Goal: Task Accomplishment & Management: Manage account settings

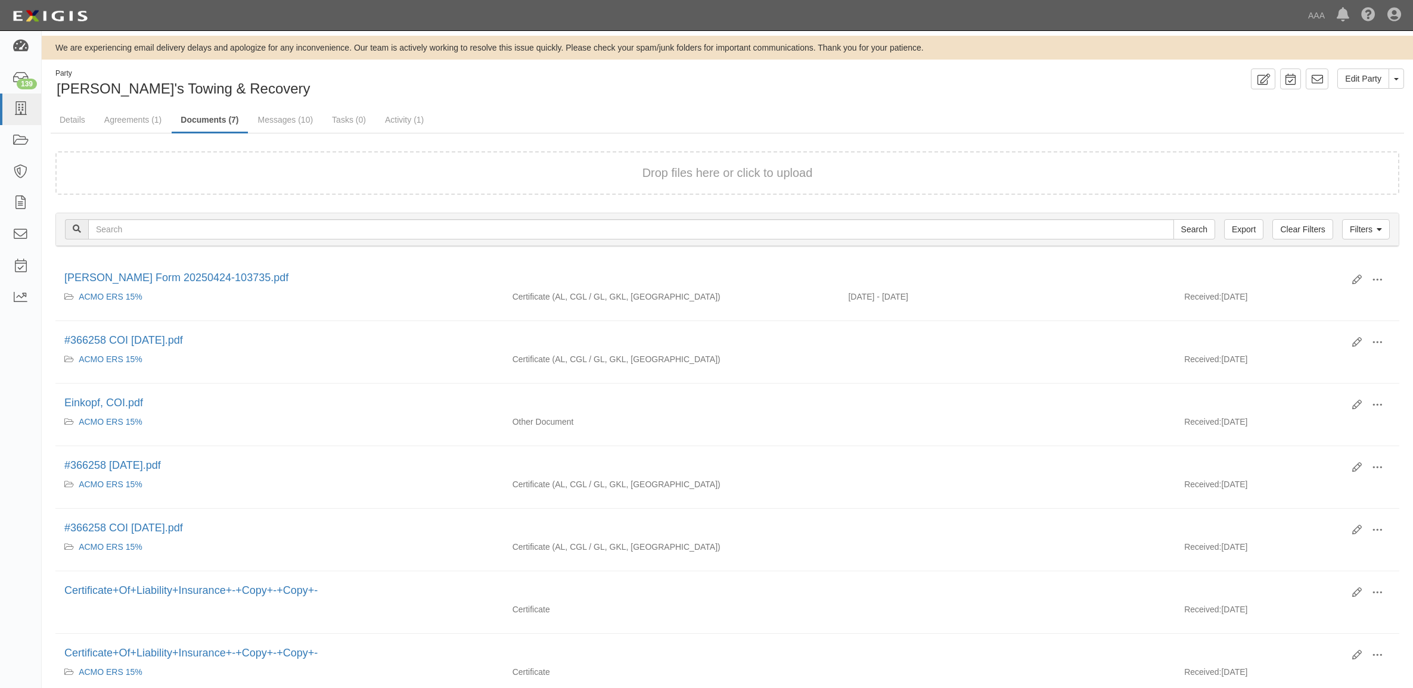
click at [19, 52] on icon at bounding box center [20, 47] width 17 height 14
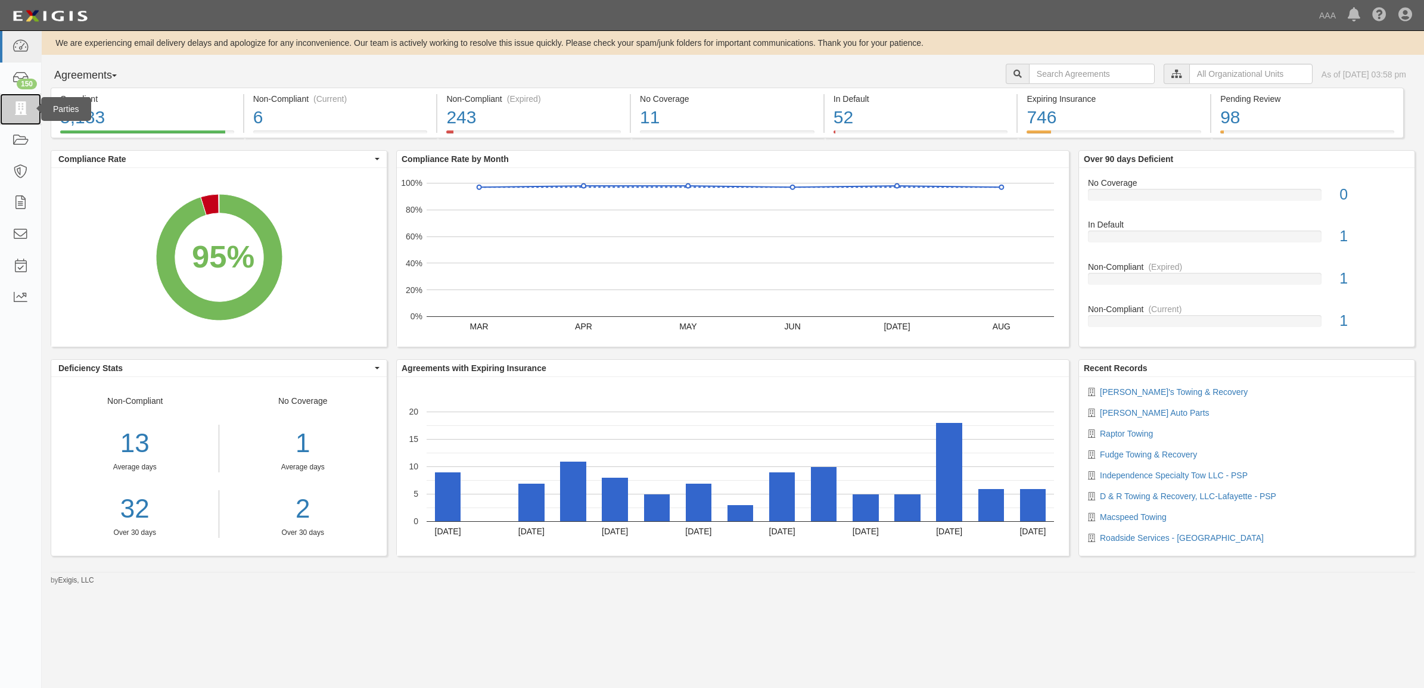
click at [13, 102] on icon at bounding box center [20, 109] width 17 height 14
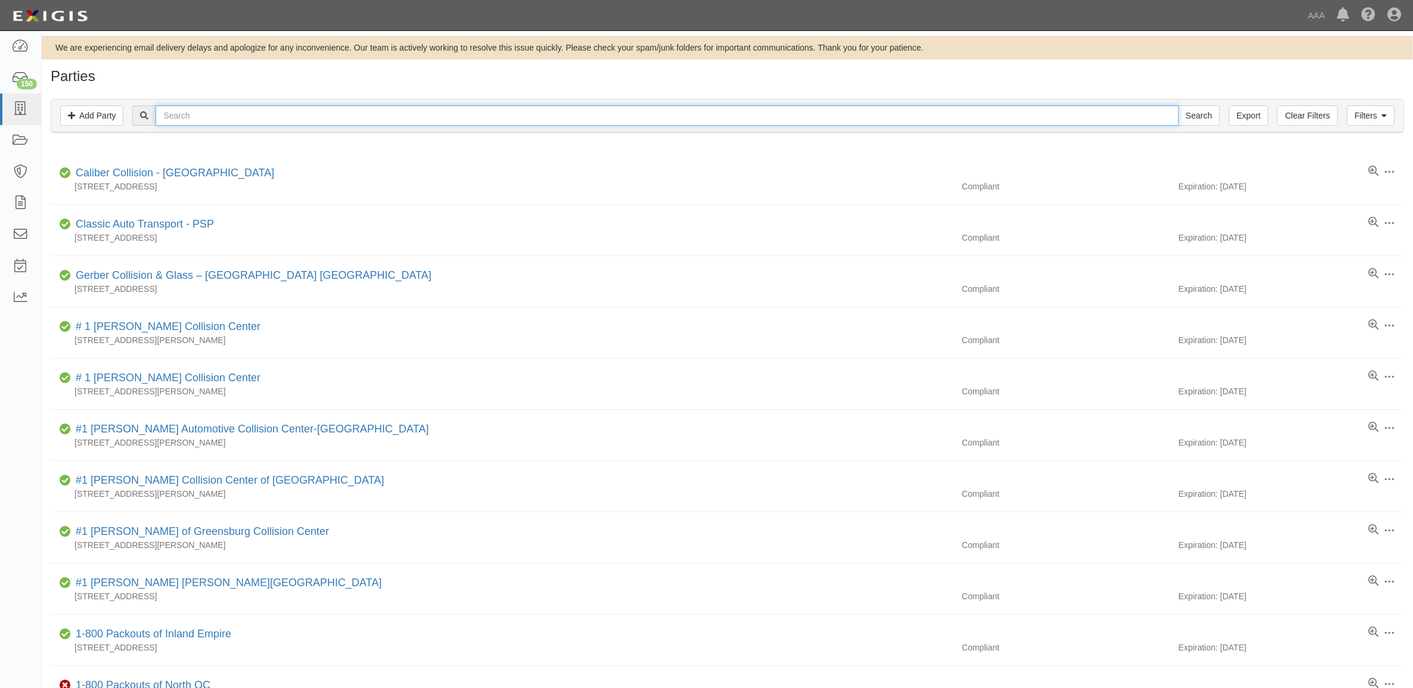
click at [304, 120] on input "text" at bounding box center [667, 115] width 1023 height 20
paste input "22977"
type input "22977"
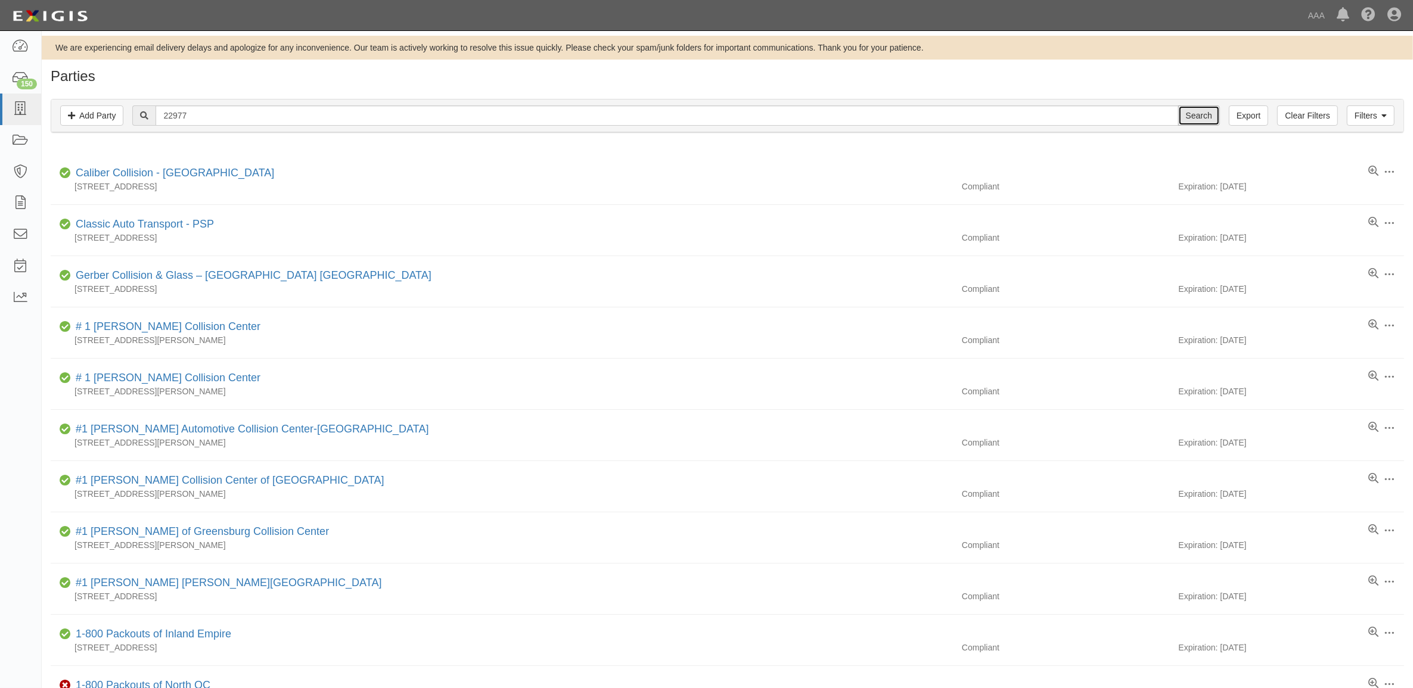
click at [1185, 114] on input "Search" at bounding box center [1199, 115] width 42 height 20
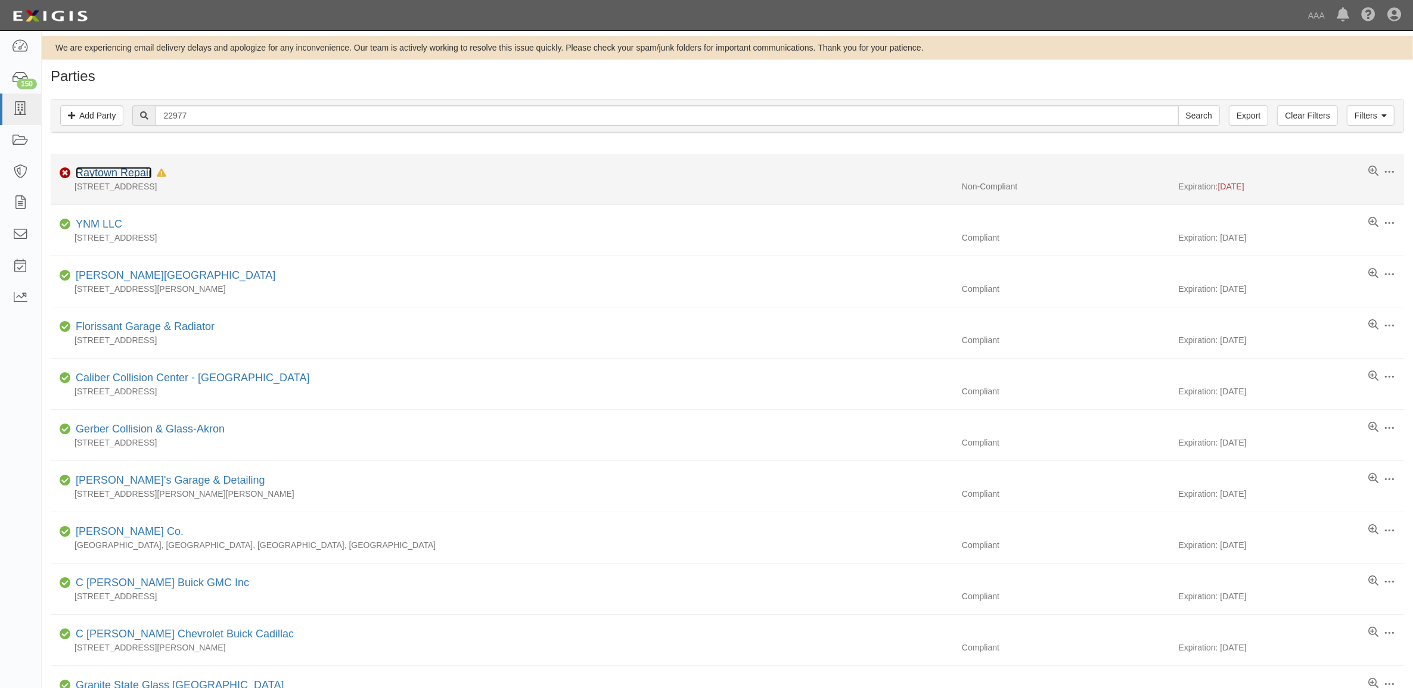
click at [122, 179] on link "Raytown Repair" at bounding box center [114, 173] width 76 height 12
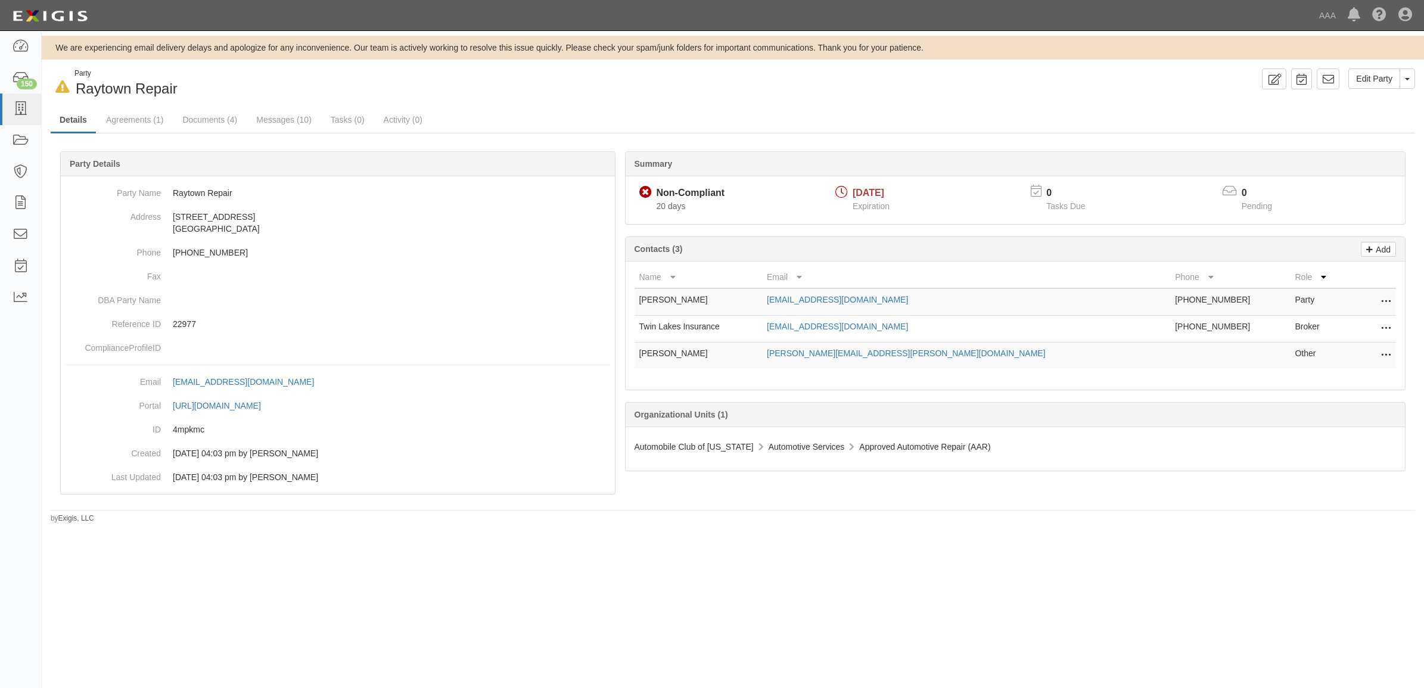
drag, startPoint x: 1390, startPoint y: 327, endPoint x: 1382, endPoint y: 327, distance: 7.2
click at [1389, 327] on icon at bounding box center [1386, 328] width 10 height 15
click at [1363, 325] on link "Edit" at bounding box center [1344, 325] width 94 height 21
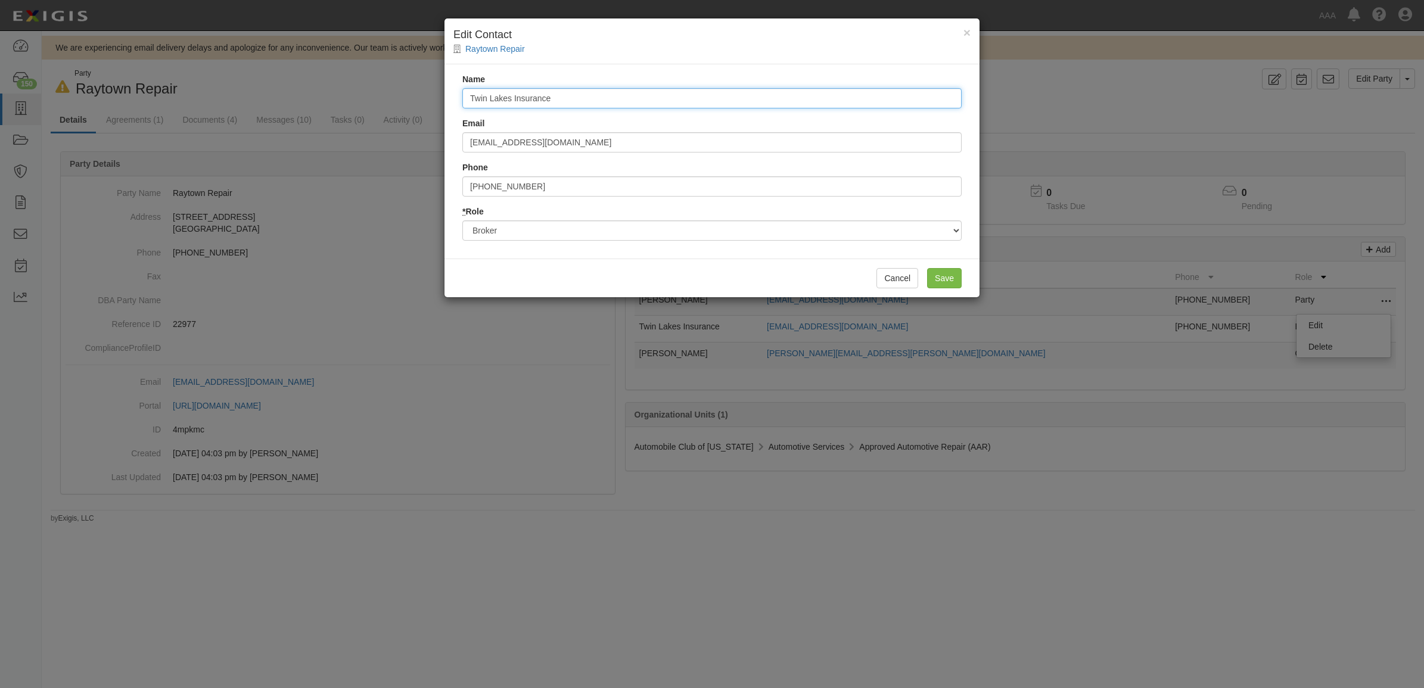
drag, startPoint x: 466, startPoint y: 94, endPoint x: 218, endPoint y: 73, distance: 248.8
click at [219, 73] on div "× Edit Contact Raytown Repair Name Twin Lakes Insurance Email info@twinlakesins…" at bounding box center [712, 344] width 1424 height 688
type input "Federated Mutual"
type input "clientcontactcenter@fedins.com"
type input "8"
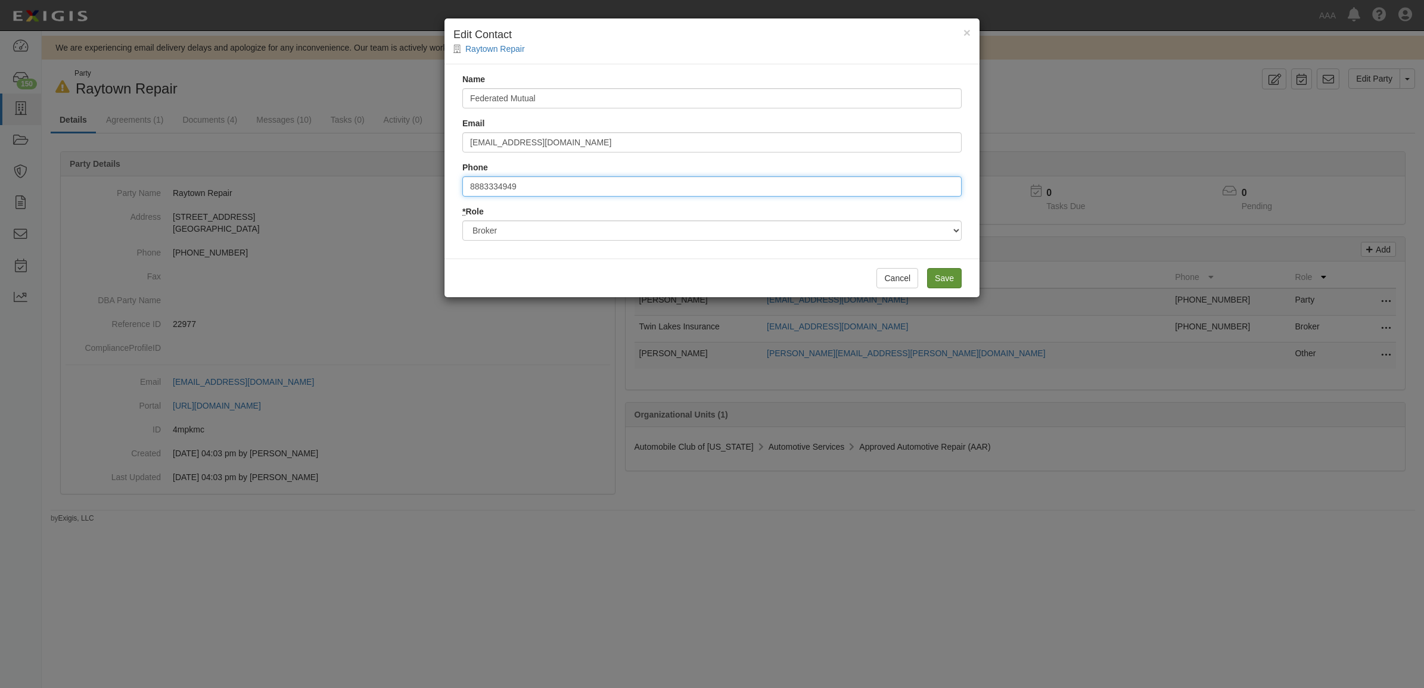
type input "8883334949"
drag, startPoint x: 955, startPoint y: 276, endPoint x: 899, endPoint y: 277, distance: 56.0
click at [952, 276] on input "Save" at bounding box center [944, 278] width 35 height 20
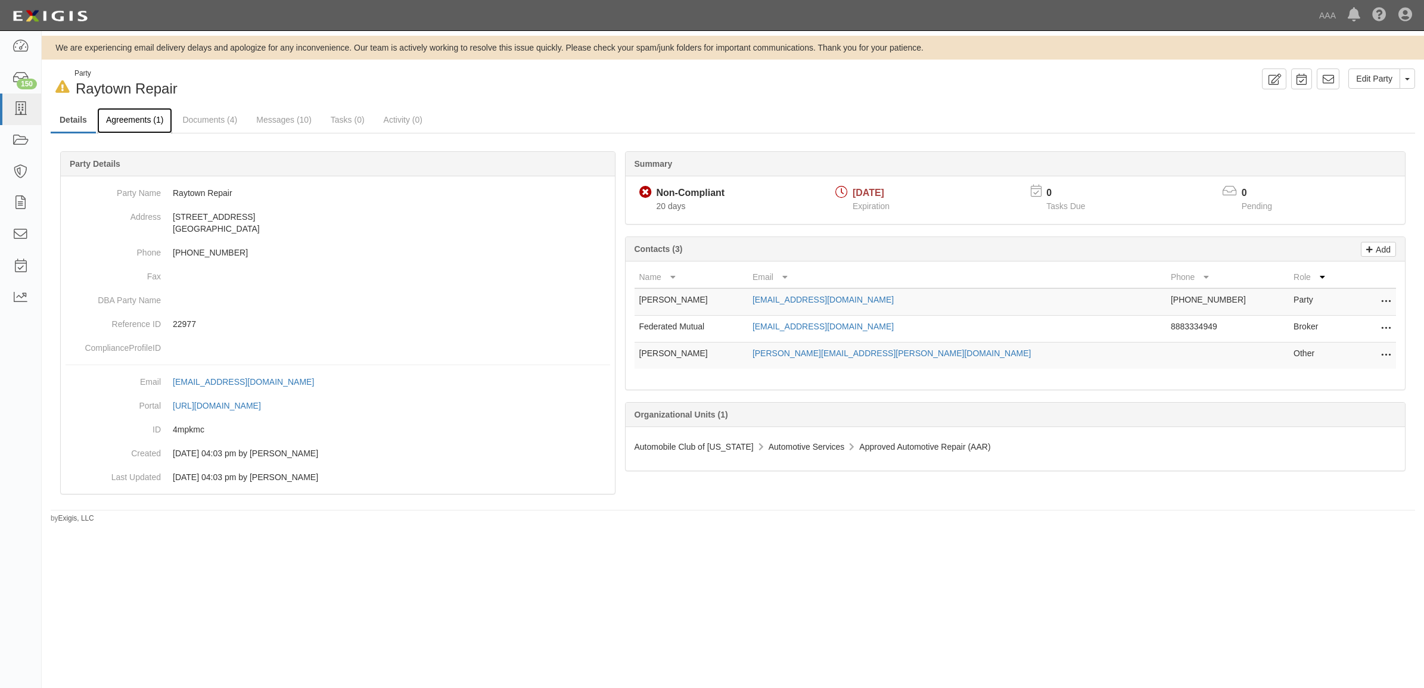
click at [132, 123] on link "Agreements (1)" at bounding box center [134, 121] width 75 height 26
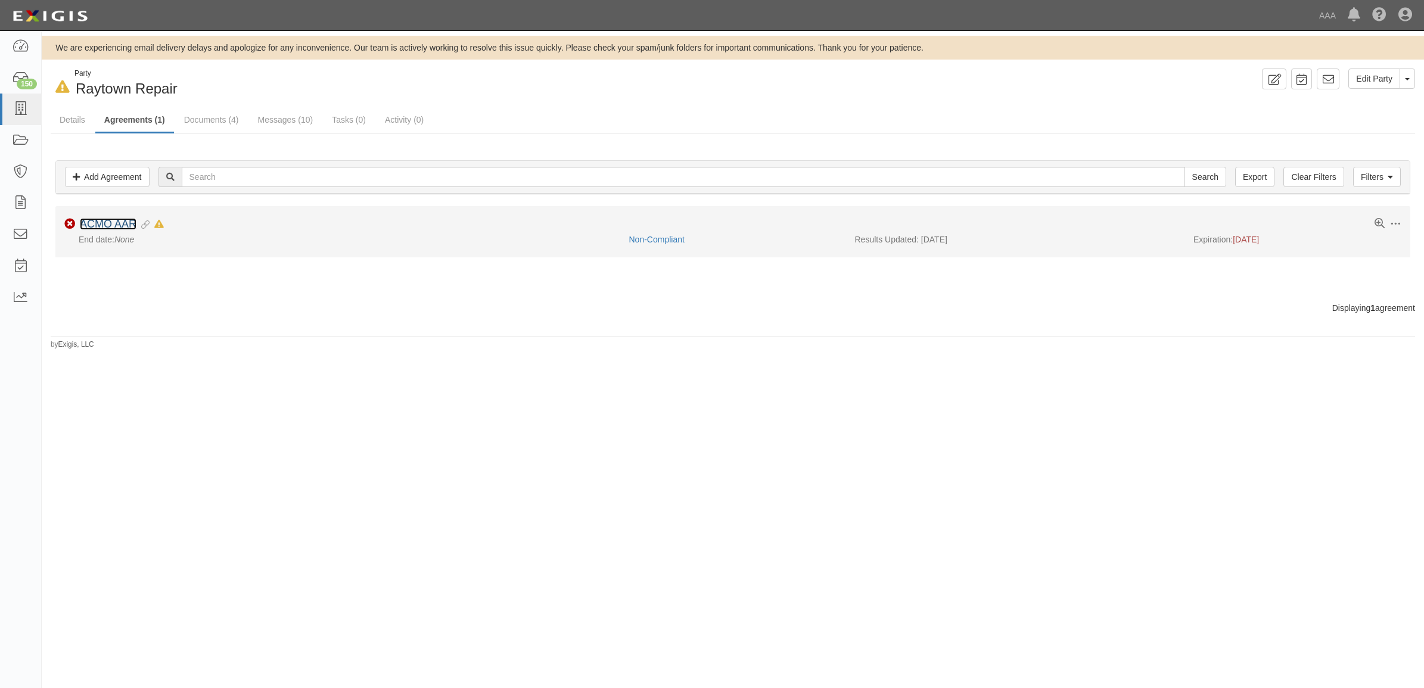
click at [121, 222] on link "ACMO AAR" at bounding box center [108, 224] width 57 height 12
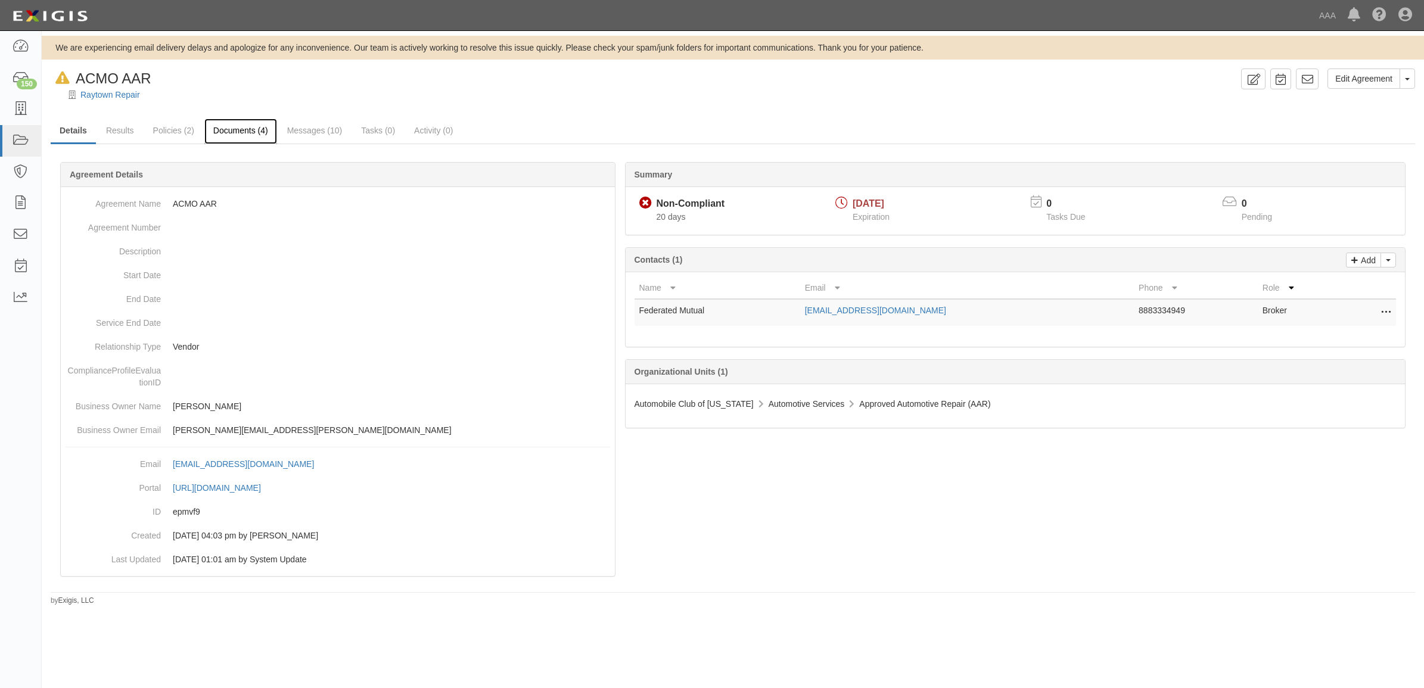
click at [239, 130] on link "Documents (4)" at bounding box center [240, 132] width 73 height 26
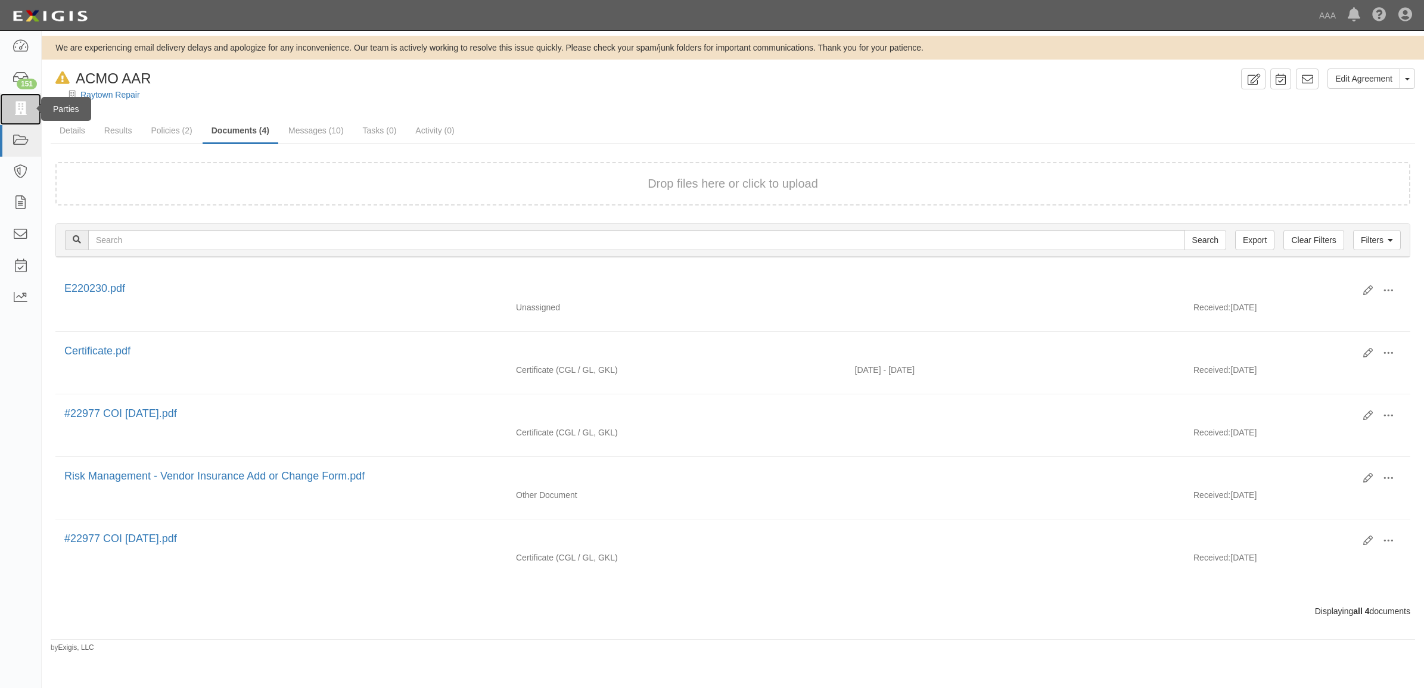
click at [28, 105] on icon at bounding box center [20, 109] width 17 height 14
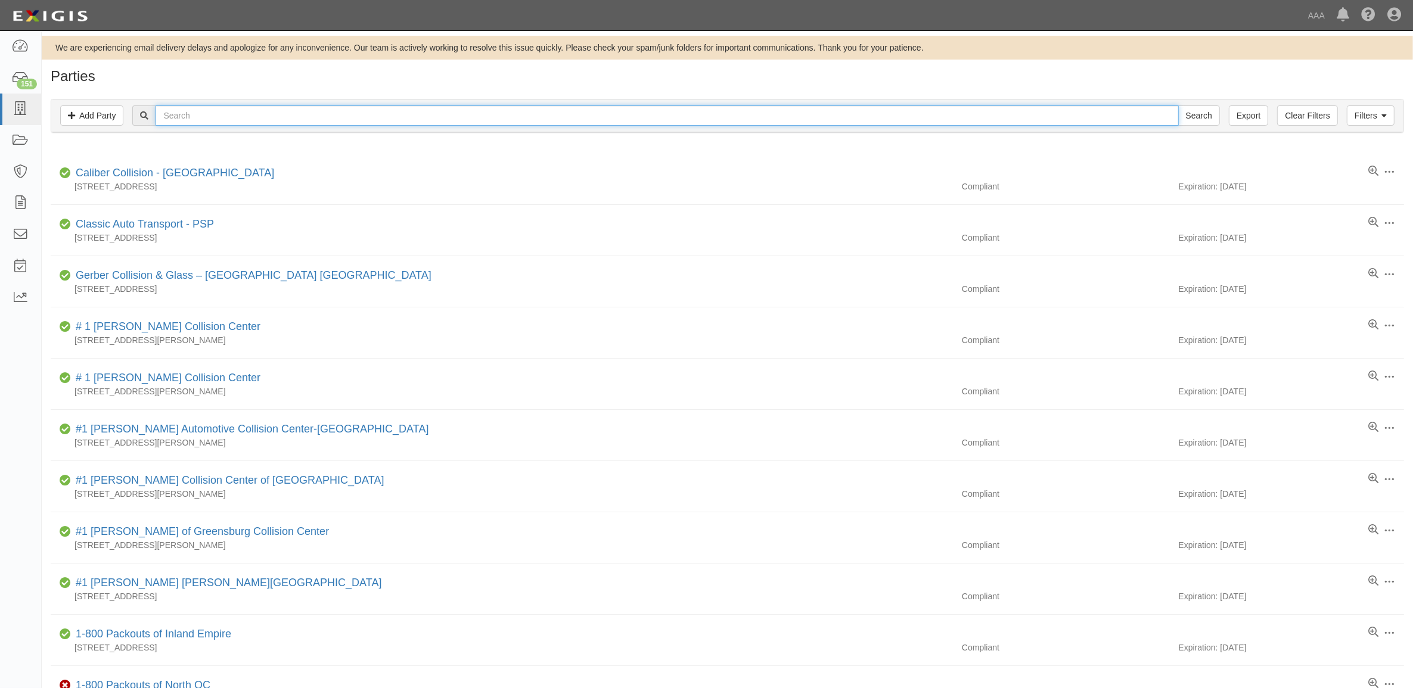
click at [296, 122] on input "text" at bounding box center [667, 115] width 1023 height 20
type input "366329"
click at [1178, 105] on input "Search" at bounding box center [1199, 115] width 42 height 20
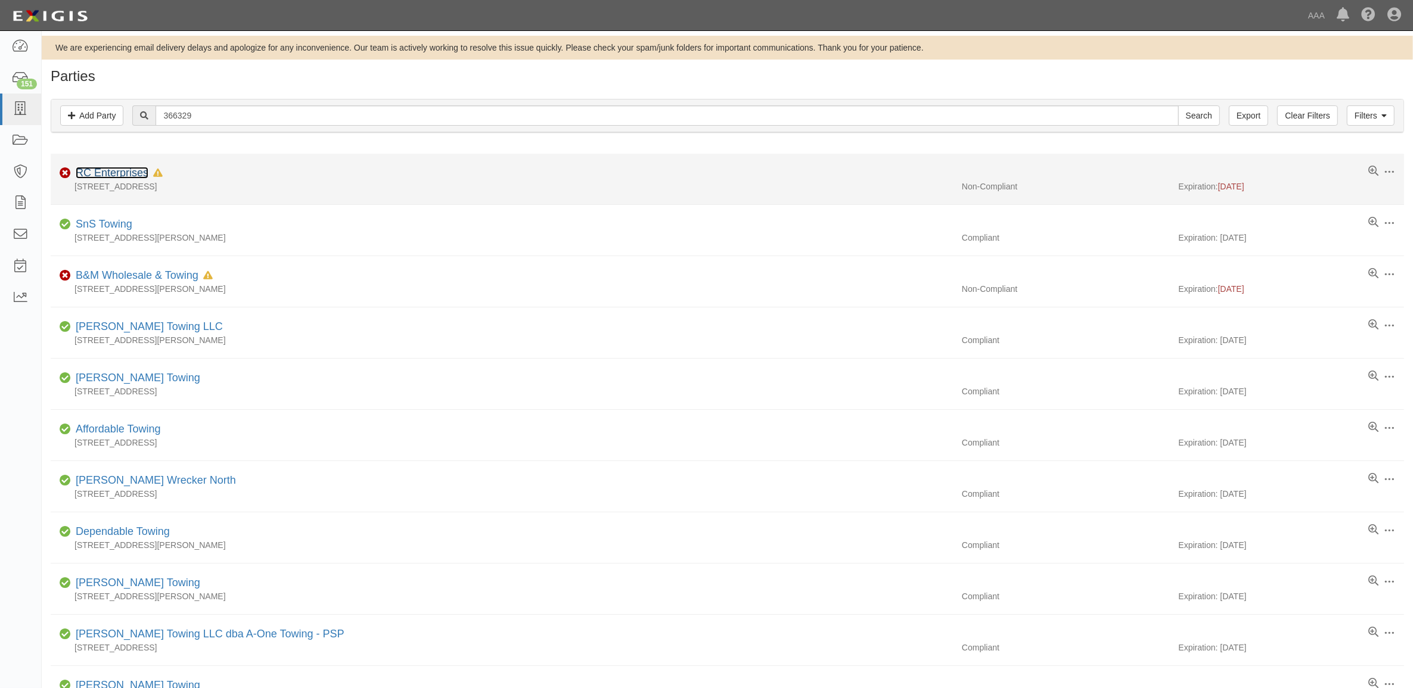
click at [115, 172] on link "RC Enterprises" at bounding box center [112, 173] width 73 height 12
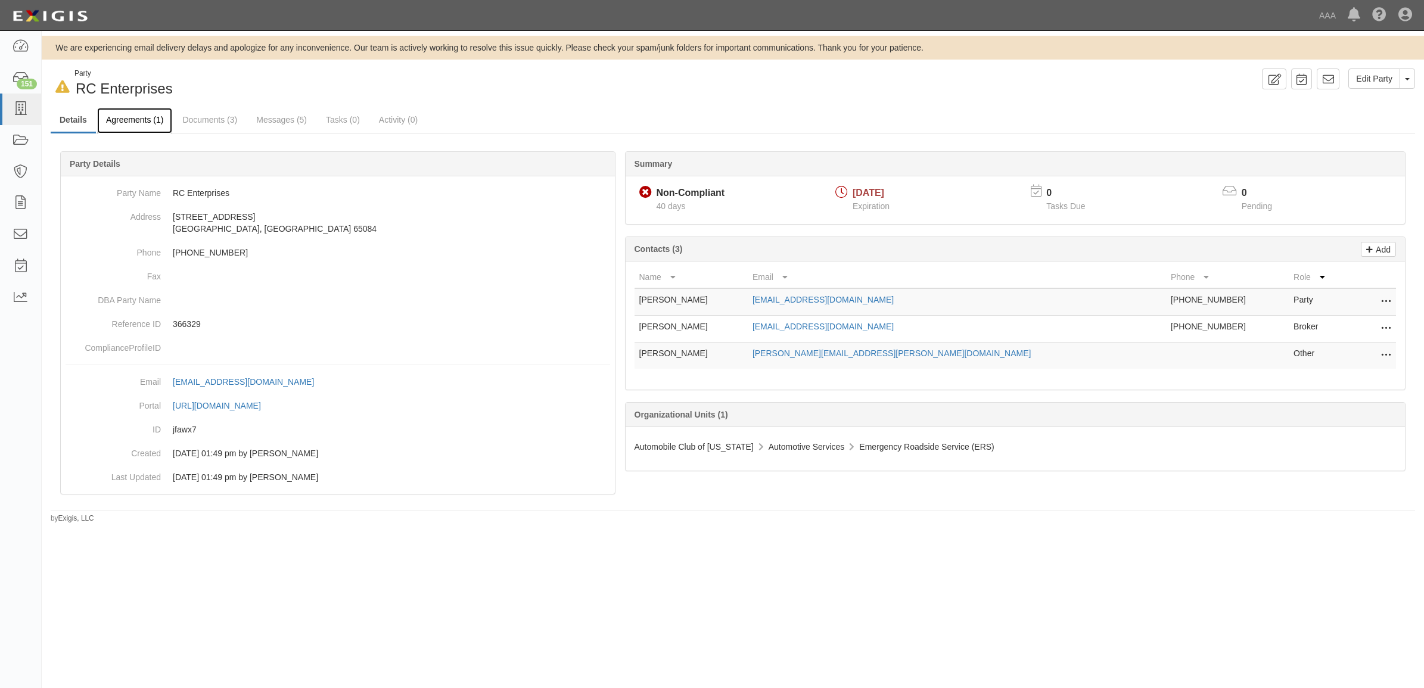
click at [147, 121] on link "Agreements (1)" at bounding box center [134, 121] width 75 height 26
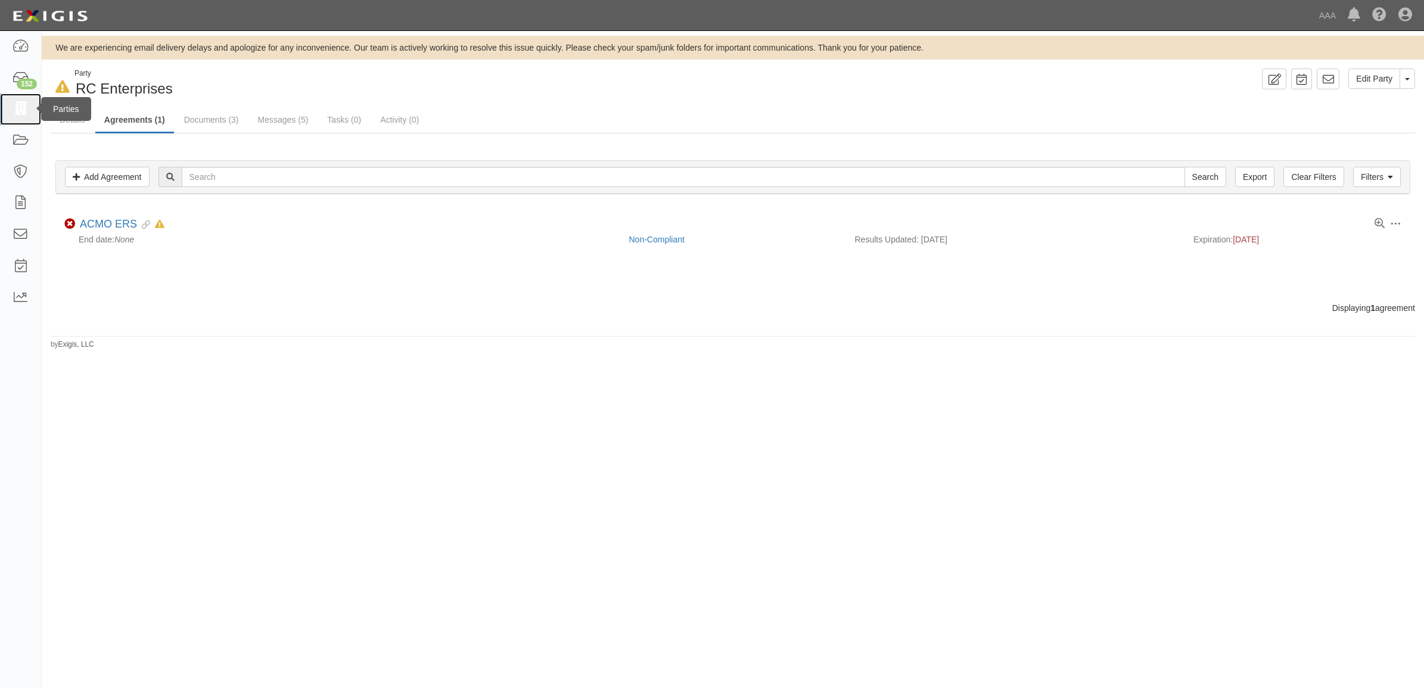
click at [18, 113] on icon at bounding box center [20, 109] width 17 height 14
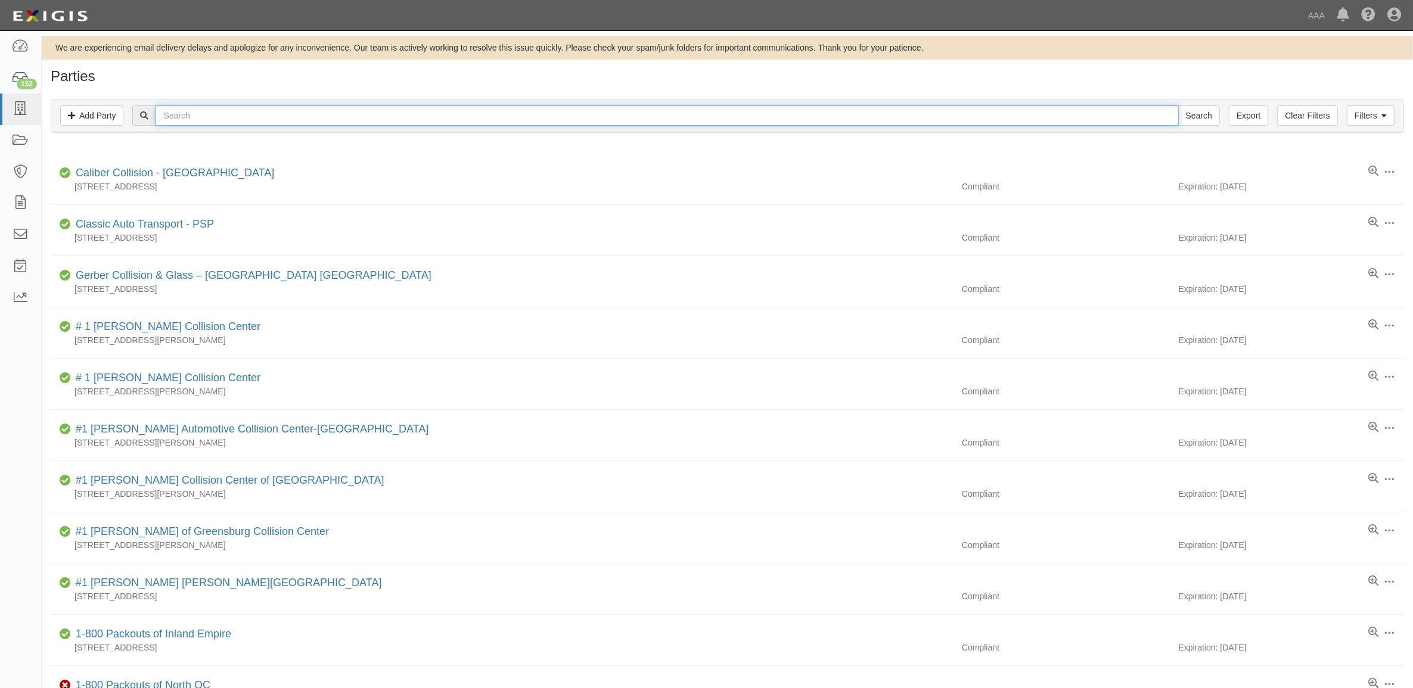
click at [243, 117] on input "text" at bounding box center [667, 115] width 1023 height 20
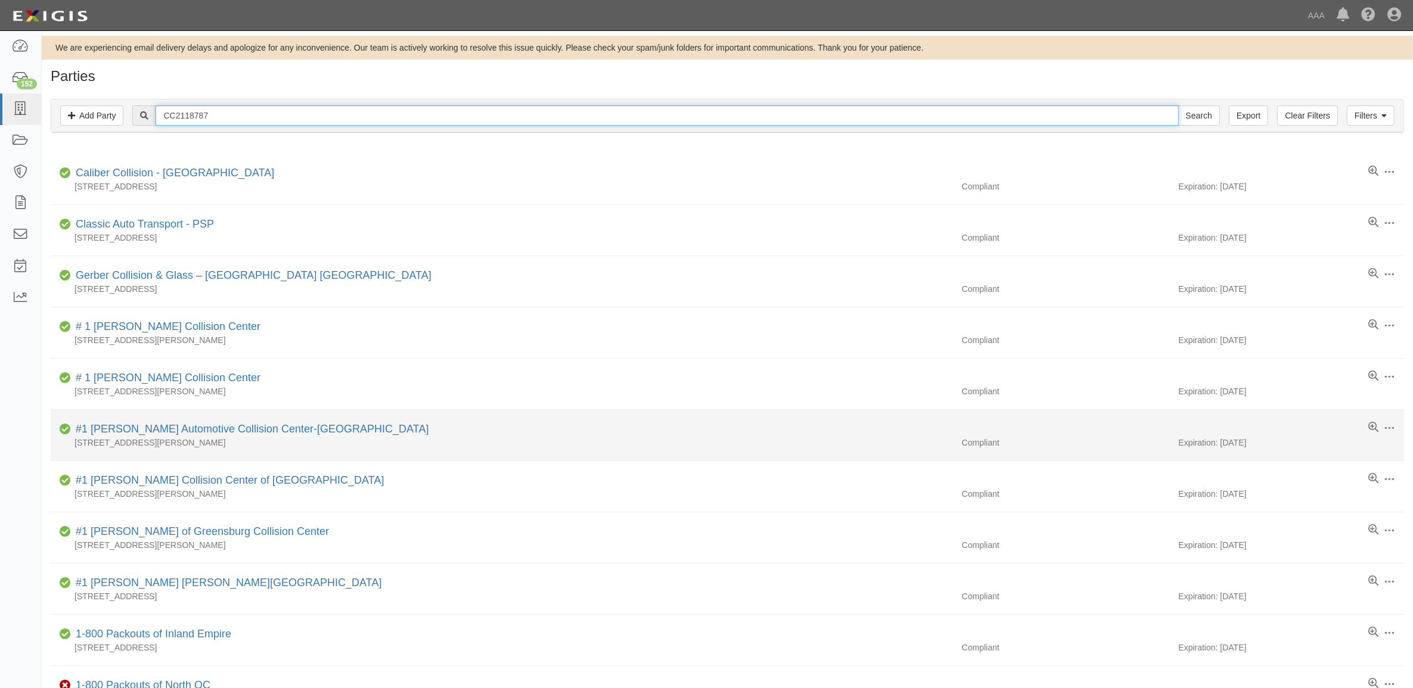
type input "CC2118787"
click at [1178, 105] on input "Search" at bounding box center [1199, 115] width 42 height 20
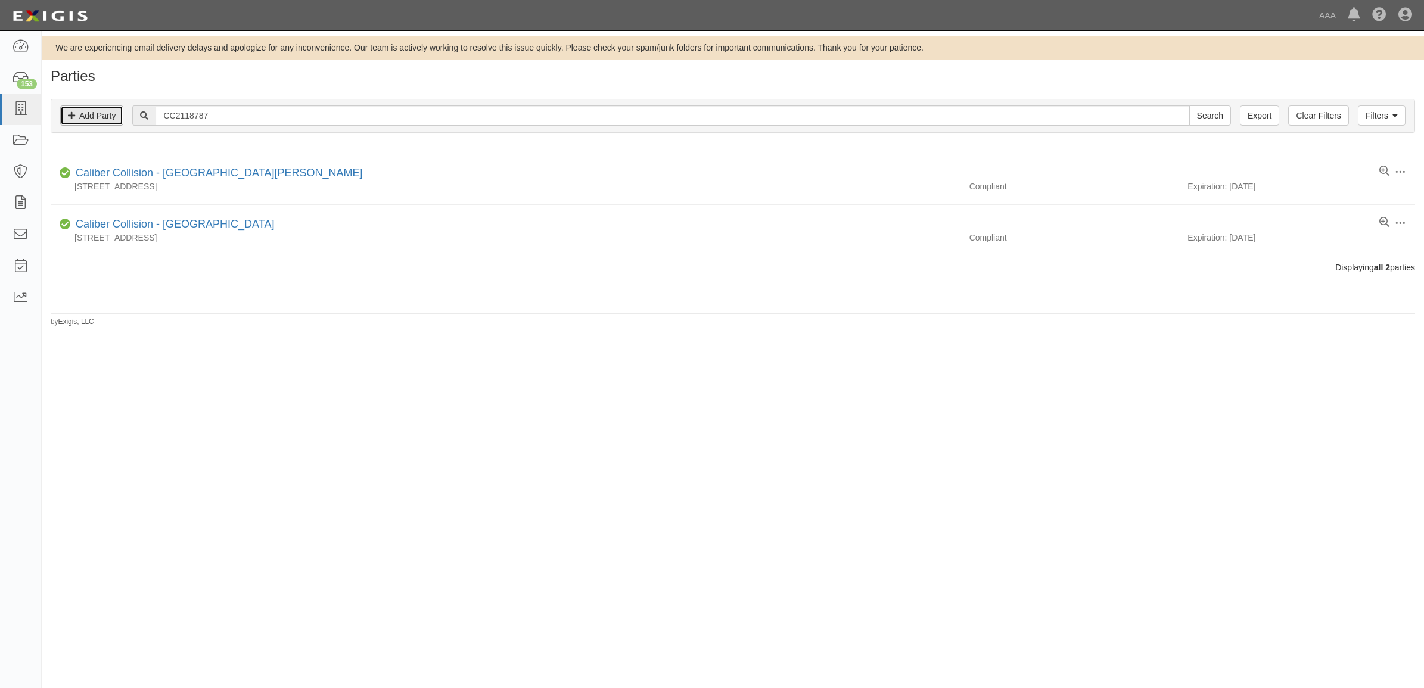
click at [95, 115] on link "Add Party" at bounding box center [91, 115] width 63 height 20
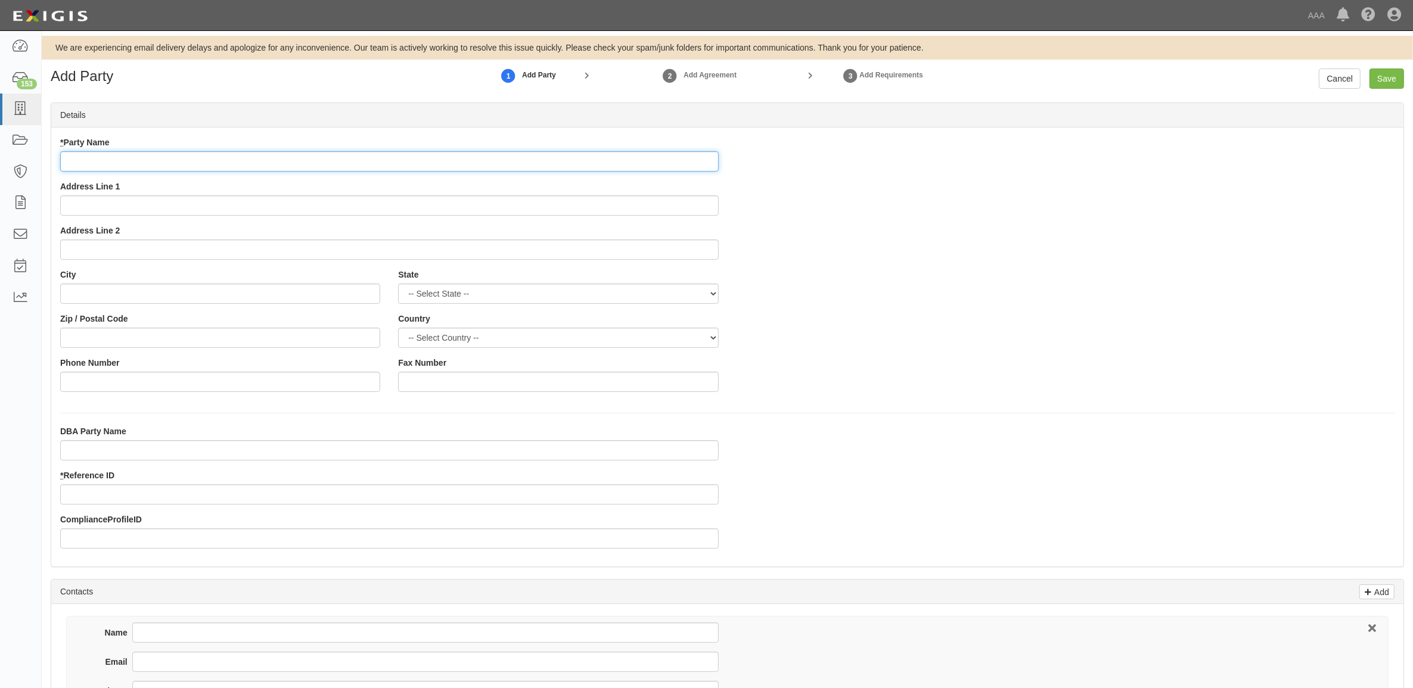
click at [225, 168] on input "* Party Name" at bounding box center [389, 161] width 658 height 20
type input "B"
type input "Gerber Collision & Glass - [US_STATE][GEOGRAPHIC_DATA]"
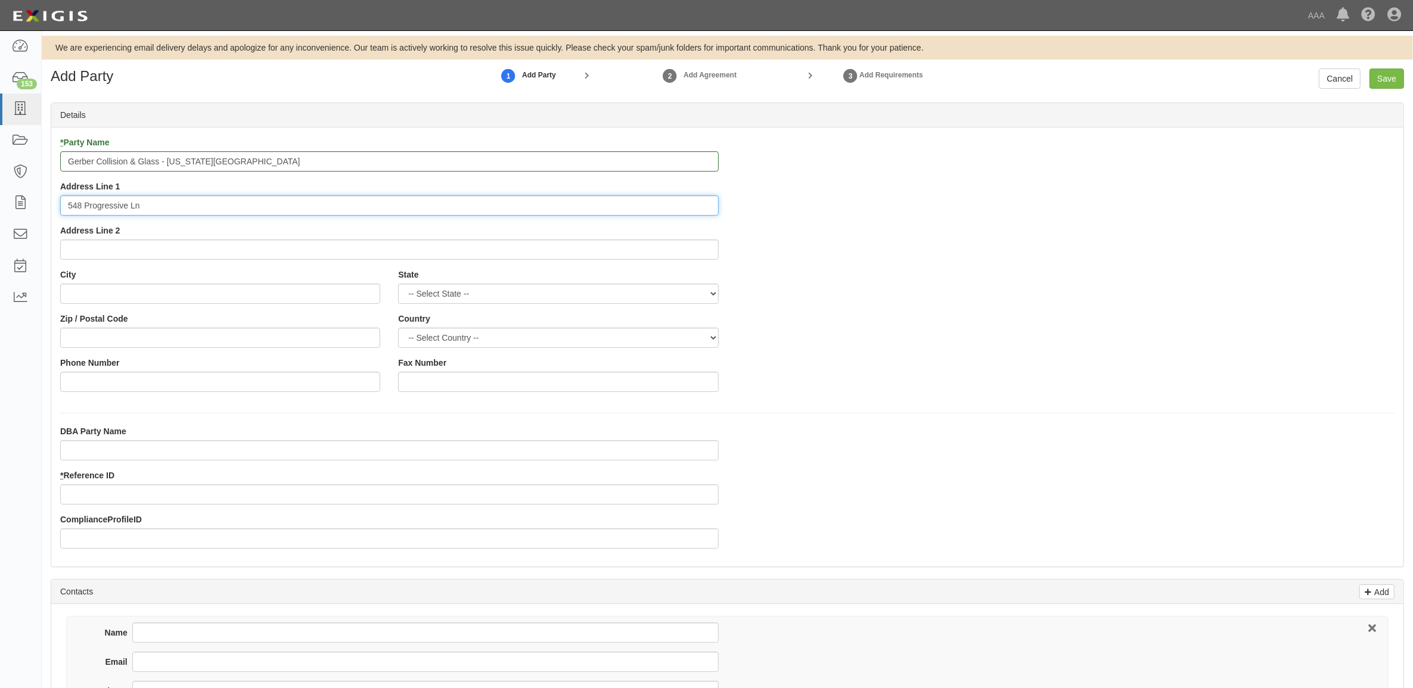
type input "548 Progressive Ln"
type input "Virginia Beach"
select select "VA"
type input "23454"
type input "757-486-2720"
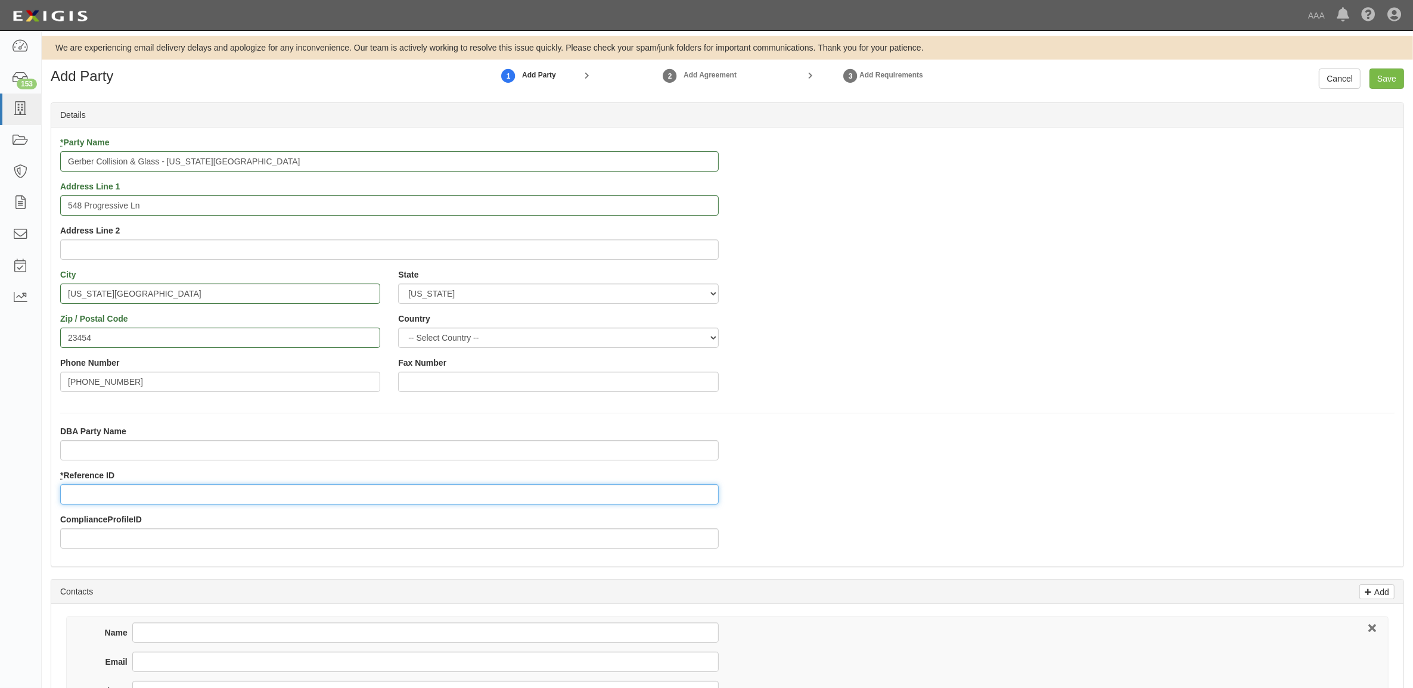
click at [129, 495] on input "* Reference ID" at bounding box center [389, 494] width 658 height 20
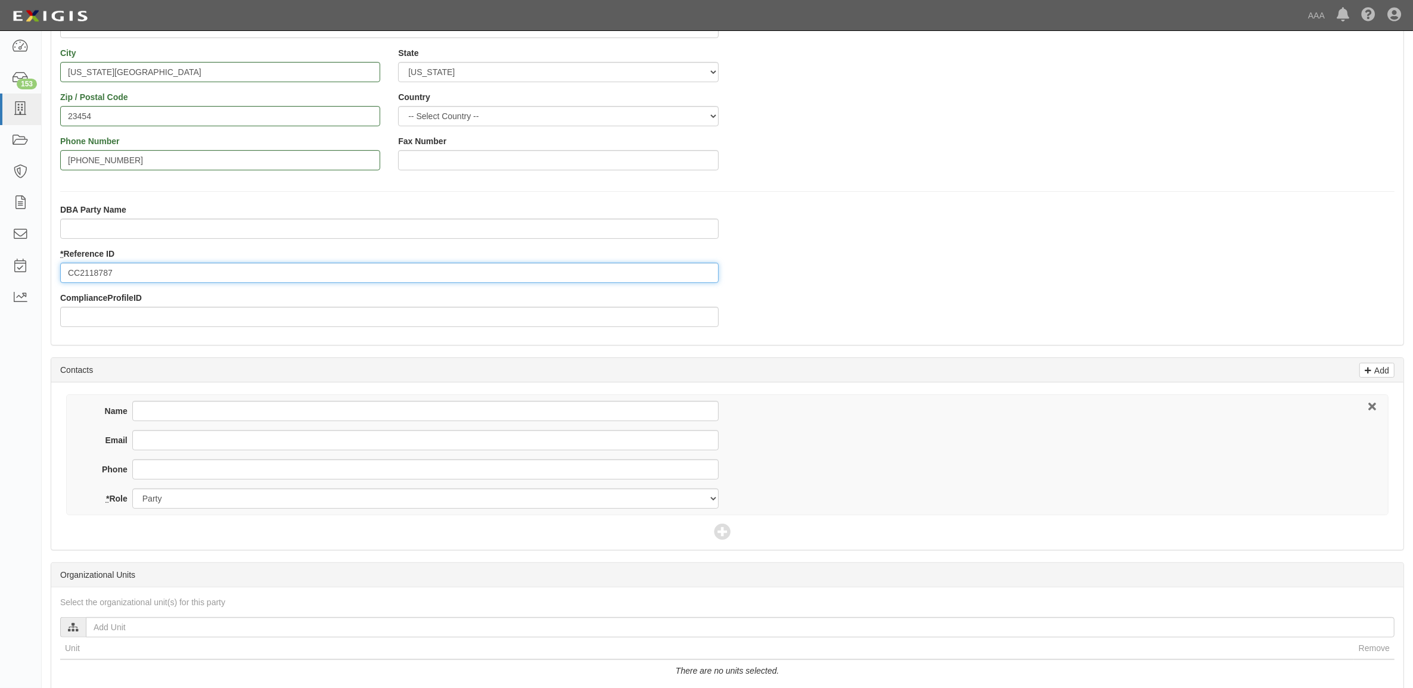
scroll to position [223, 0]
type input "CC2118787"
click at [155, 400] on input "Name" at bounding box center [425, 409] width 586 height 20
type input "Mike Kellman"
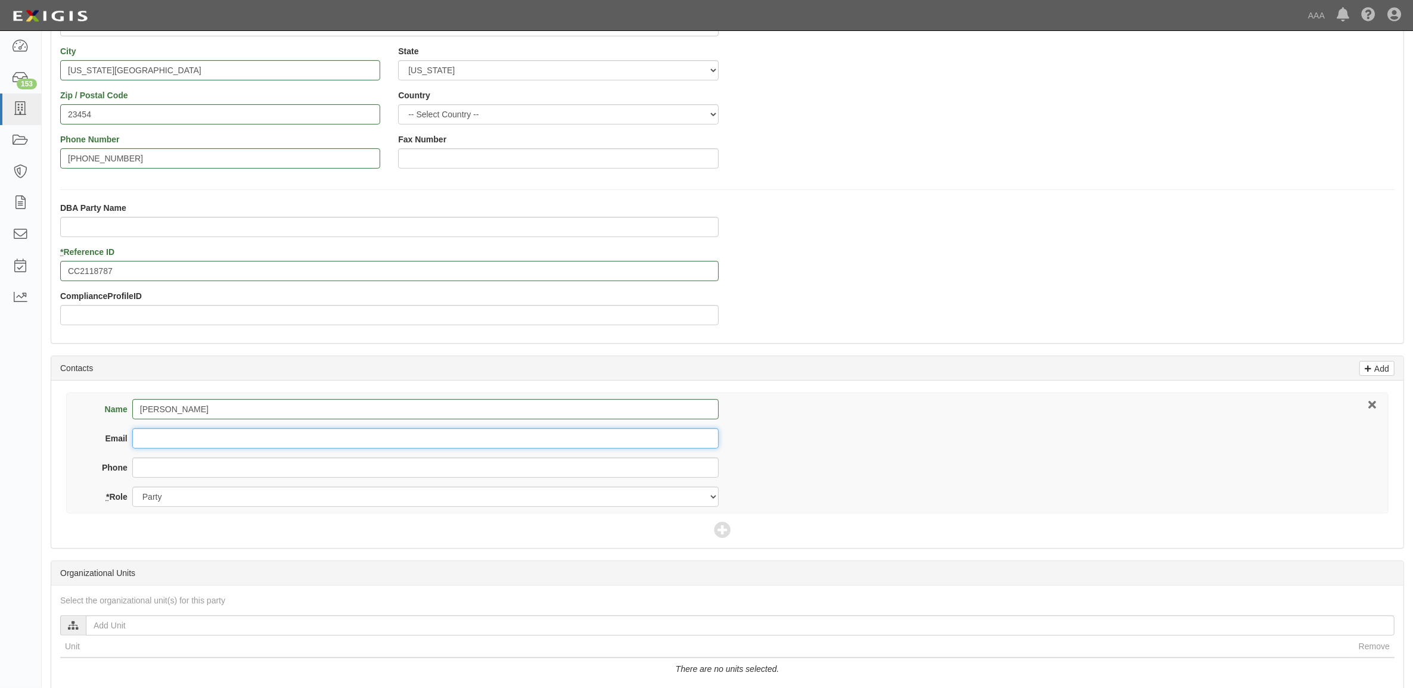
type input "k"
type input "mike.kellman@gerbercollision.com"
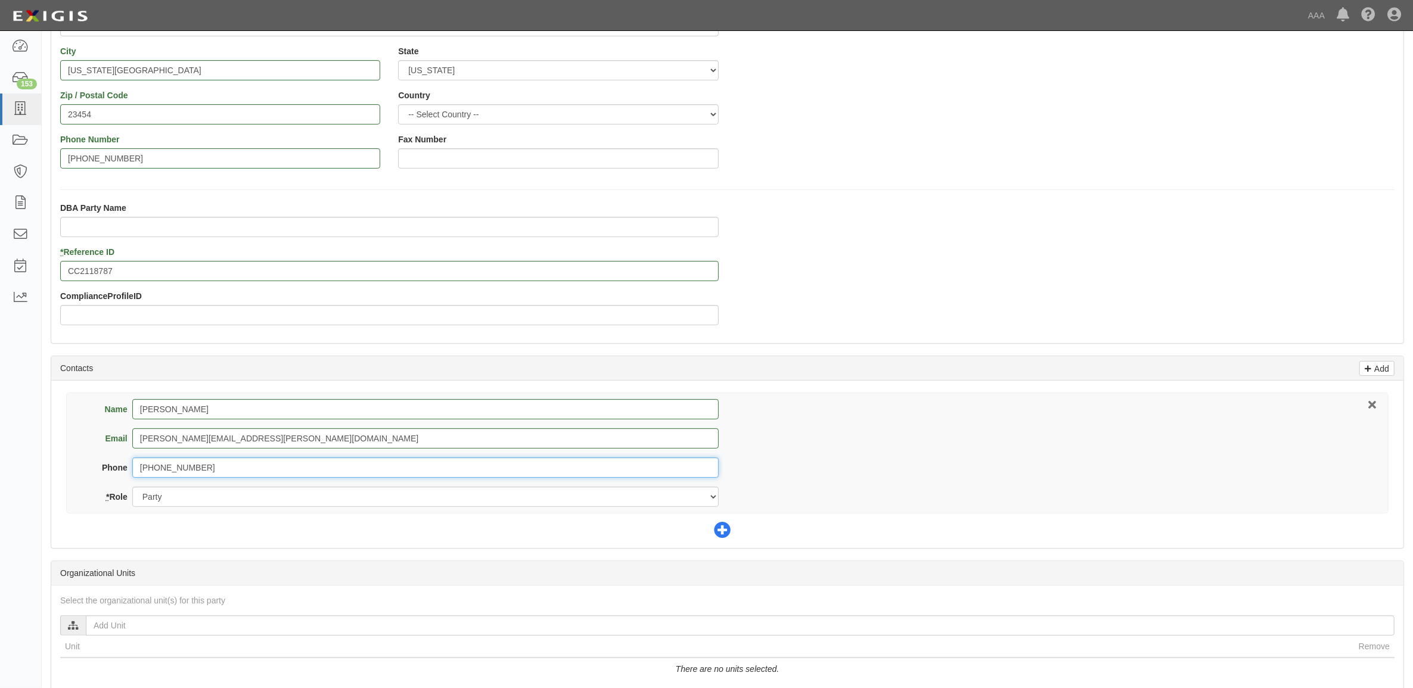
type input "757-486-2720"
click at [724, 527] on icon at bounding box center [722, 531] width 17 height 17
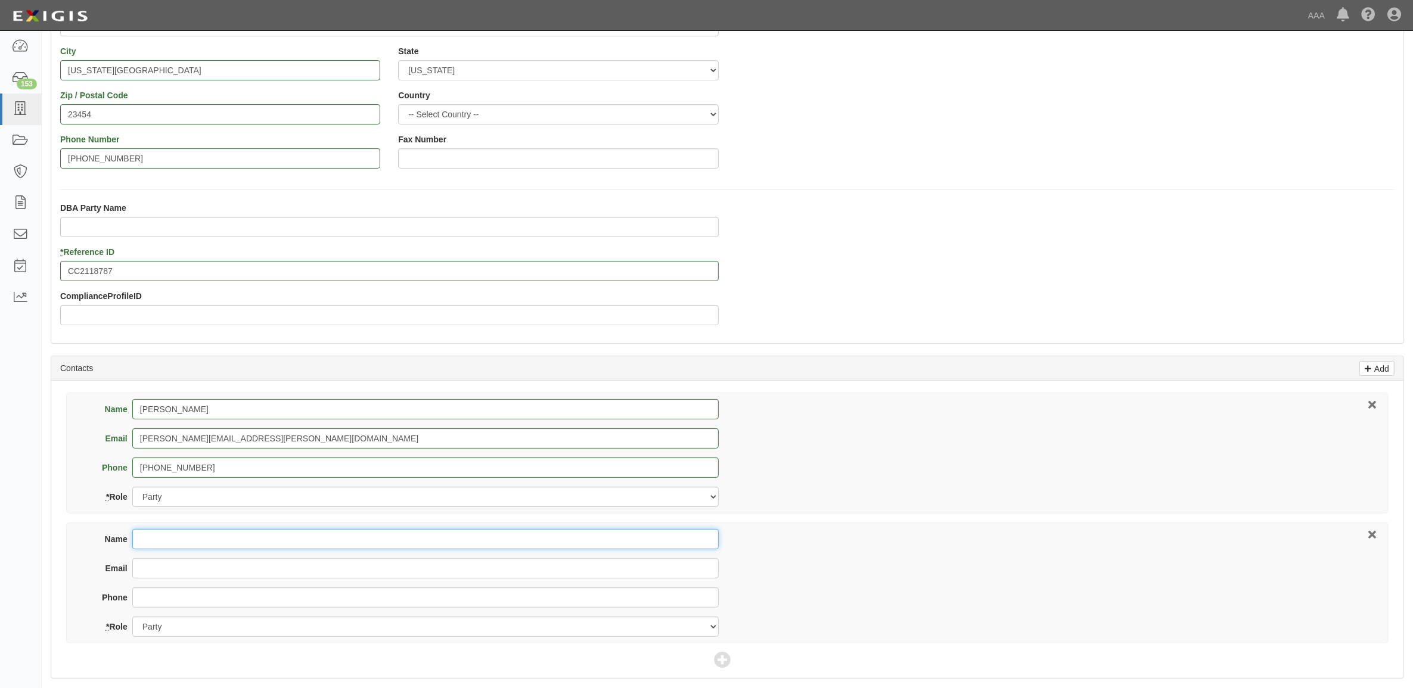
drag, startPoint x: 363, startPoint y: 535, endPoint x: 341, endPoint y: 540, distance: 23.1
click at [363, 535] on input "Name" at bounding box center [425, 539] width 586 height 20
type input "Blake Bickley"
type input "blake_bickley@ajg.com"
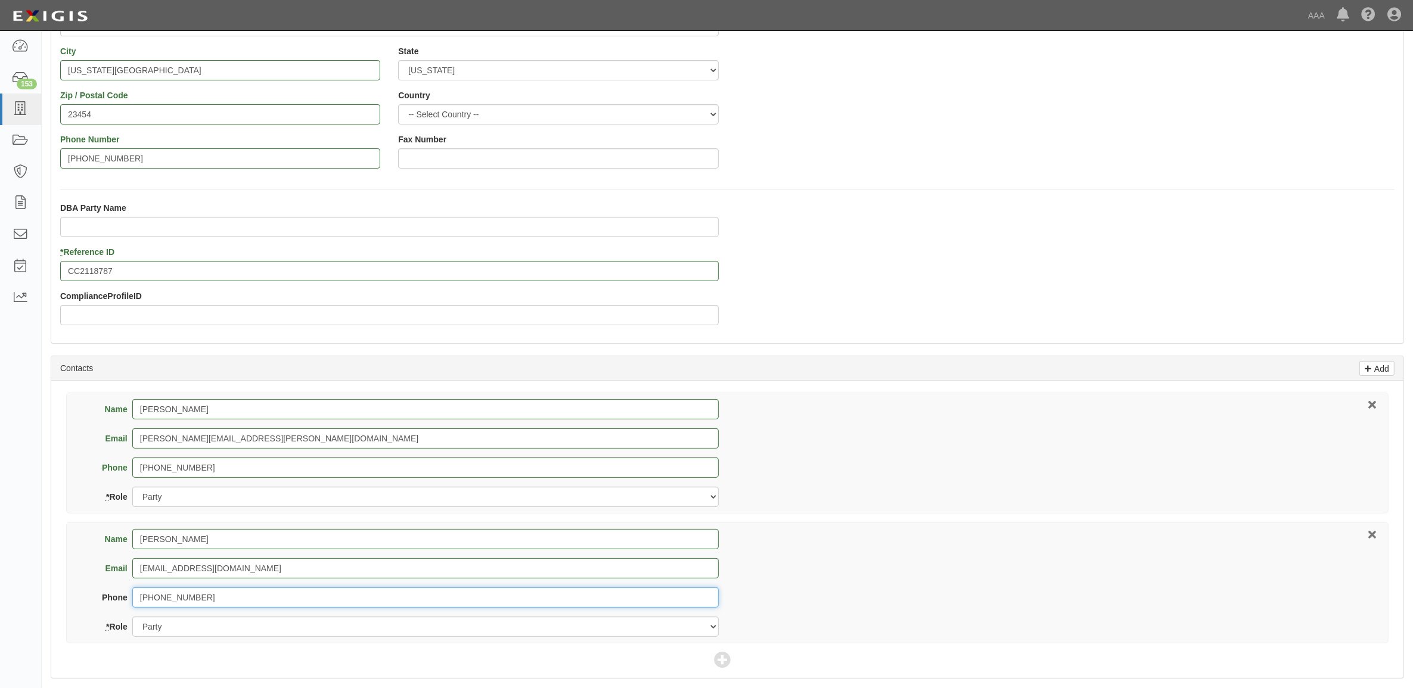
type input "630-773-3800"
click at [353, 636] on select "Party Broker Other" at bounding box center [425, 627] width 586 height 20
select select "Broker"
click at [132, 618] on select "Party Broker Other" at bounding box center [425, 627] width 586 height 20
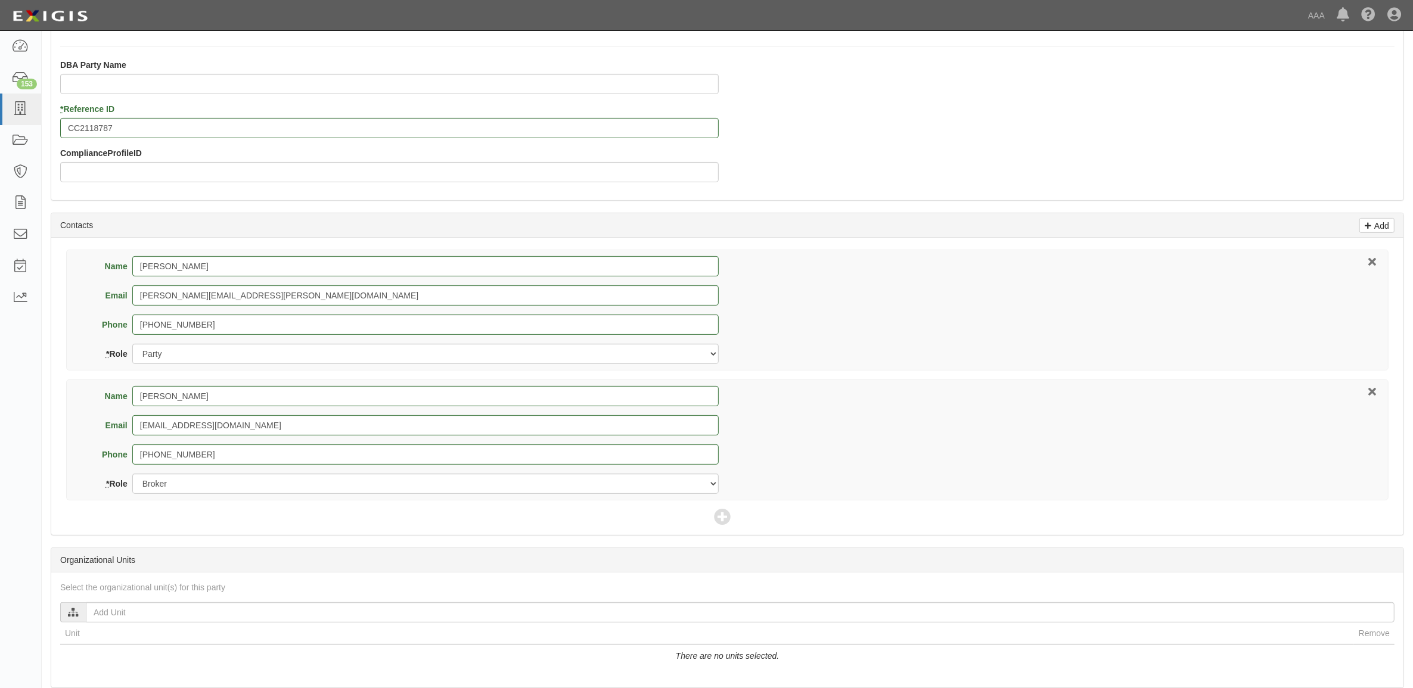
scroll to position [372, 0]
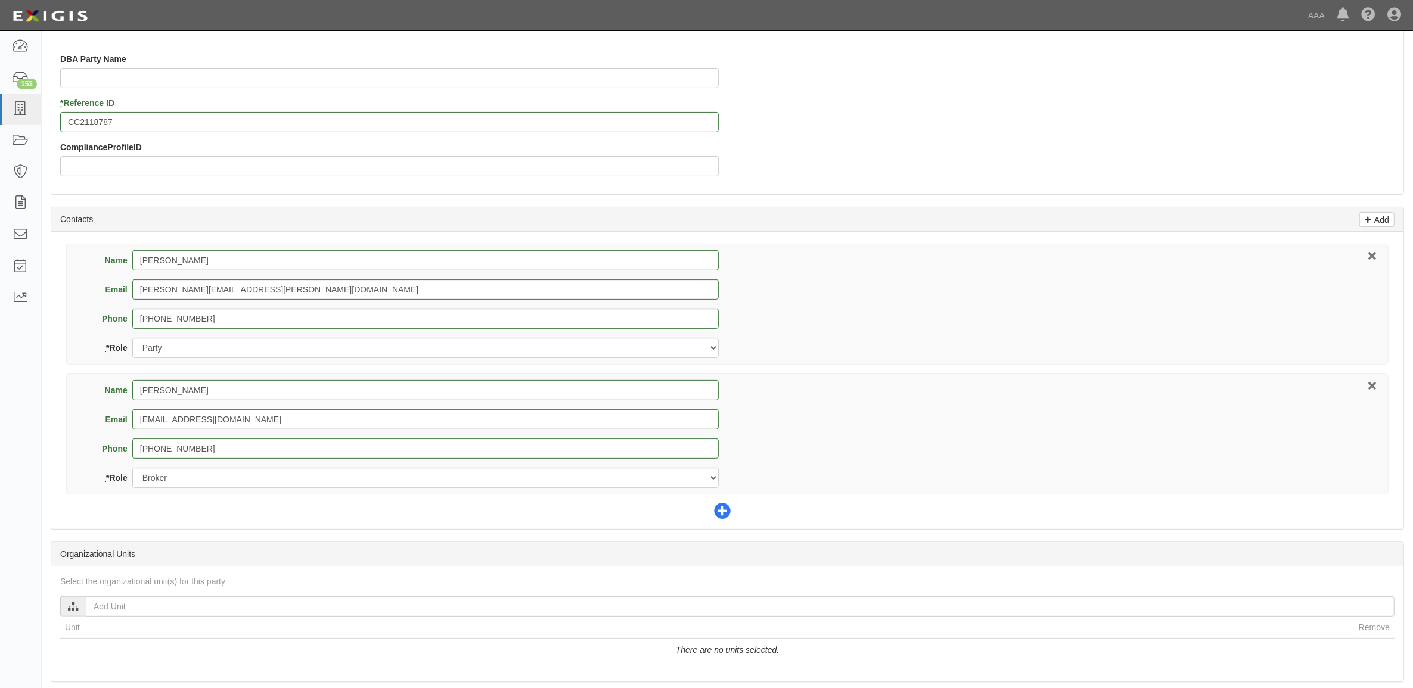
click at [721, 509] on icon at bounding box center [722, 512] width 17 height 17
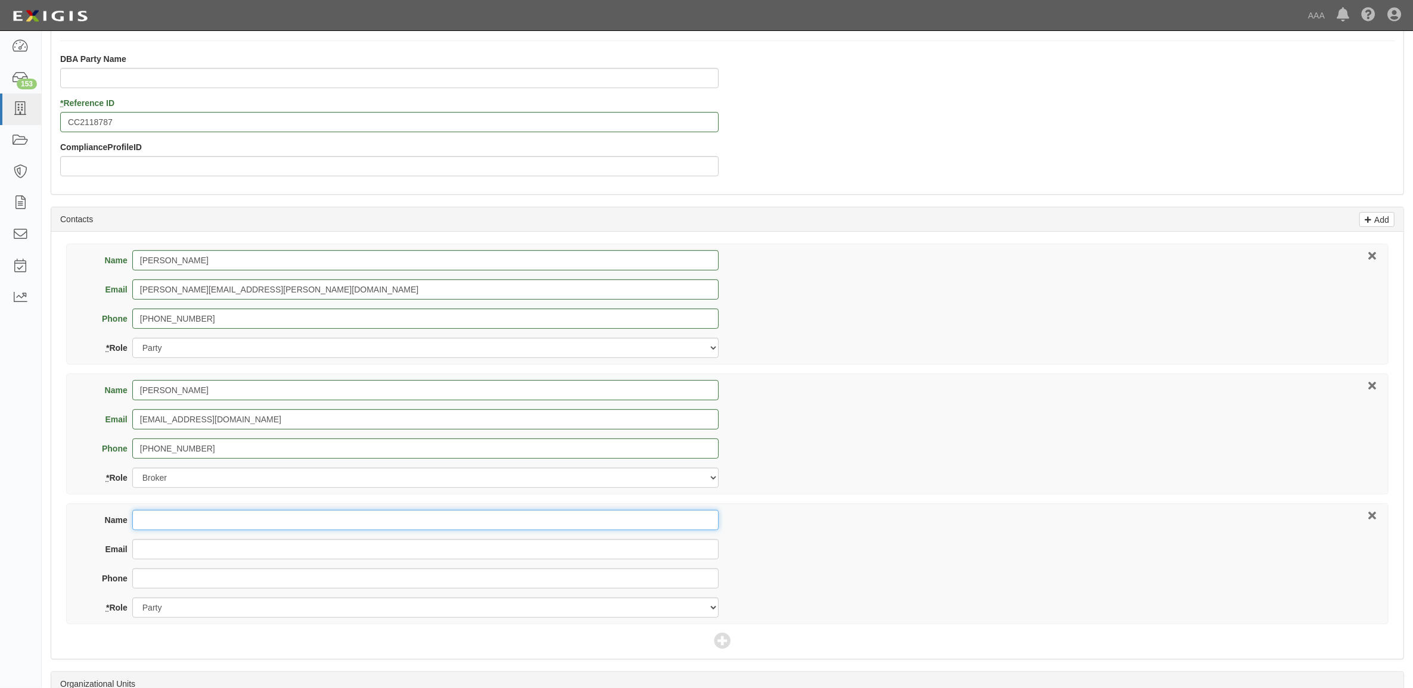
click at [230, 516] on input "Name" at bounding box center [425, 520] width 586 height 20
type input "Brian Nikkel"
type input "nikkel.brian@ace.aaa.com"
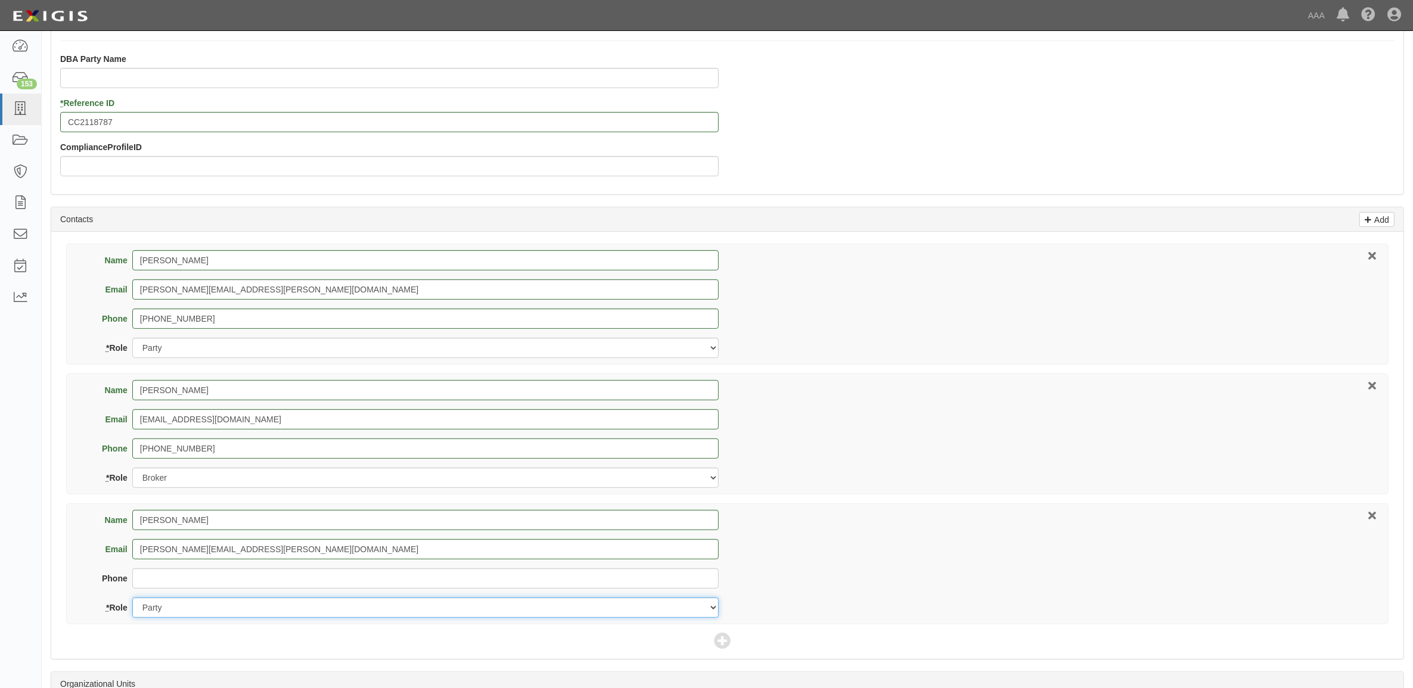
click at [266, 605] on select "Party Broker Other" at bounding box center [425, 608] width 586 height 20
select select "Other"
click at [132, 599] on select "Party Broker Other" at bounding box center [425, 608] width 586 height 20
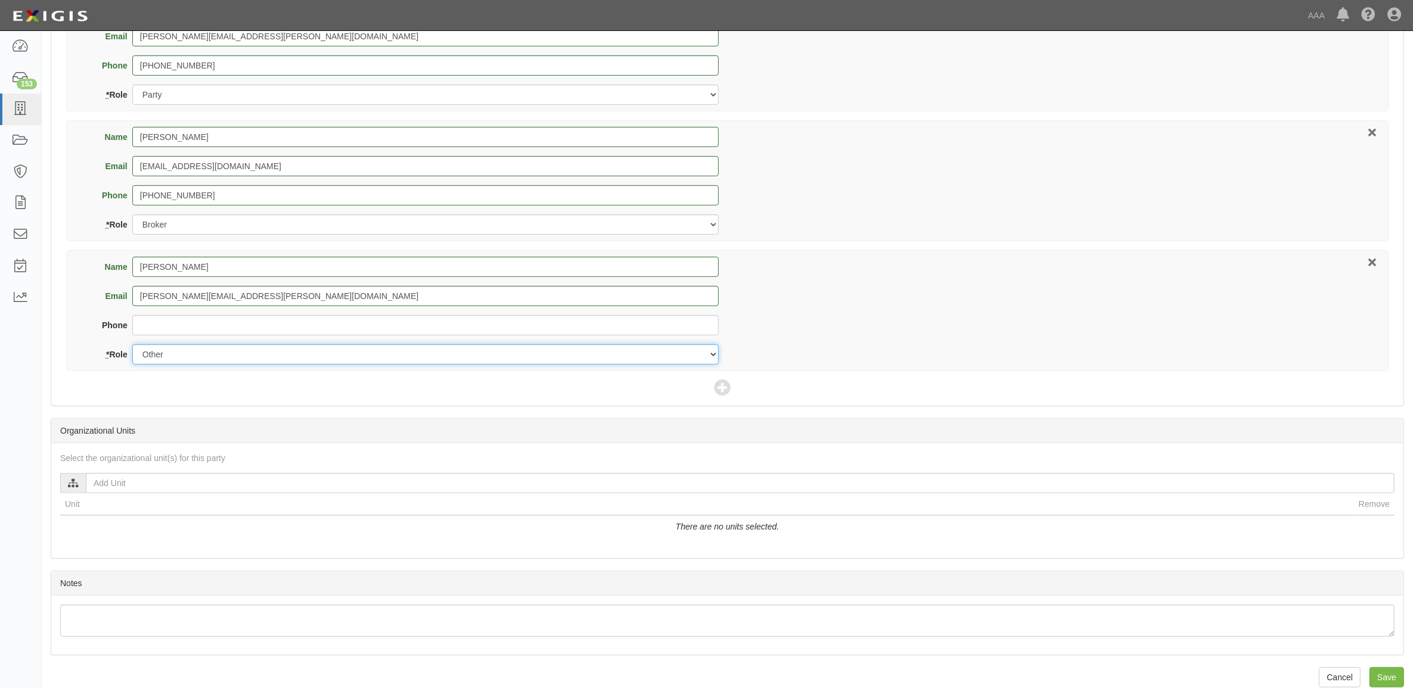
scroll to position [645, 0]
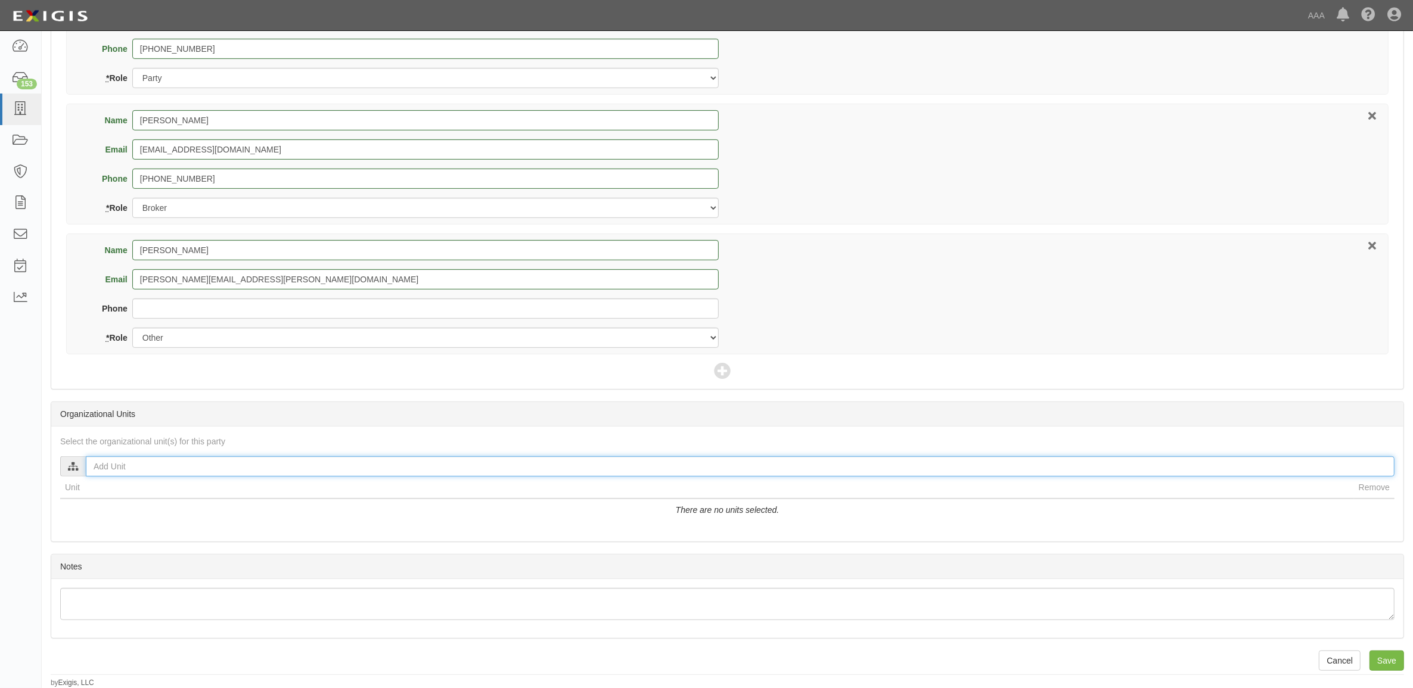
drag, startPoint x: 943, startPoint y: 476, endPoint x: 943, endPoint y: 465, distance: 10.1
click at [943, 472] on input "text" at bounding box center [740, 466] width 1309 height 20
click at [943, 465] on input "text" at bounding box center [740, 466] width 1309 height 20
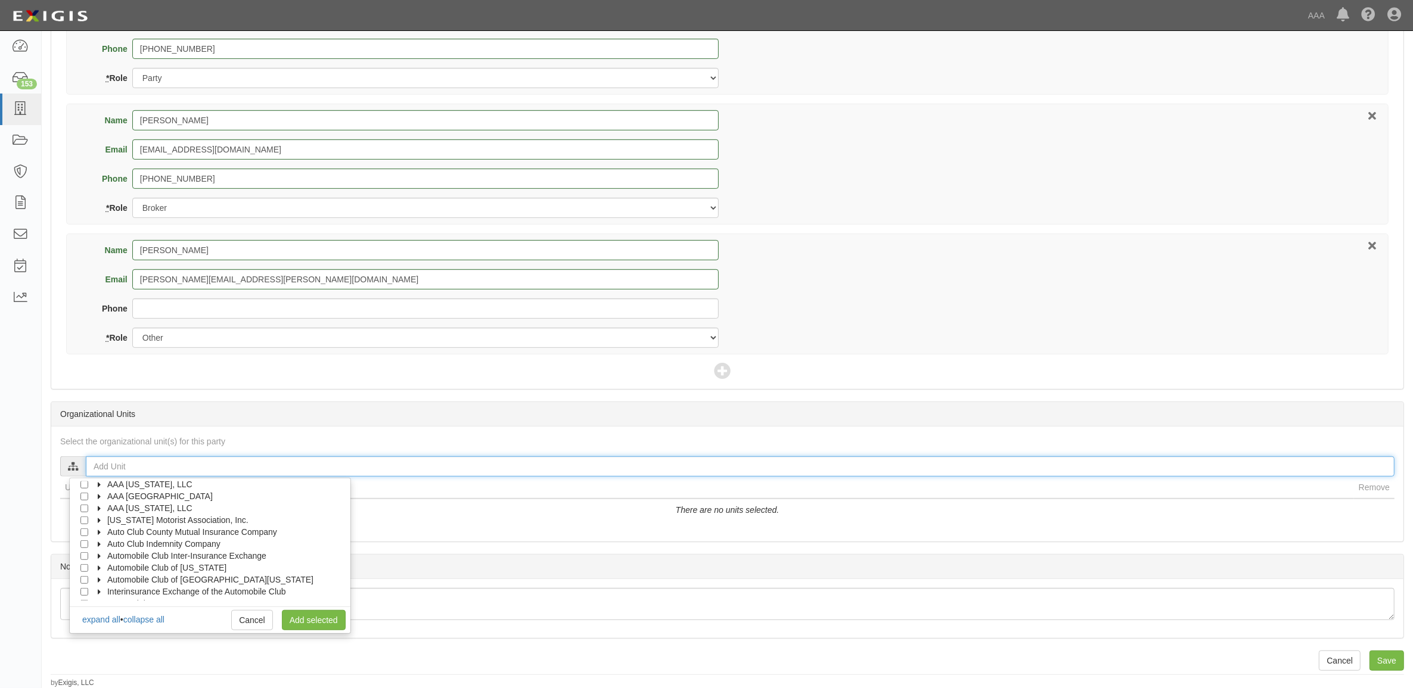
scroll to position [48, 0]
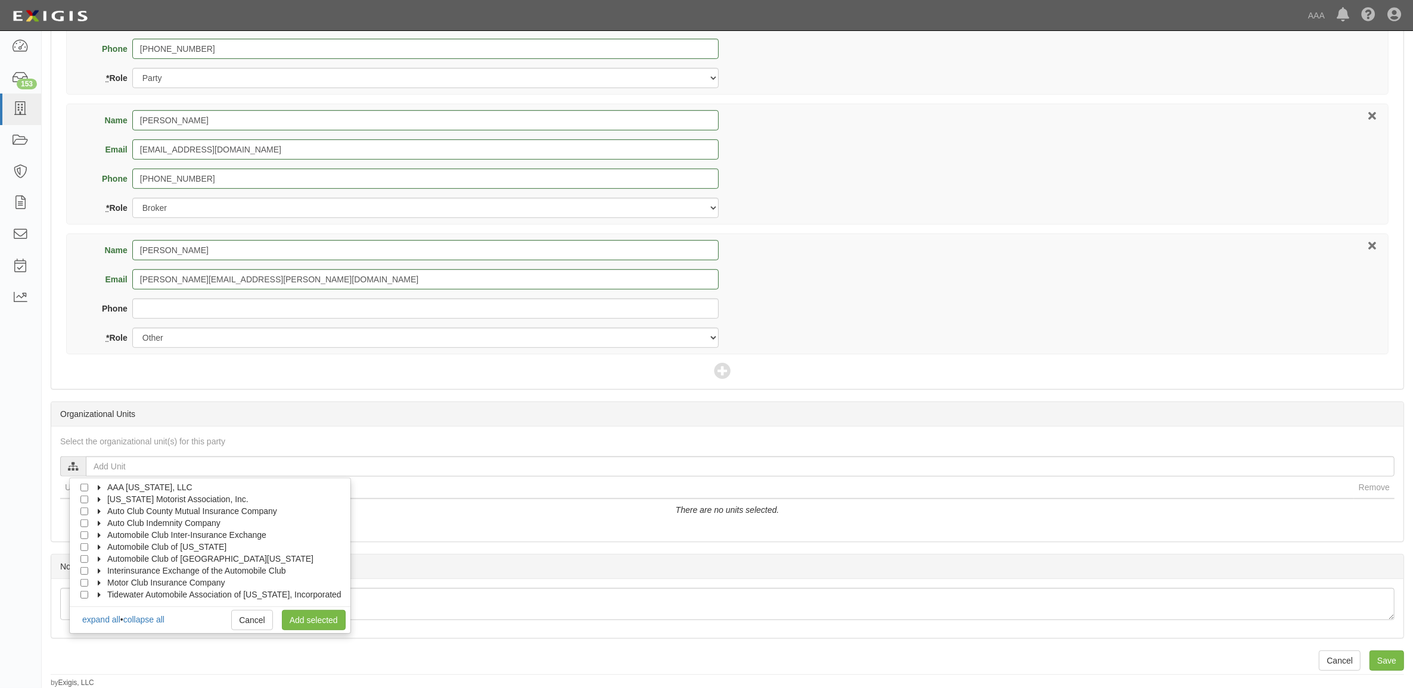
click at [105, 569] on label "Interinsurance Exchange of the Automobile Club" at bounding box center [189, 571] width 194 height 12
click at [115, 581] on label "Claims" at bounding box center [123, 583] width 41 height 12
click at [107, 570] on input "Auto Claims MPR" at bounding box center [106, 571] width 8 height 8
checkbox input "true"
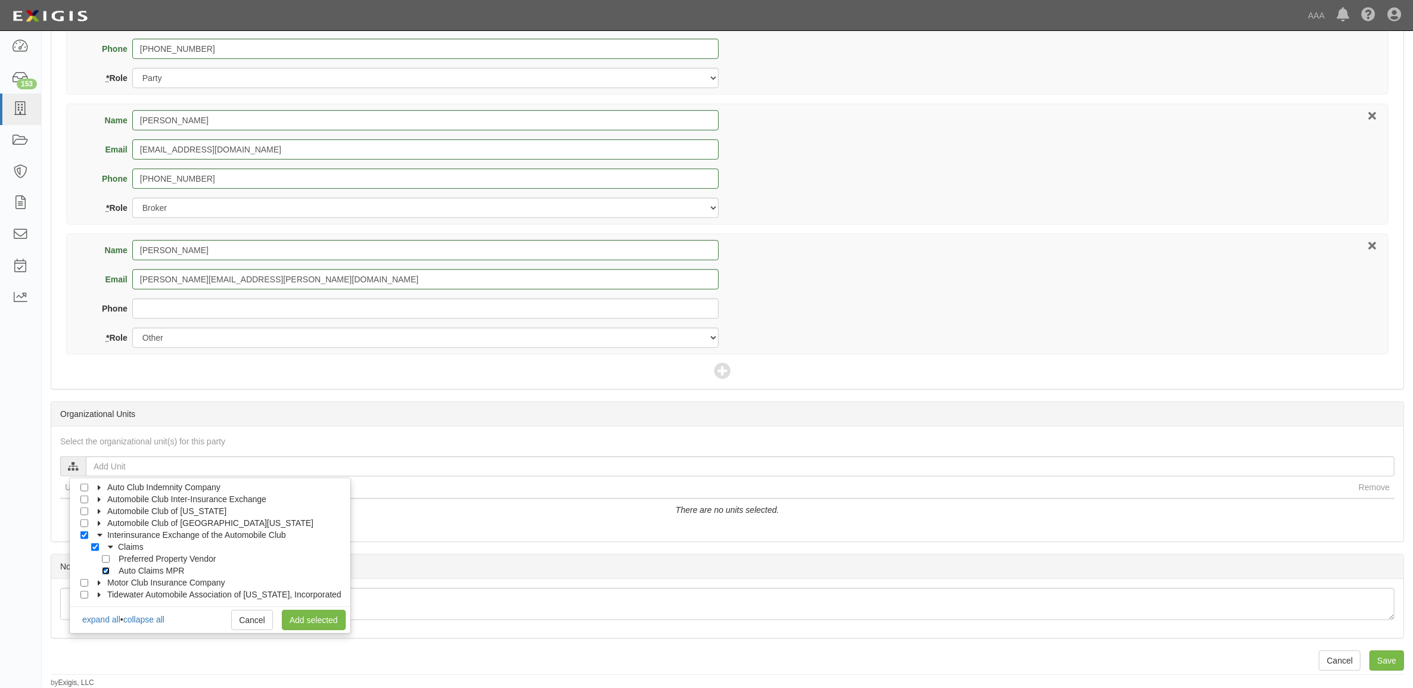
checkbox input "true"
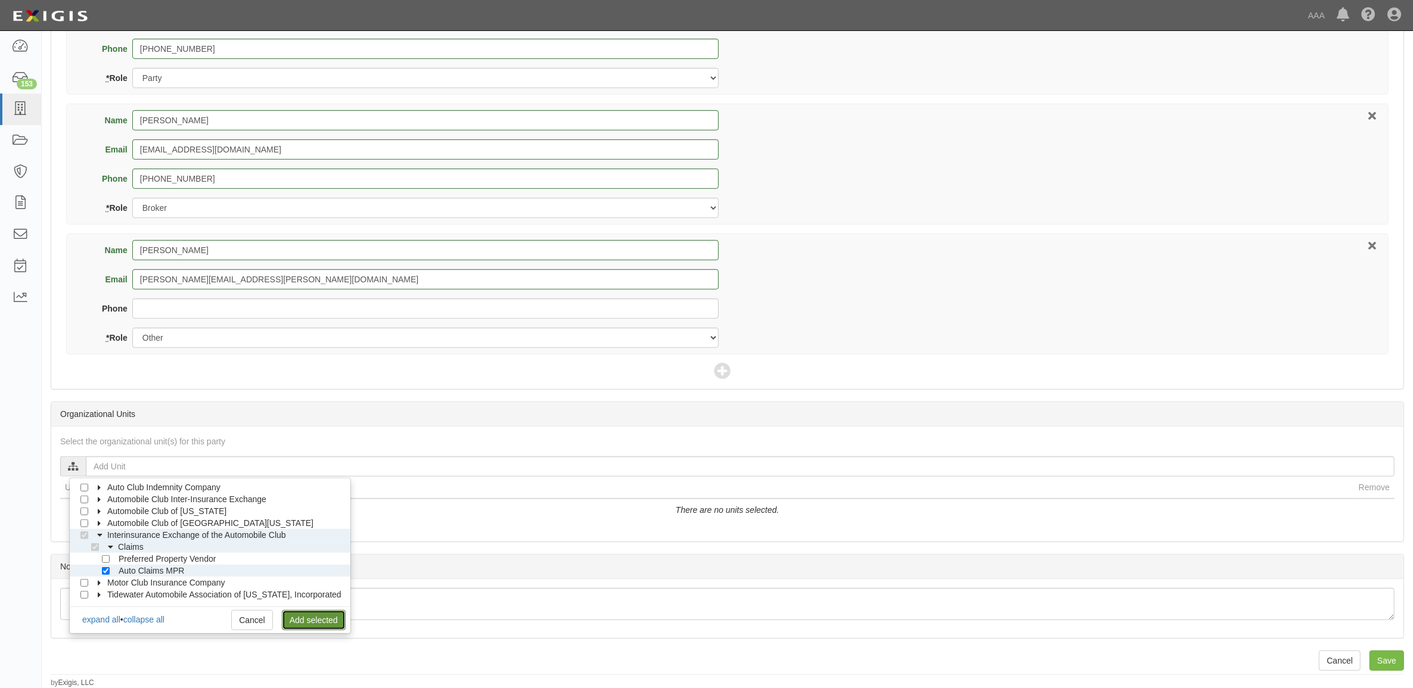
click at [302, 615] on link "Add selected" at bounding box center [314, 620] width 64 height 20
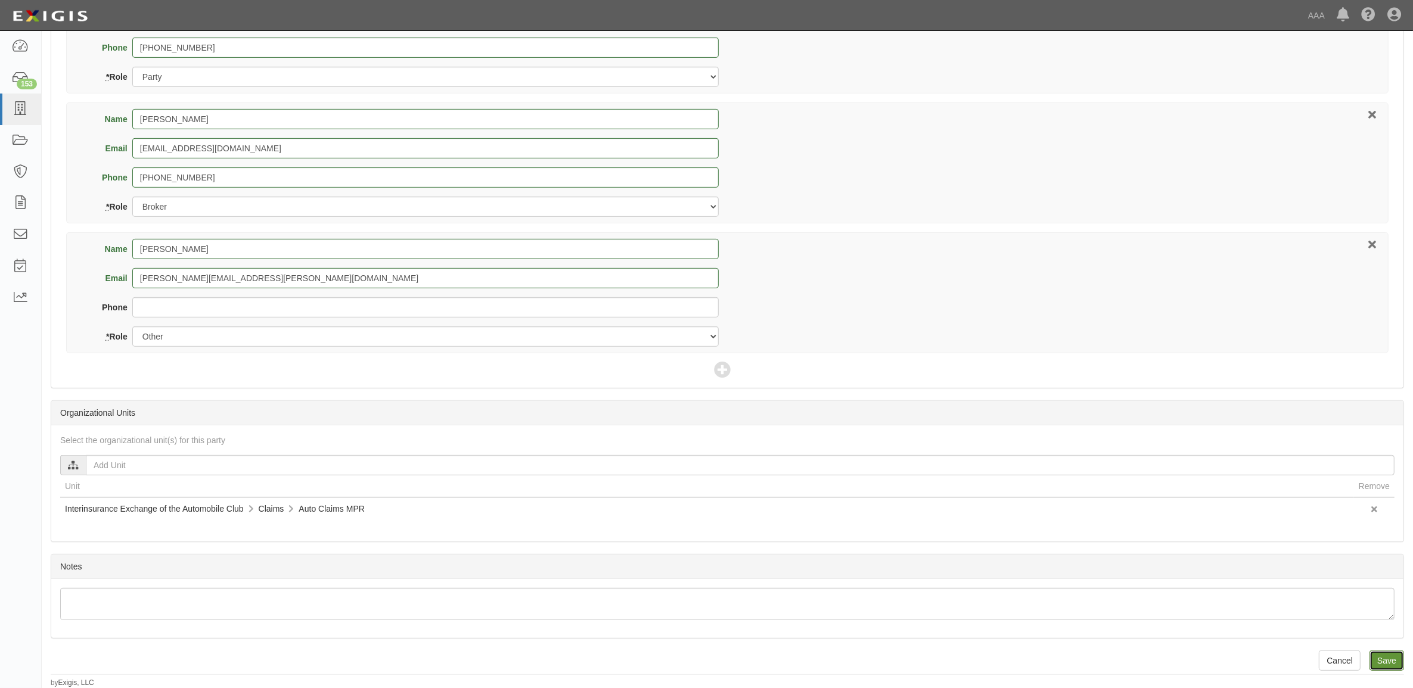
click at [1376, 654] on input "Save" at bounding box center [1386, 661] width 35 height 20
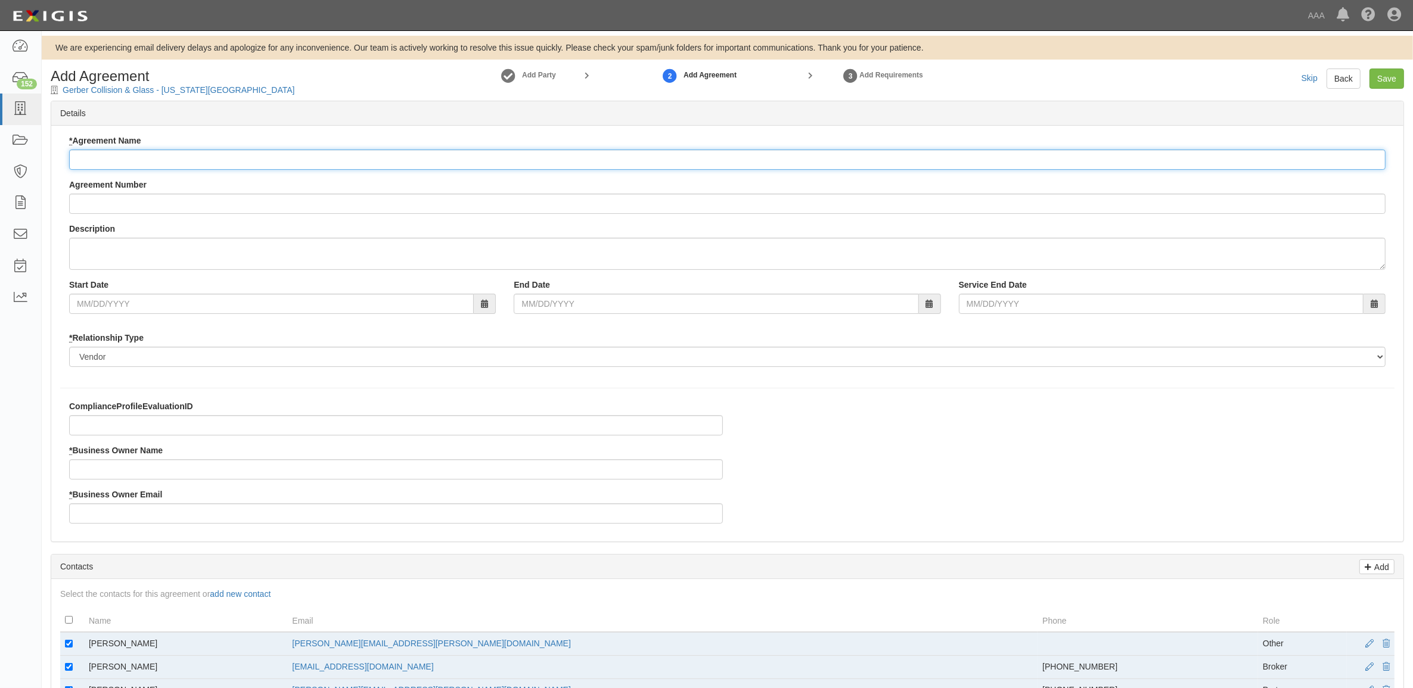
click at [150, 165] on input "* Agreement Name" at bounding box center [727, 160] width 1316 height 20
paste input "Interinsurance Exchange of the Automobile Club - MPR Auto"
type input "Interinsurance Exchange of the Automobile Club - MPR Auto"
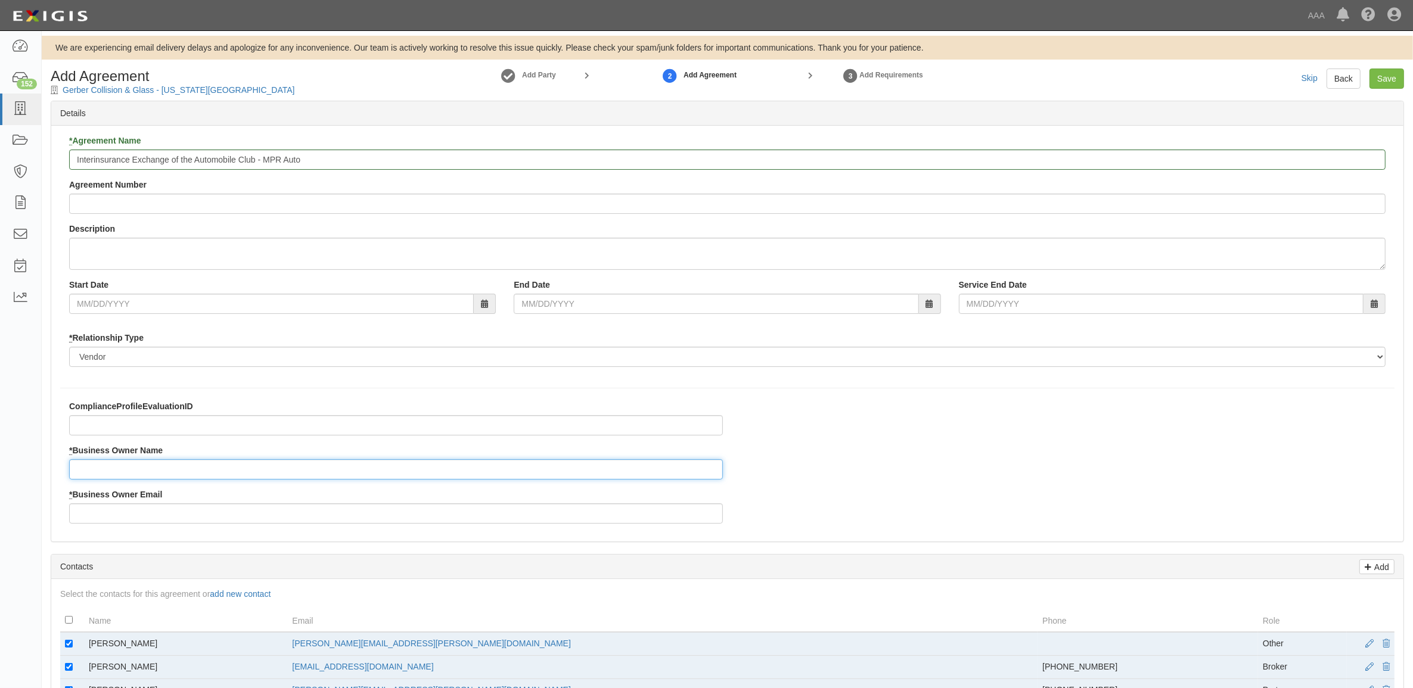
click at [201, 475] on input "* Business Owner Name" at bounding box center [396, 469] width 654 height 20
type input "Brian Nikkel"
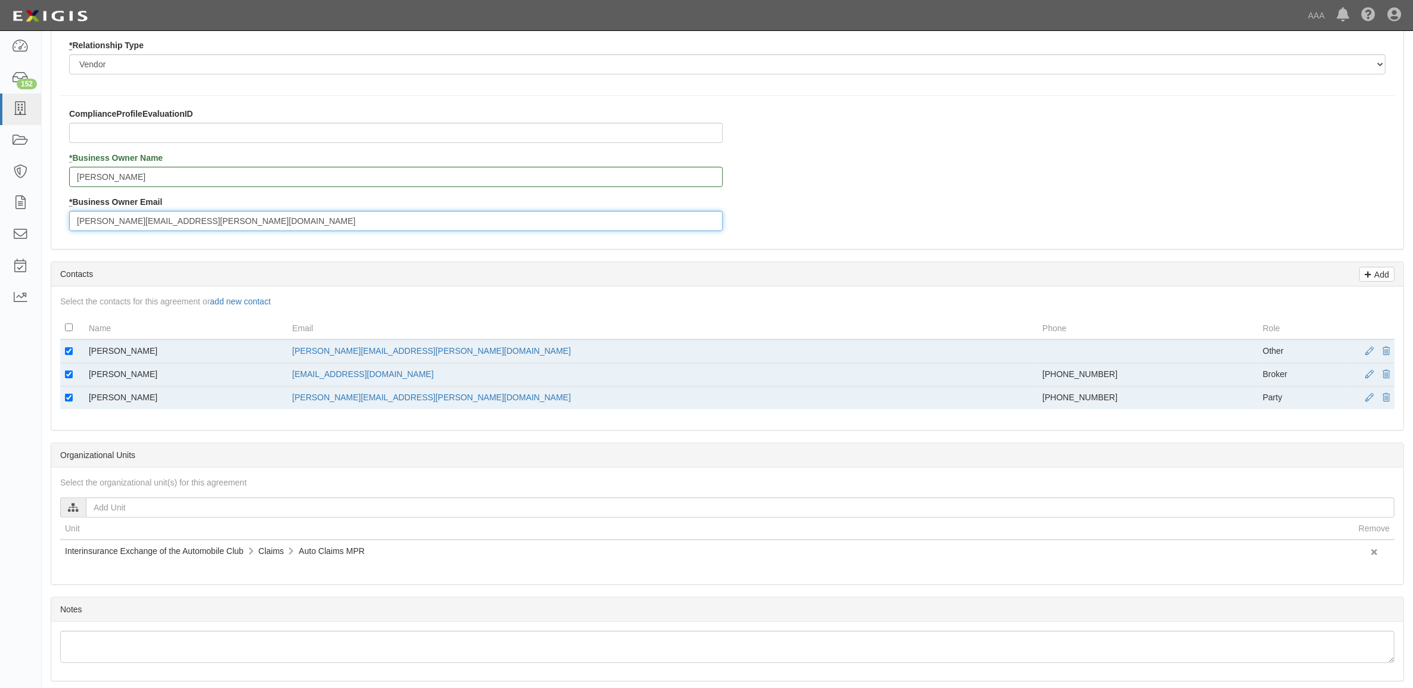
scroll to position [298, 0]
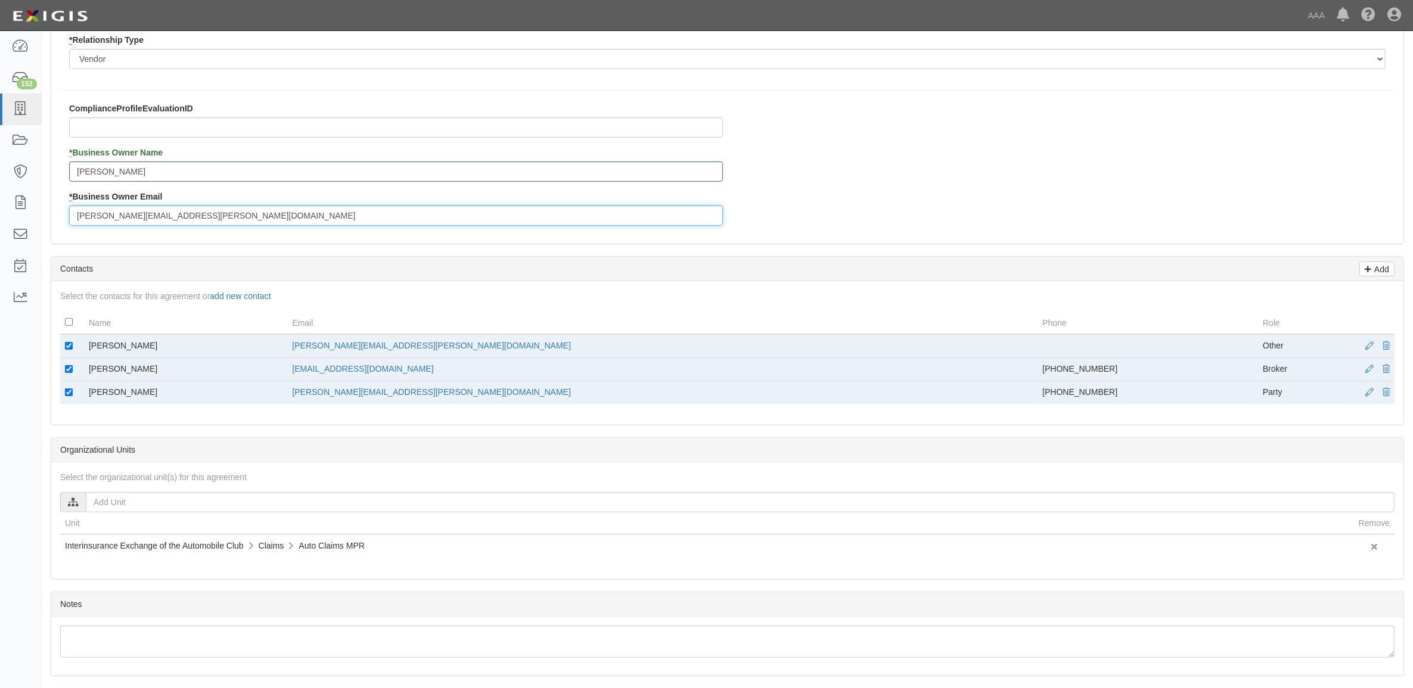
type input "nikkel.brian@ace.aaa.com"
click at [66, 347] on input "checkbox" at bounding box center [69, 346] width 8 height 8
checkbox input "false"
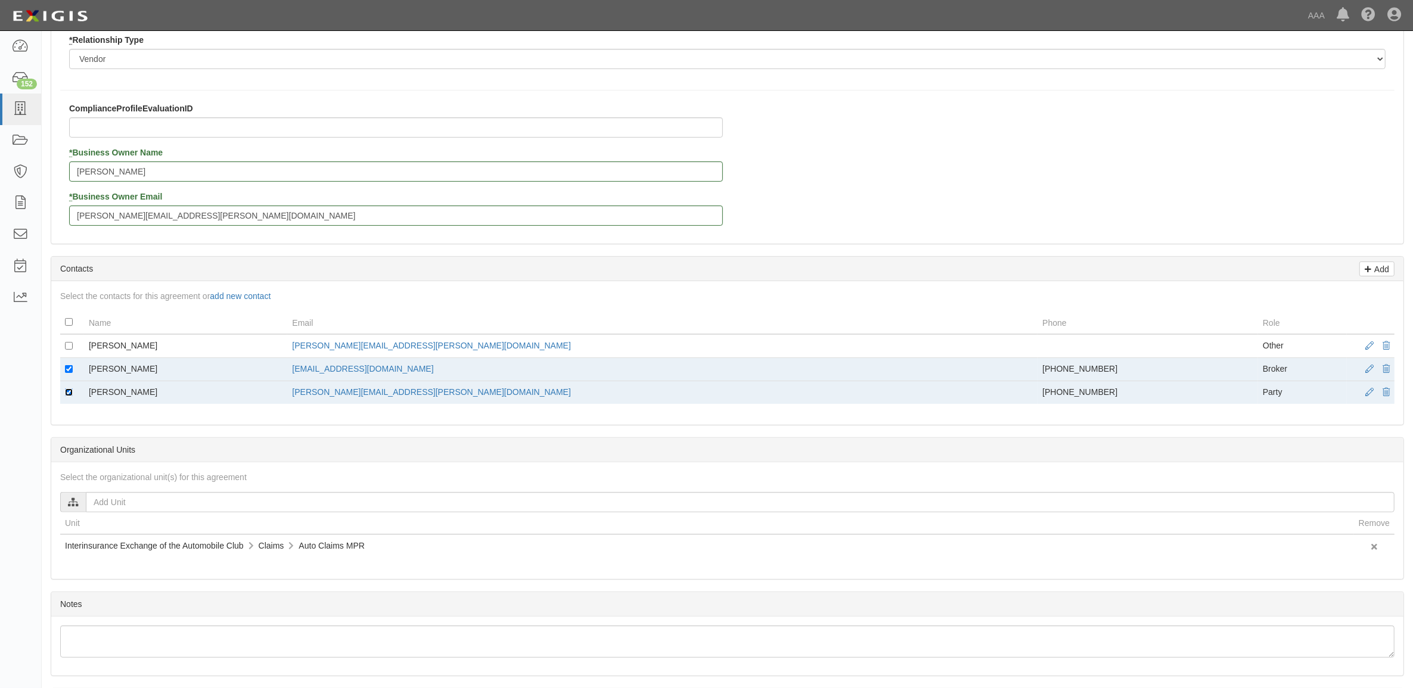
click at [72, 390] on input "checkbox" at bounding box center [69, 393] width 8 height 8
checkbox input "false"
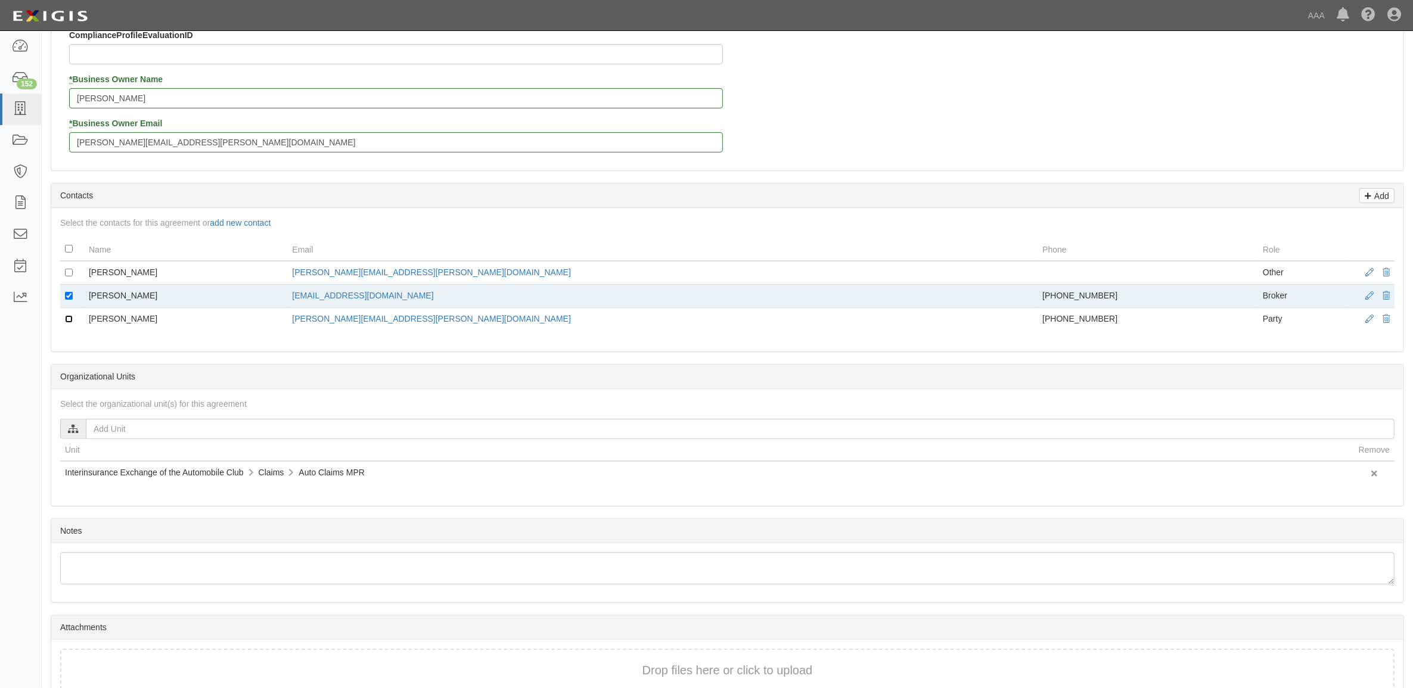
scroll to position [436, 0]
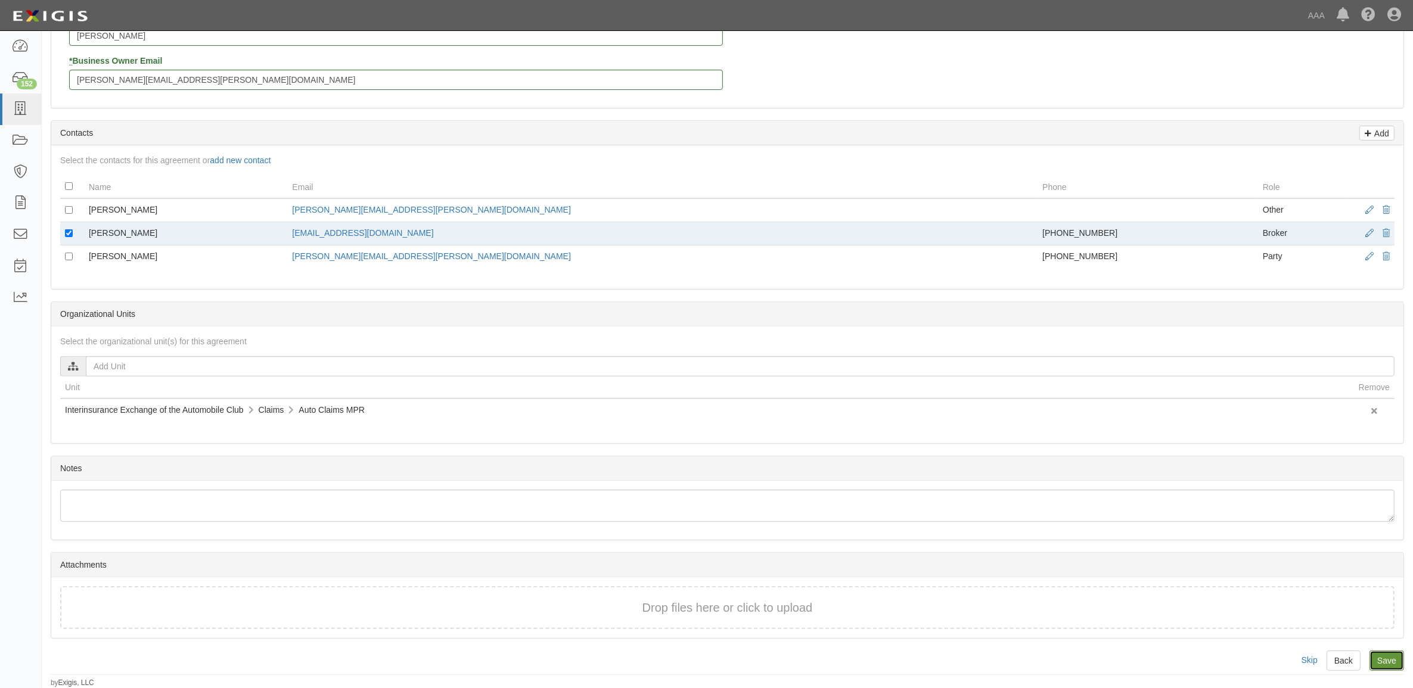
click at [1378, 659] on input "Save" at bounding box center [1386, 661] width 35 height 20
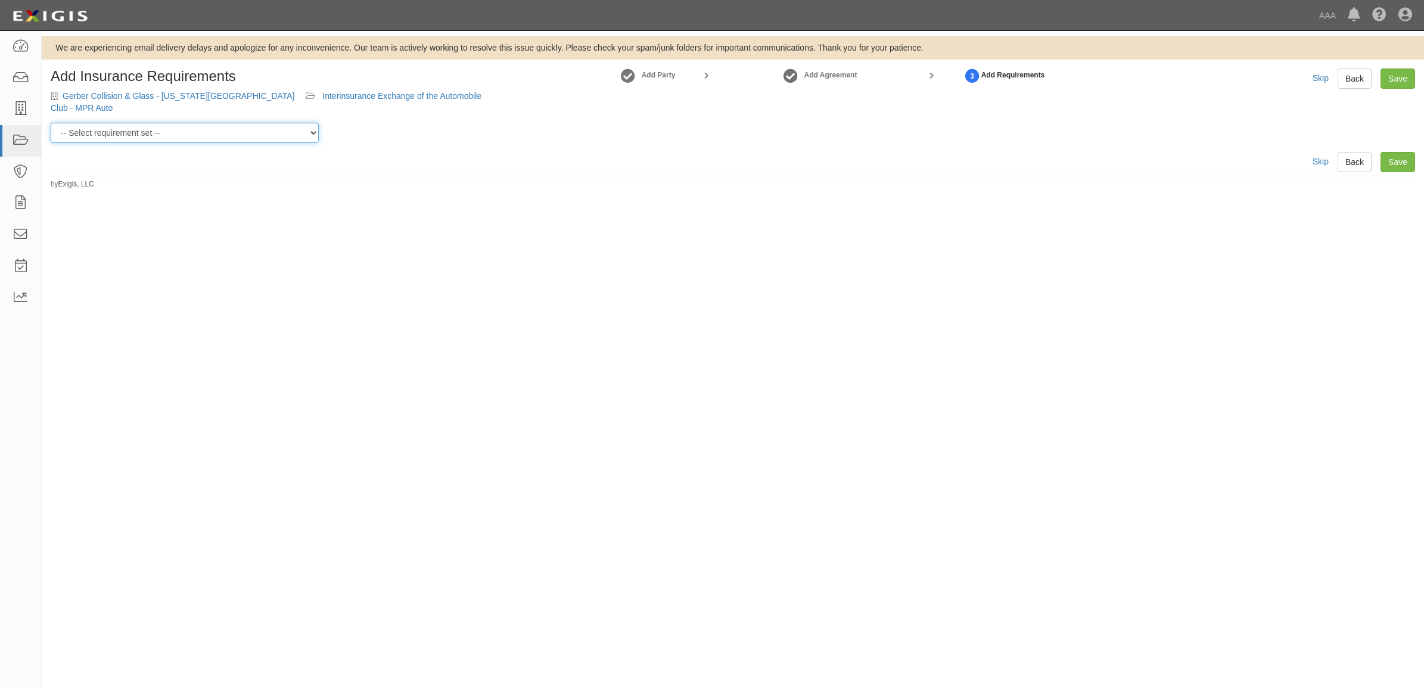
click at [177, 123] on select "-- Select requirement set -- AAA East Central AAR AAA East Central ERS AAA East…" at bounding box center [185, 133] width 268 height 20
select select "16701"
click at [51, 123] on select "-- Select requirement set -- AAA East Central AAR AAA East Central ERS AAA East…" at bounding box center [185, 133] width 268 height 20
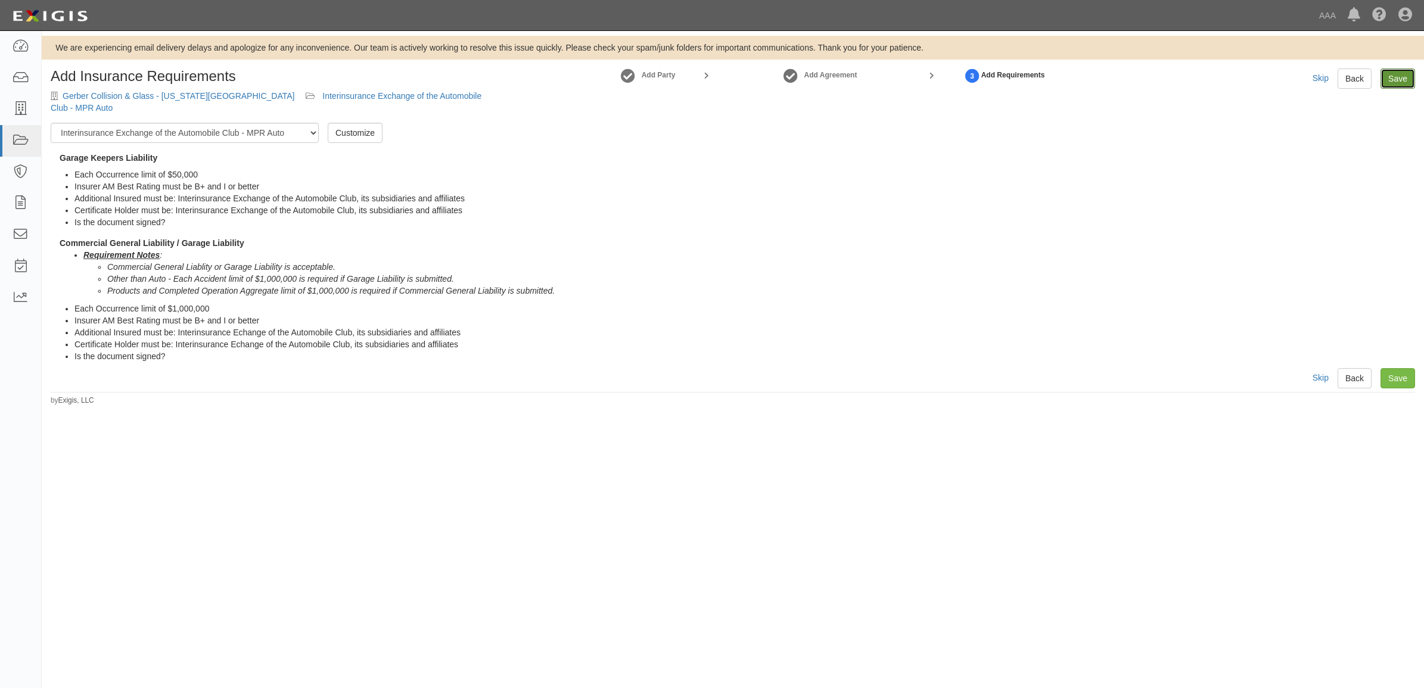
click at [1404, 73] on link "Save" at bounding box center [1398, 79] width 35 height 20
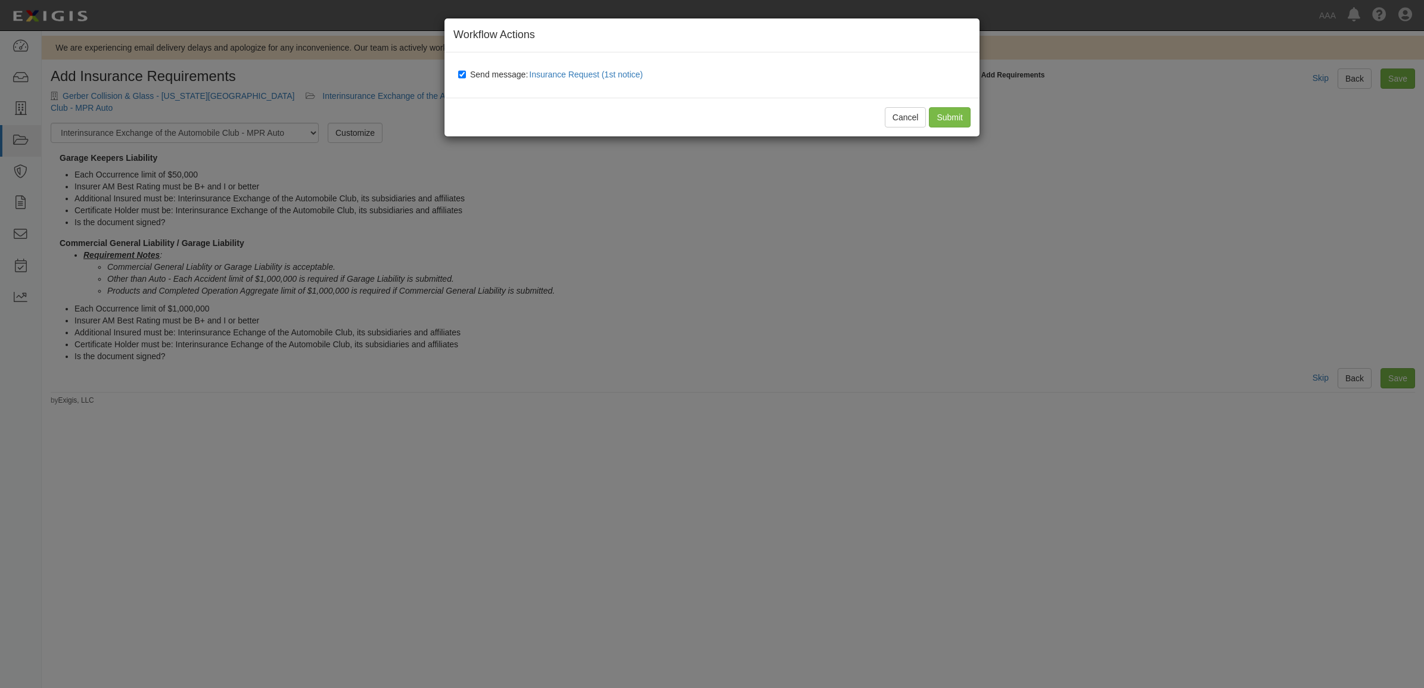
click at [493, 73] on span "Send message: Insurance Request (1st notice)" at bounding box center [559, 75] width 178 height 10
click at [466, 73] on input "Send message: Insurance Request (1st notice)" at bounding box center [462, 75] width 8 height 10
checkbox input "false"
click at [953, 115] on input "Submit" at bounding box center [950, 117] width 42 height 20
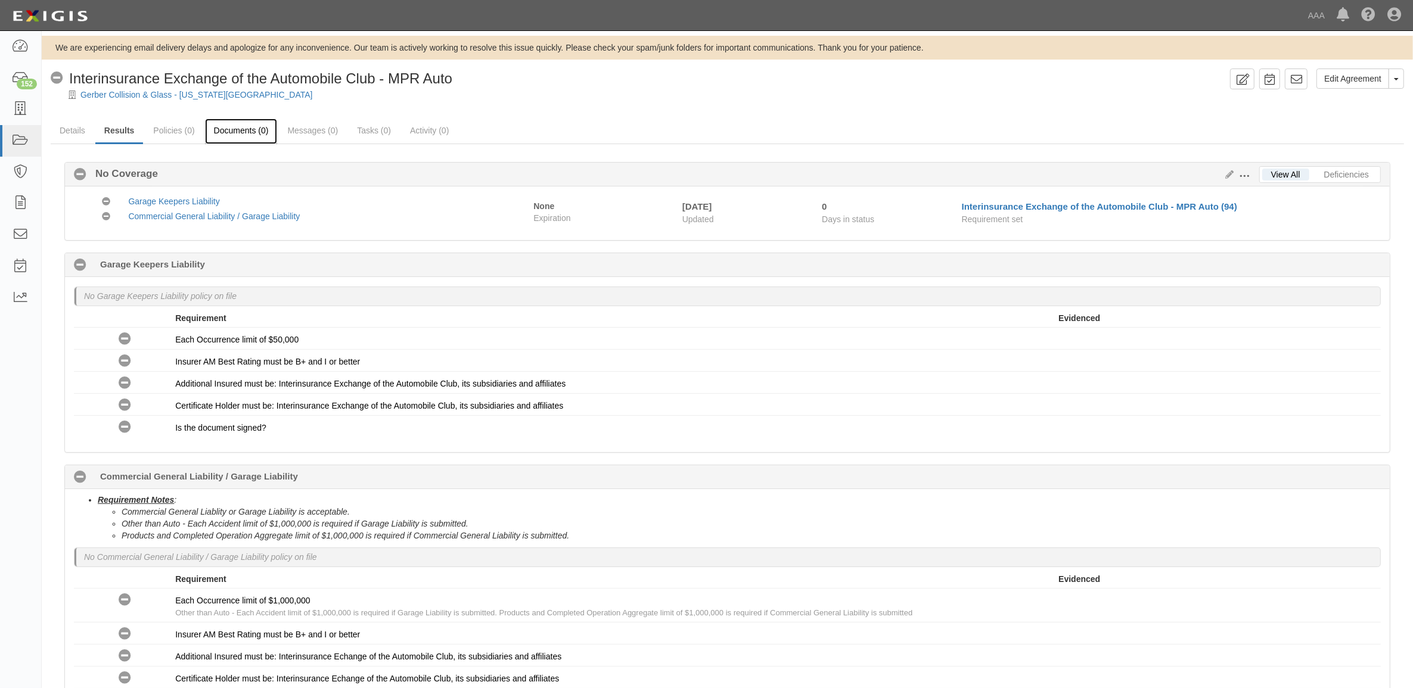
click at [237, 128] on link "Documents (0)" at bounding box center [241, 132] width 73 height 26
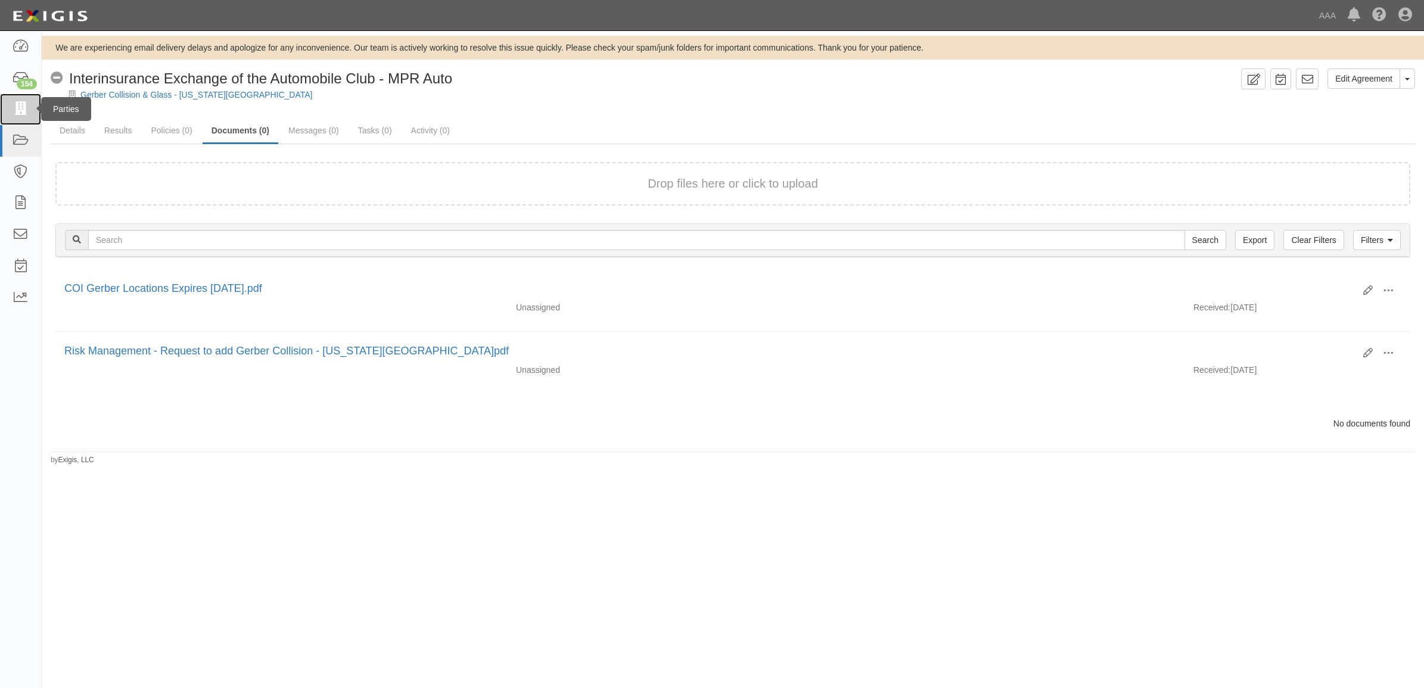
click at [28, 107] on icon at bounding box center [20, 109] width 17 height 14
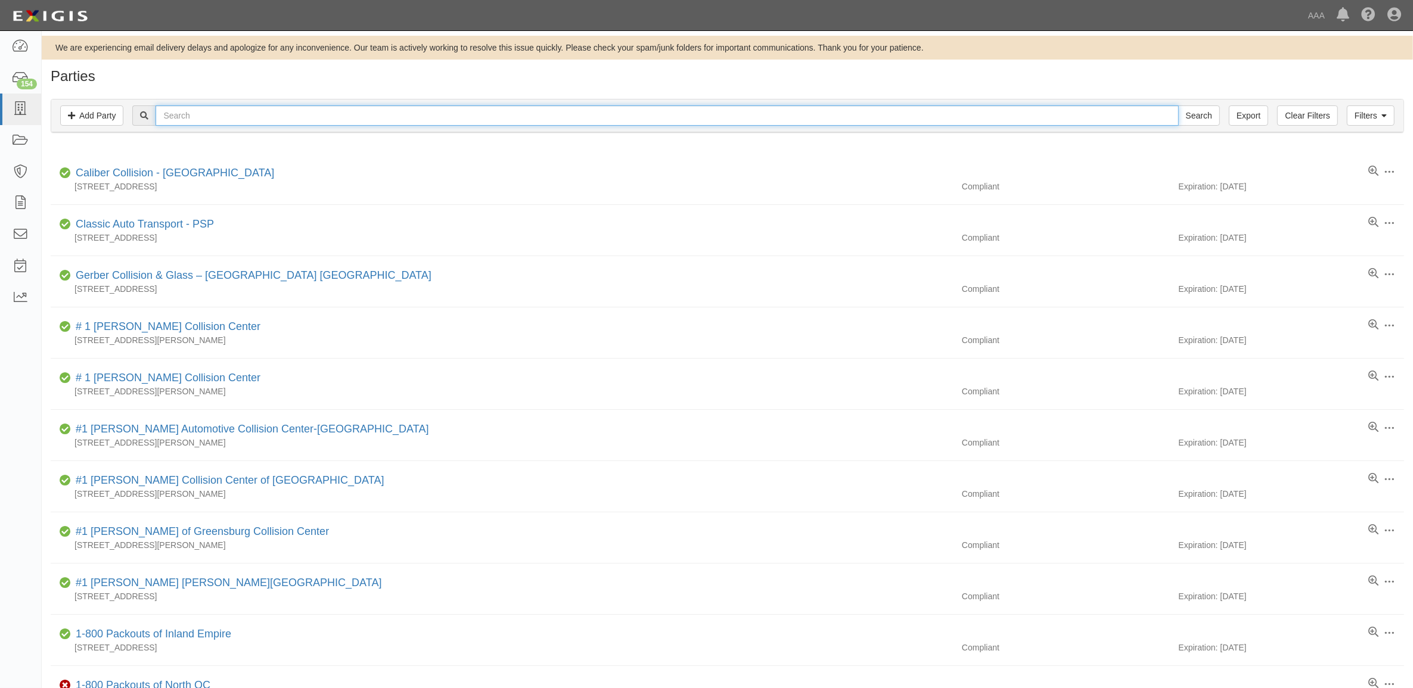
click at [191, 118] on input "text" at bounding box center [667, 115] width 1023 height 20
click at [310, 115] on input "text" at bounding box center [667, 115] width 1023 height 20
type input "CC123639"
click at [1178, 105] on input "Search" at bounding box center [1199, 115] width 42 height 20
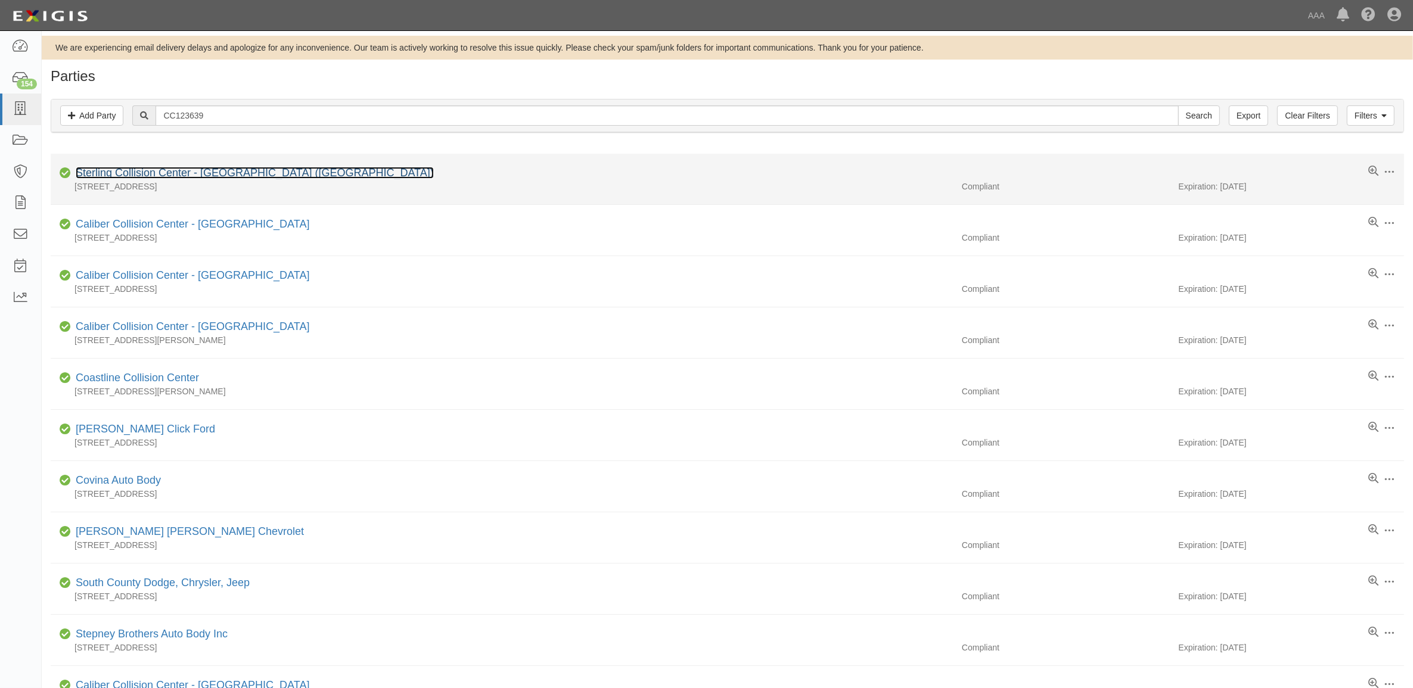
click at [189, 172] on link "Sterling Collision Center - [GEOGRAPHIC_DATA] ([GEOGRAPHIC_DATA])" at bounding box center [255, 173] width 358 height 12
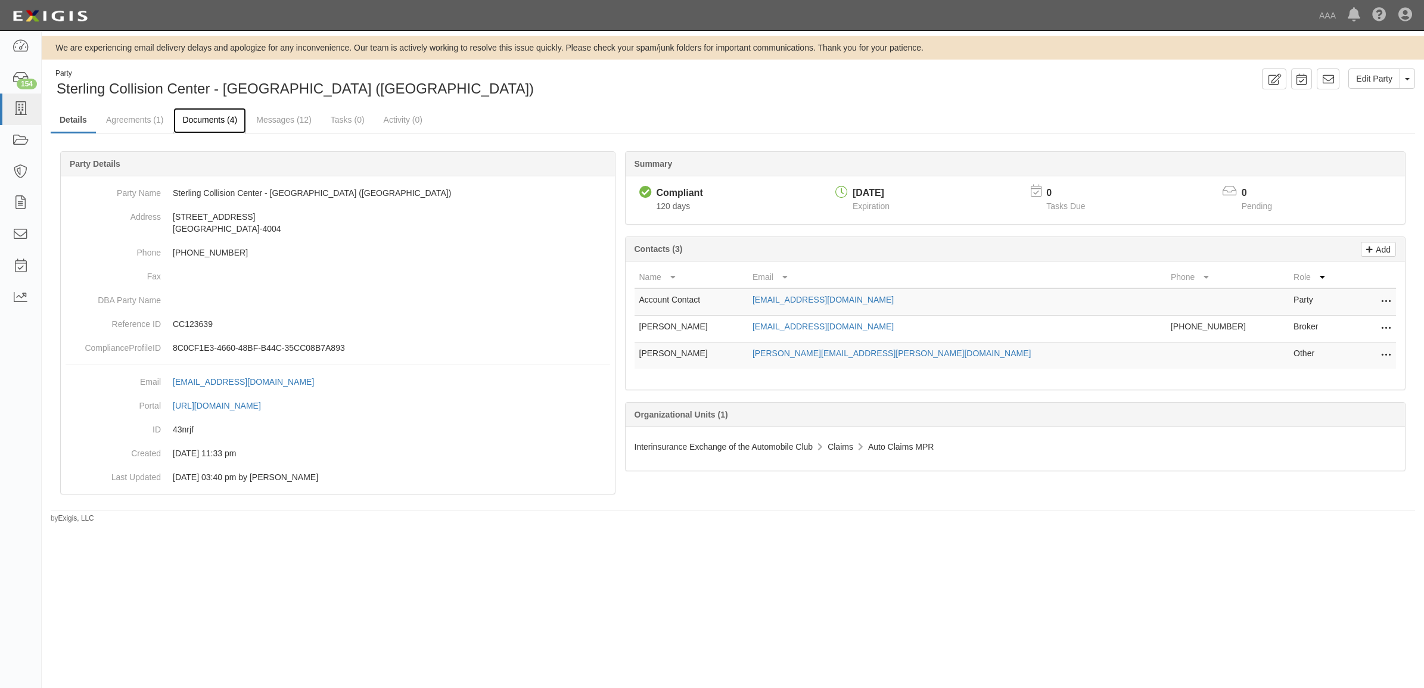
click at [200, 122] on link "Documents (4)" at bounding box center [209, 121] width 73 height 26
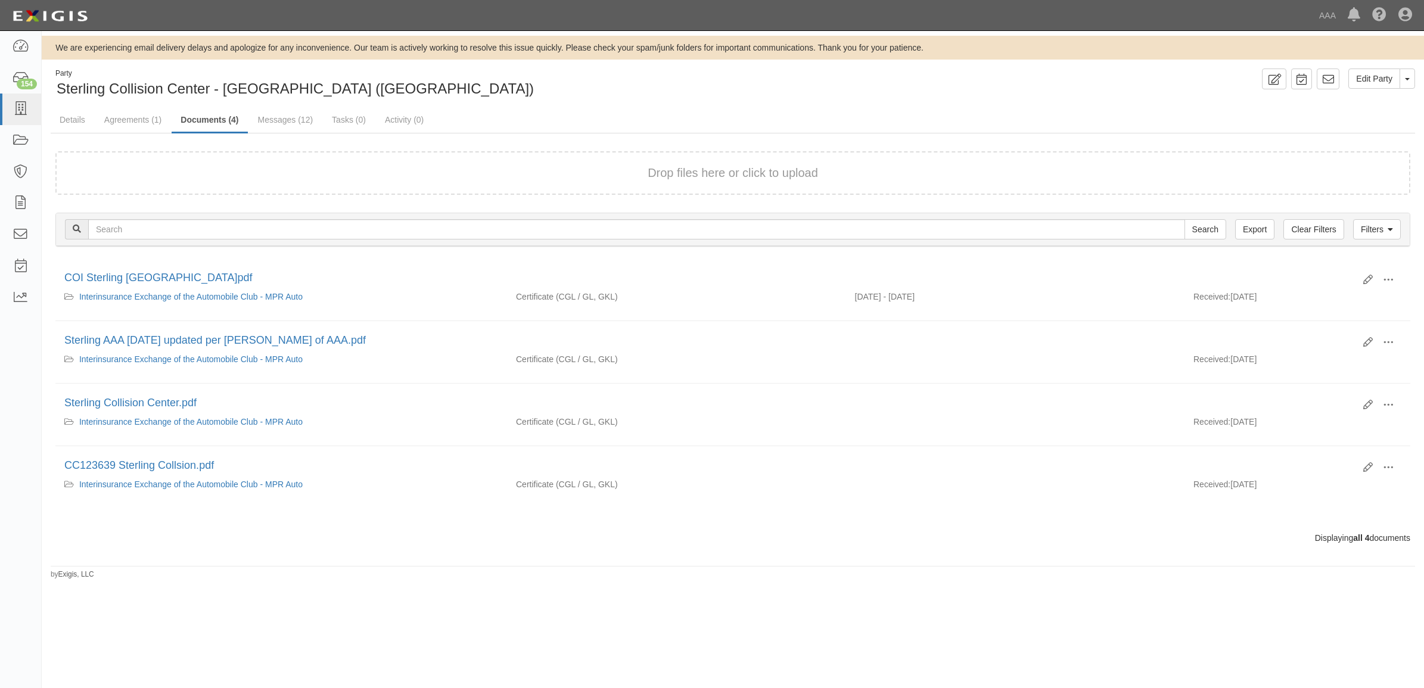
click at [262, 171] on div "Drop files here or click to upload" at bounding box center [733, 172] width 1329 height 17
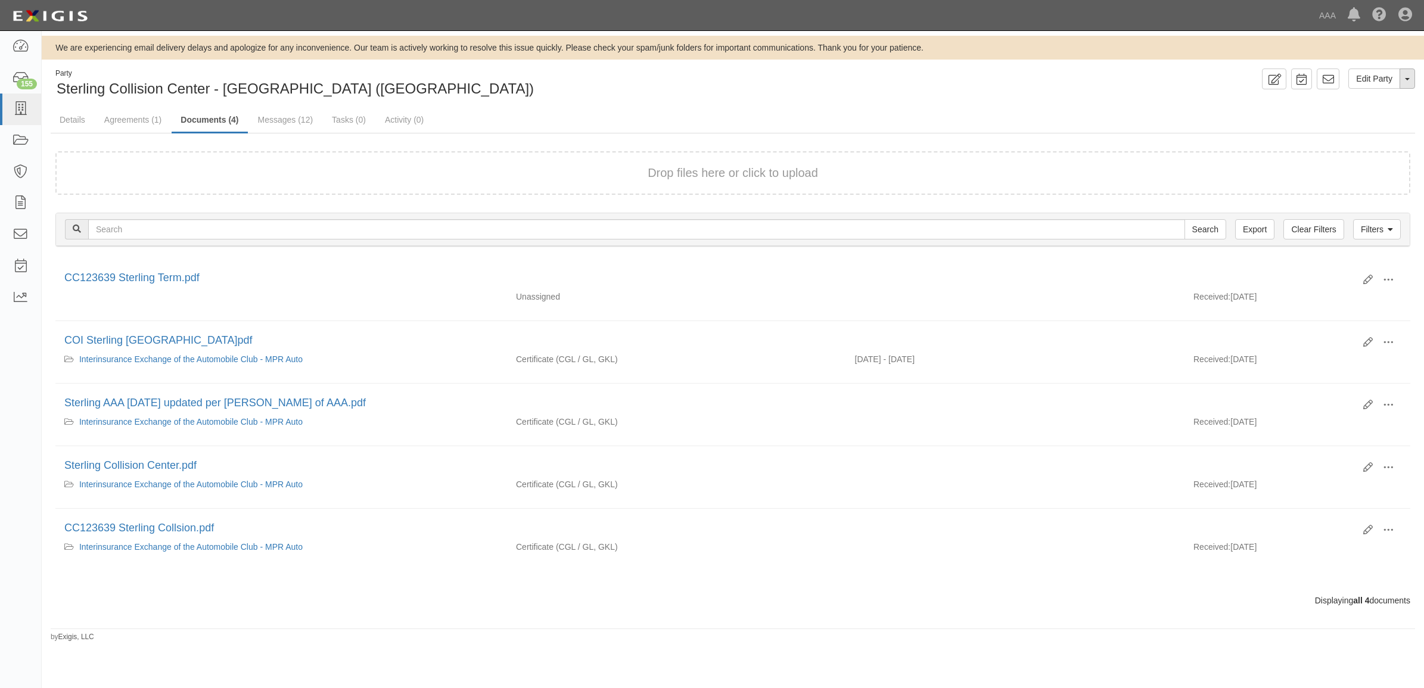
click at [1405, 84] on button "Toggle Party Dropdown" at bounding box center [1407, 79] width 15 height 20
click at [1383, 118] on link "Archive Party" at bounding box center [1367, 116] width 94 height 15
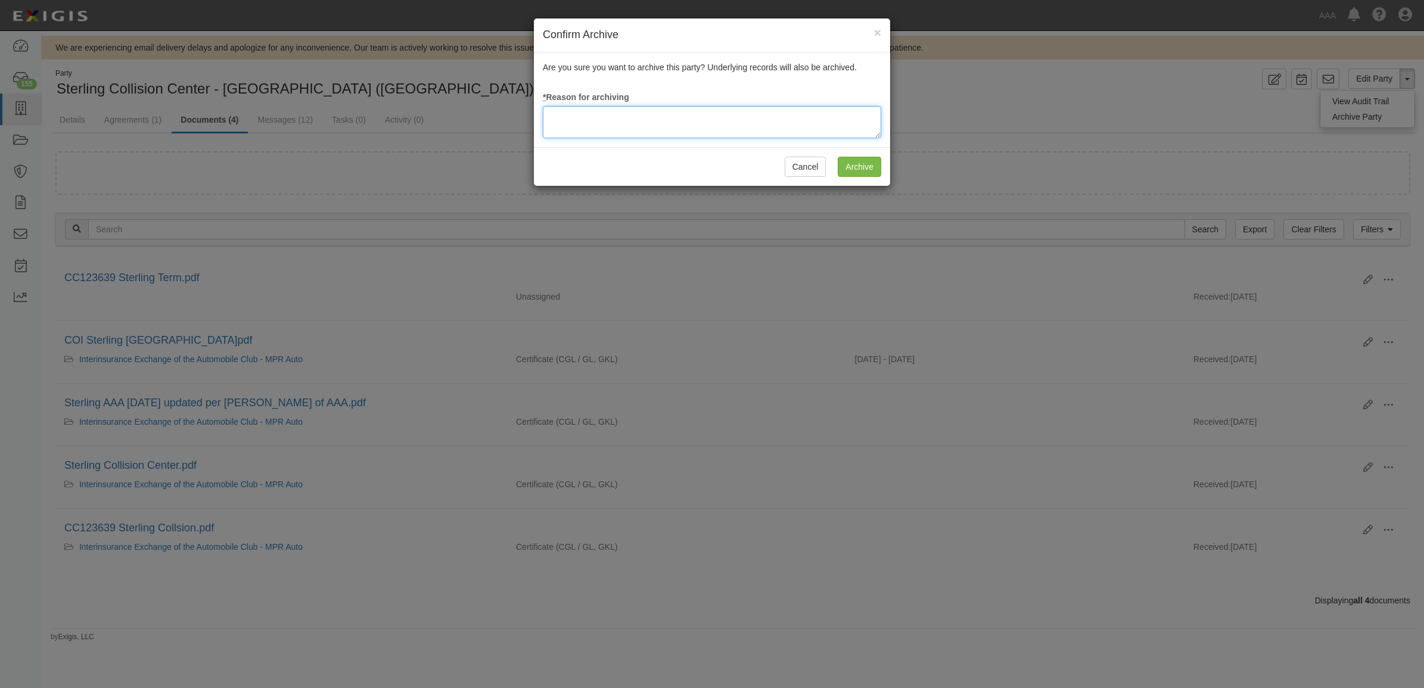
drag, startPoint x: 695, startPoint y: 126, endPoint x: 699, endPoint y: 119, distance: 7.5
click at [695, 126] on textarea at bounding box center [712, 122] width 338 height 32
type textarea "Station Terminated"
click at [869, 160] on input "Archive" at bounding box center [859, 167] width 43 height 20
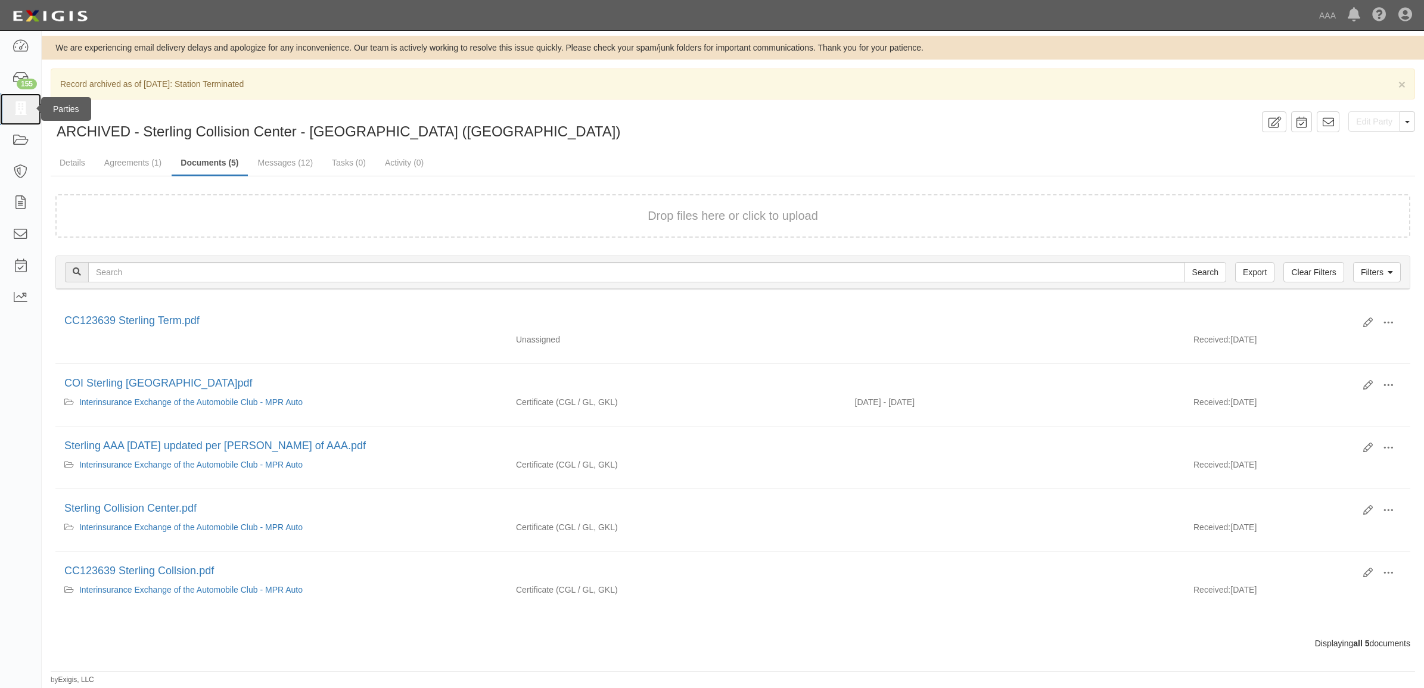
click at [16, 113] on icon at bounding box center [20, 109] width 17 height 14
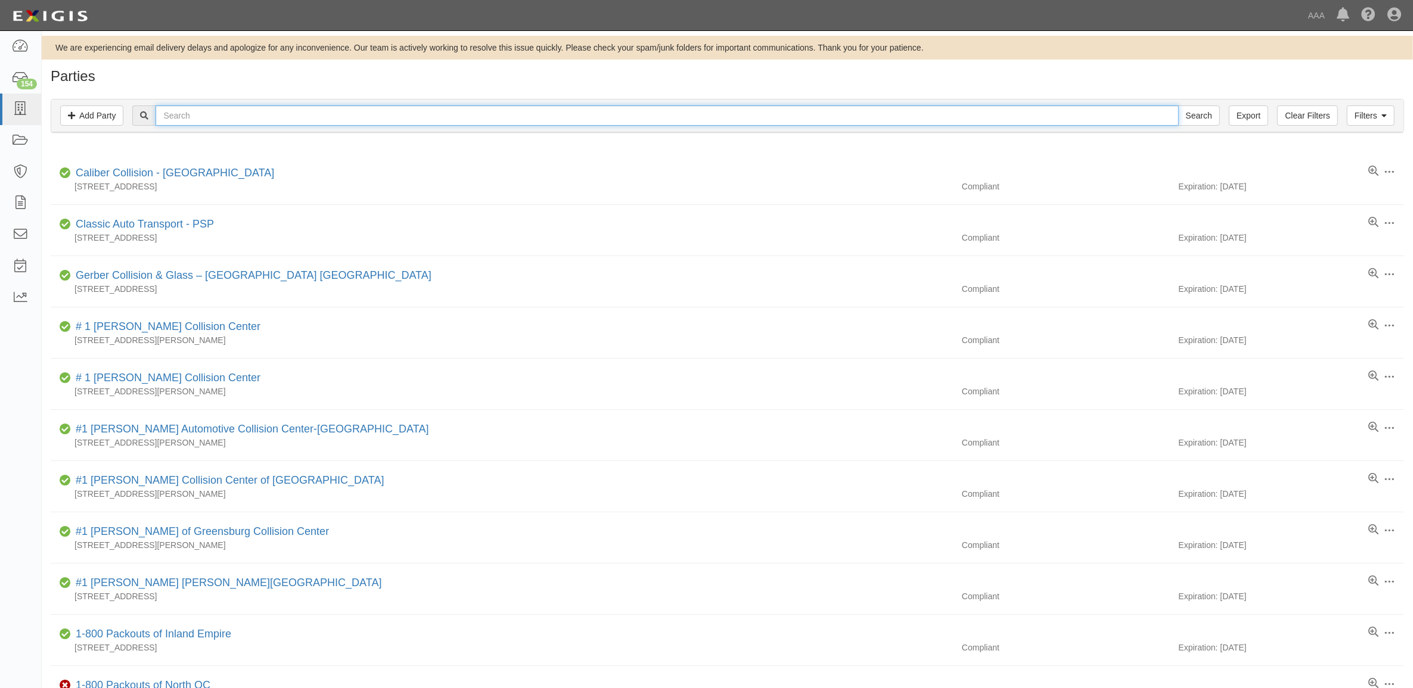
click at [359, 118] on input "text" at bounding box center [667, 115] width 1023 height 20
type input "CC123491"
click at [1178, 105] on input "Search" at bounding box center [1199, 115] width 42 height 20
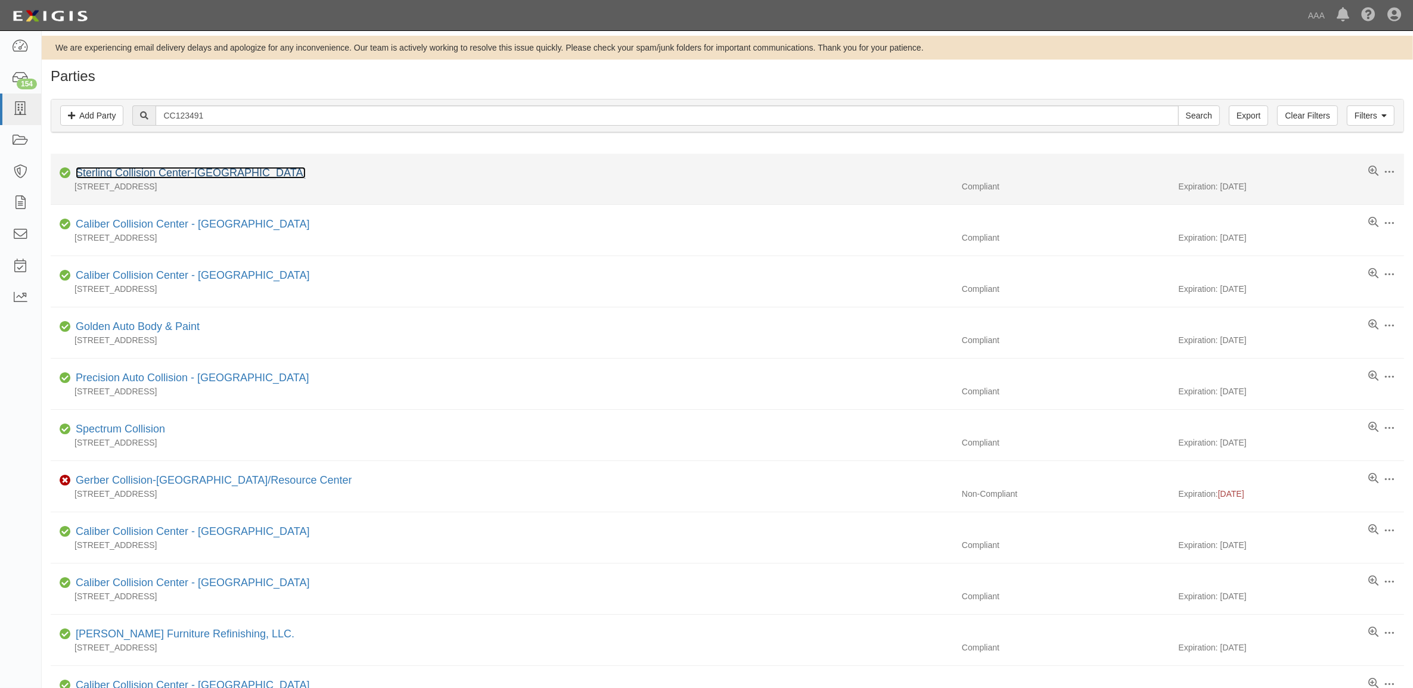
click at [132, 172] on link "Sterling Collision Center-[GEOGRAPHIC_DATA]" at bounding box center [191, 173] width 230 height 12
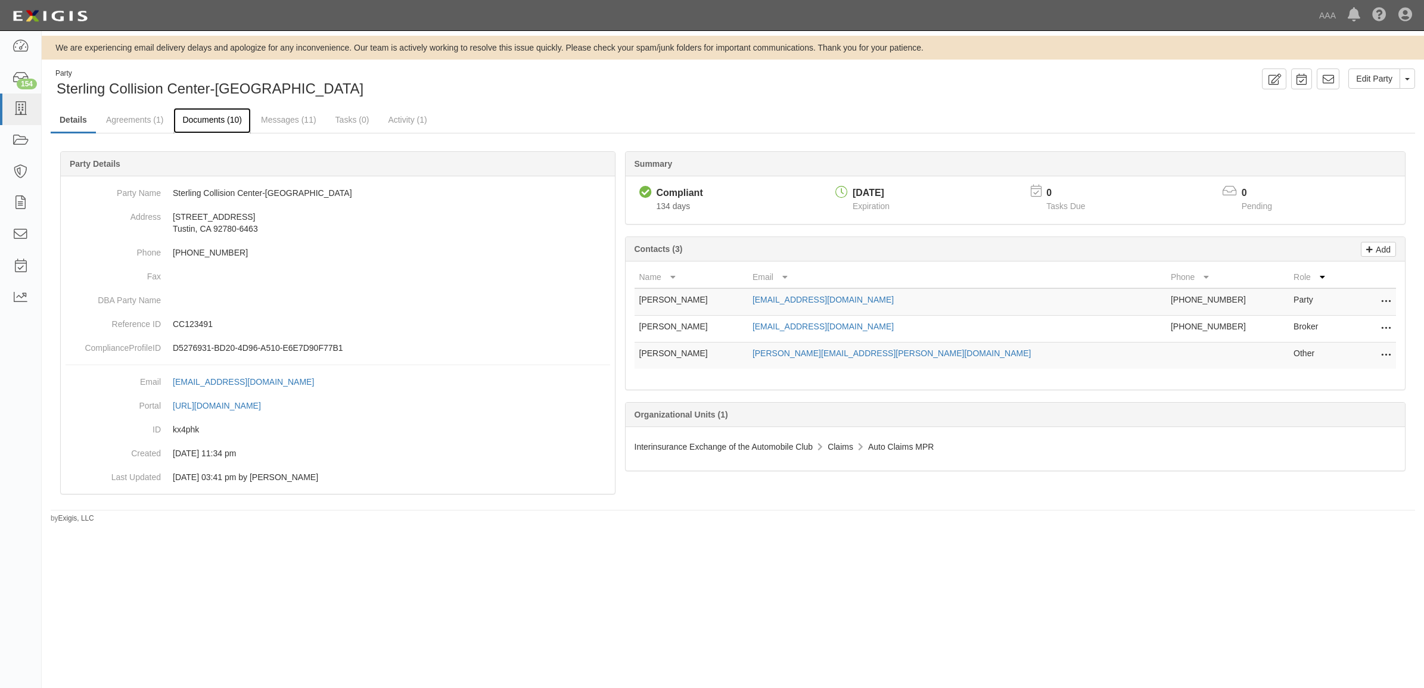
click at [222, 126] on link "Documents (10)" at bounding box center [211, 121] width 77 height 26
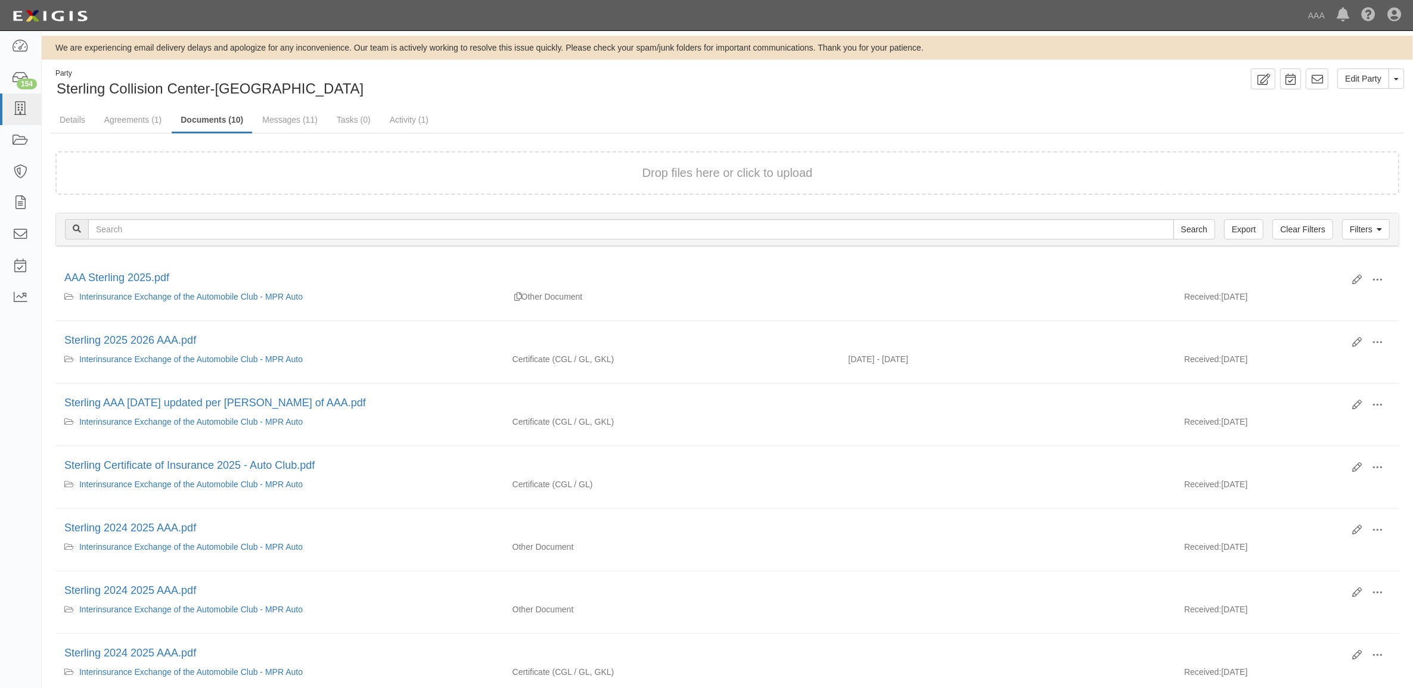
click at [424, 174] on div "Drop files here or click to upload" at bounding box center [727, 172] width 1317 height 17
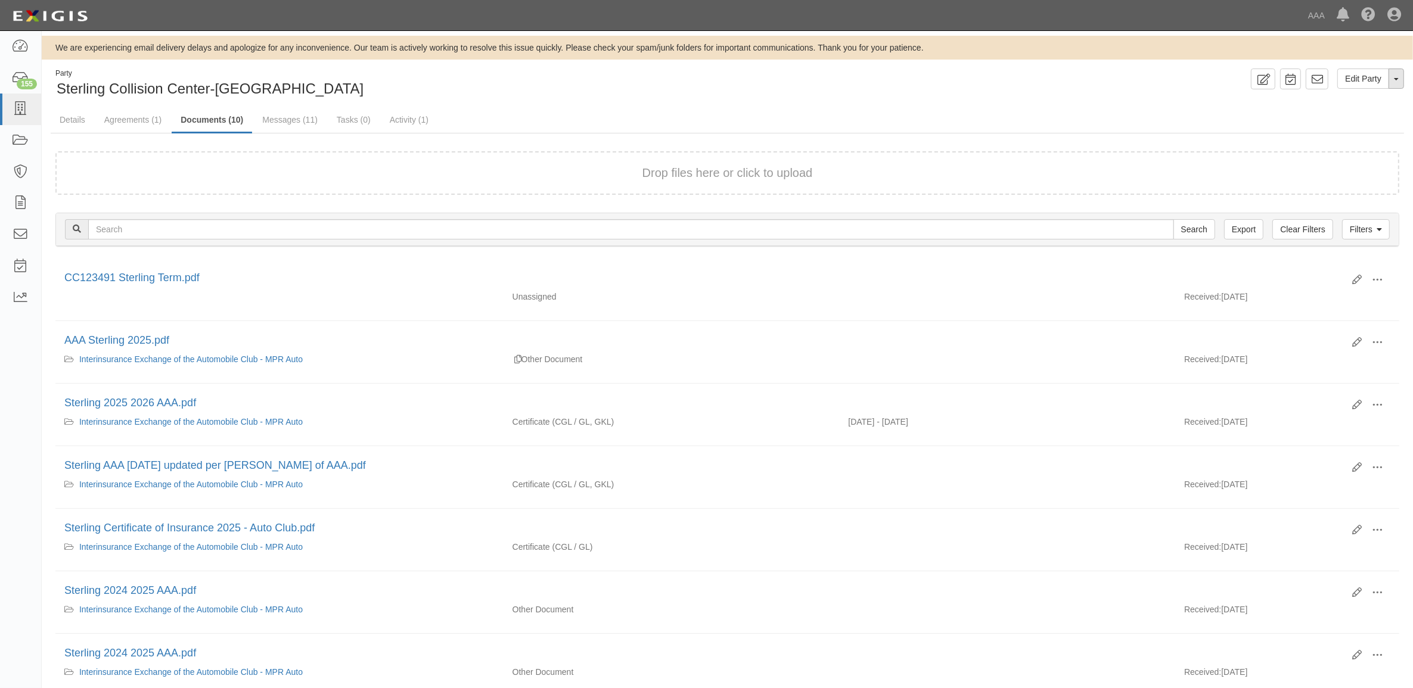
click at [1398, 76] on button "Toggle Party Dropdown" at bounding box center [1395, 79] width 15 height 20
drag, startPoint x: 1365, startPoint y: 114, endPoint x: 1307, endPoint y: 130, distance: 59.8
click at [1363, 116] on link "Archive Party" at bounding box center [1356, 116] width 94 height 15
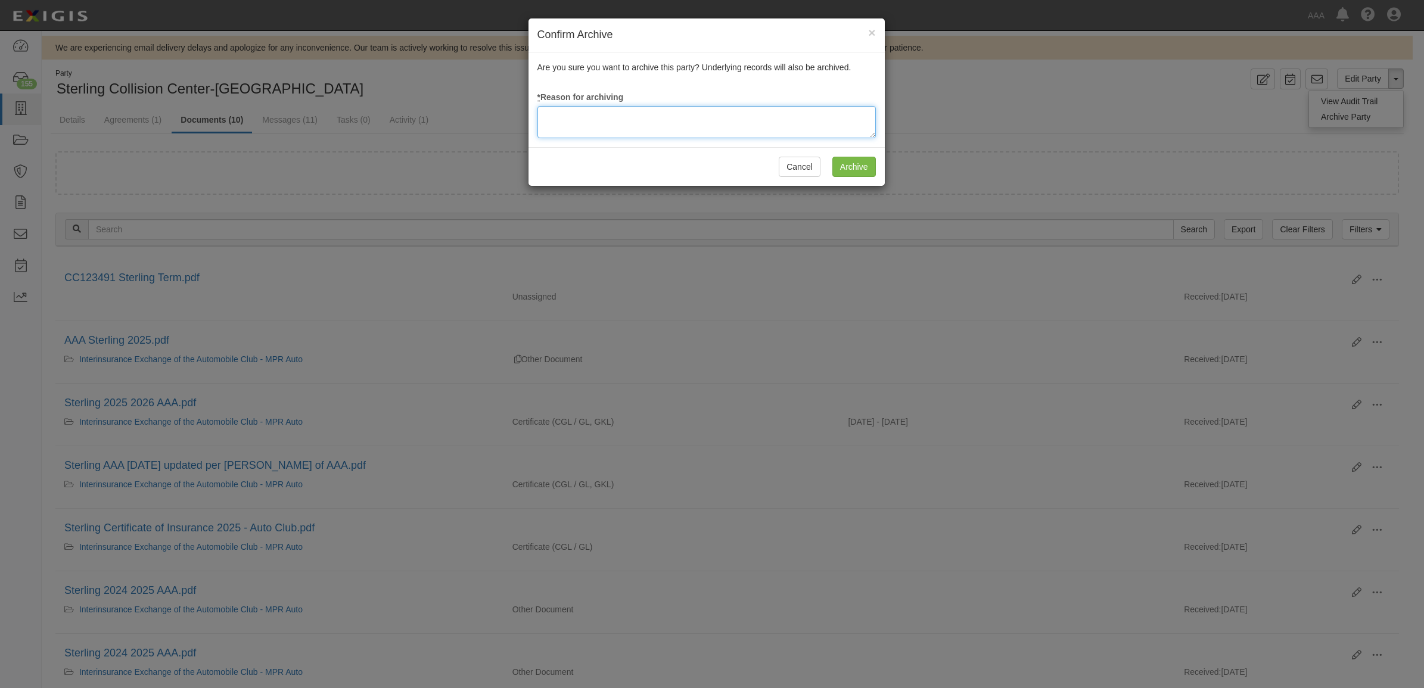
click at [706, 129] on textarea at bounding box center [706, 122] width 338 height 32
type textarea "Station Terminated"
click at [859, 170] on input "Archive" at bounding box center [853, 167] width 43 height 20
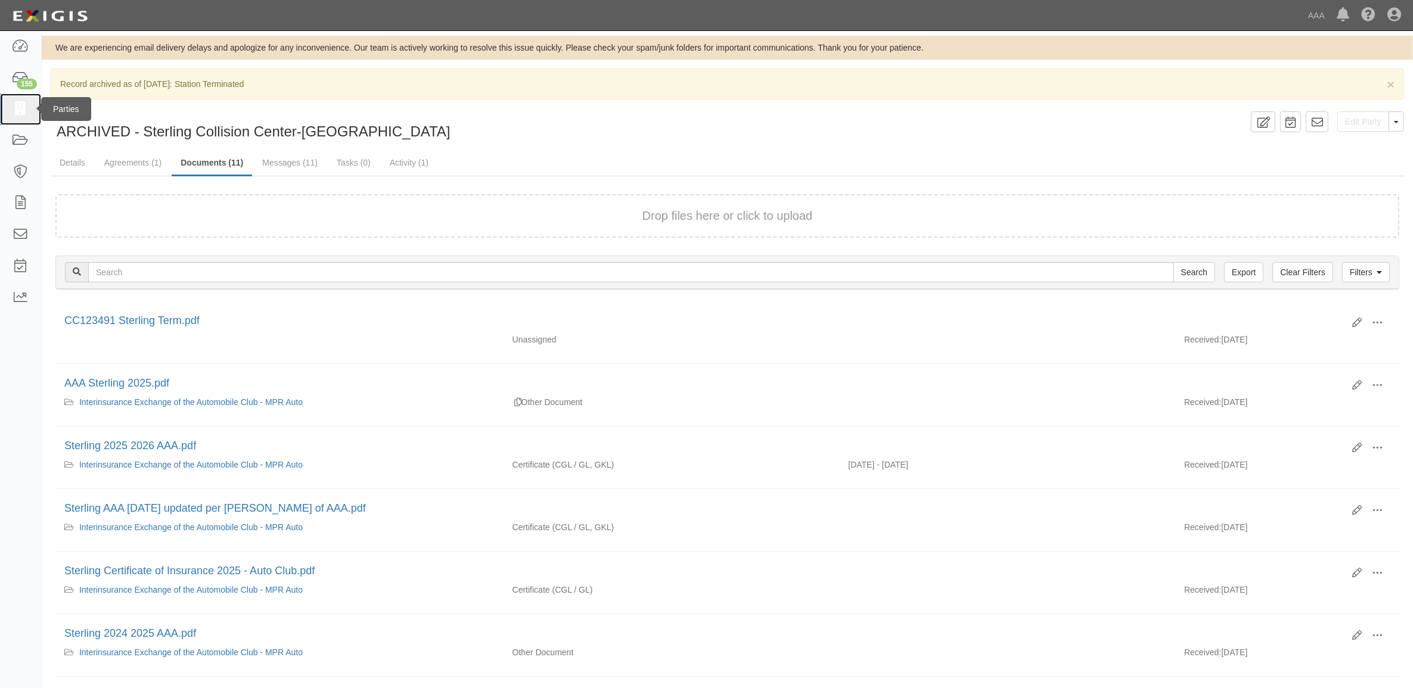
click at [24, 108] on icon at bounding box center [20, 109] width 17 height 14
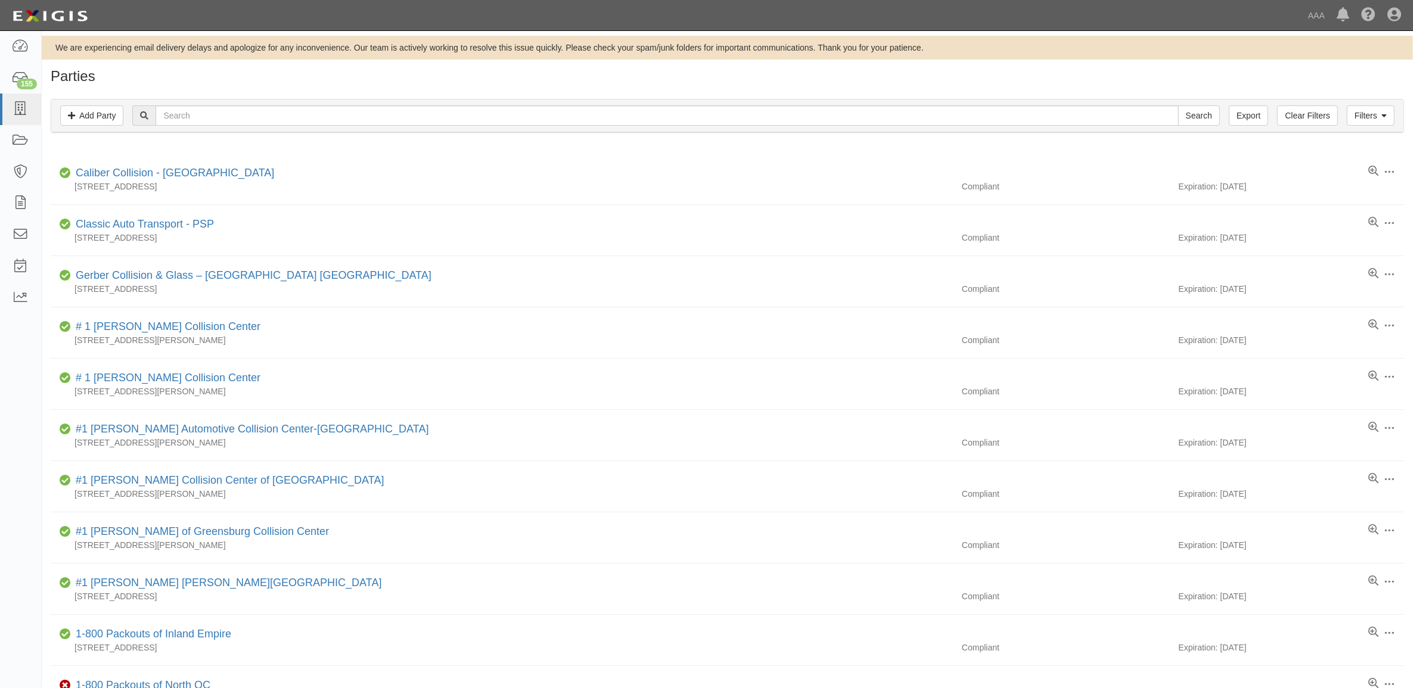
click at [349, 103] on div "Filters Add Party Clear Filters Export Search Filters" at bounding box center [727, 116] width 1352 height 33
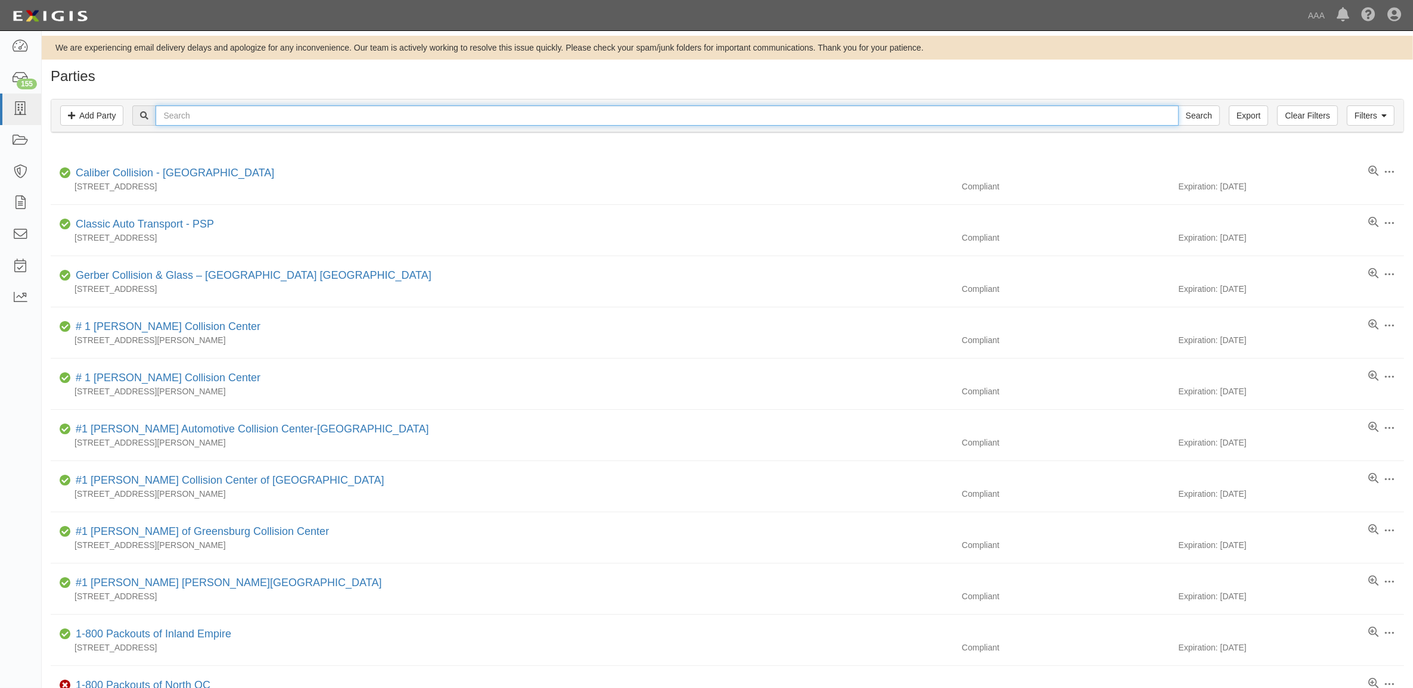
click at [350, 114] on input "text" at bounding box center [667, 115] width 1023 height 20
type input "CC185905"
click at [1178, 105] on input "Search" at bounding box center [1199, 115] width 42 height 20
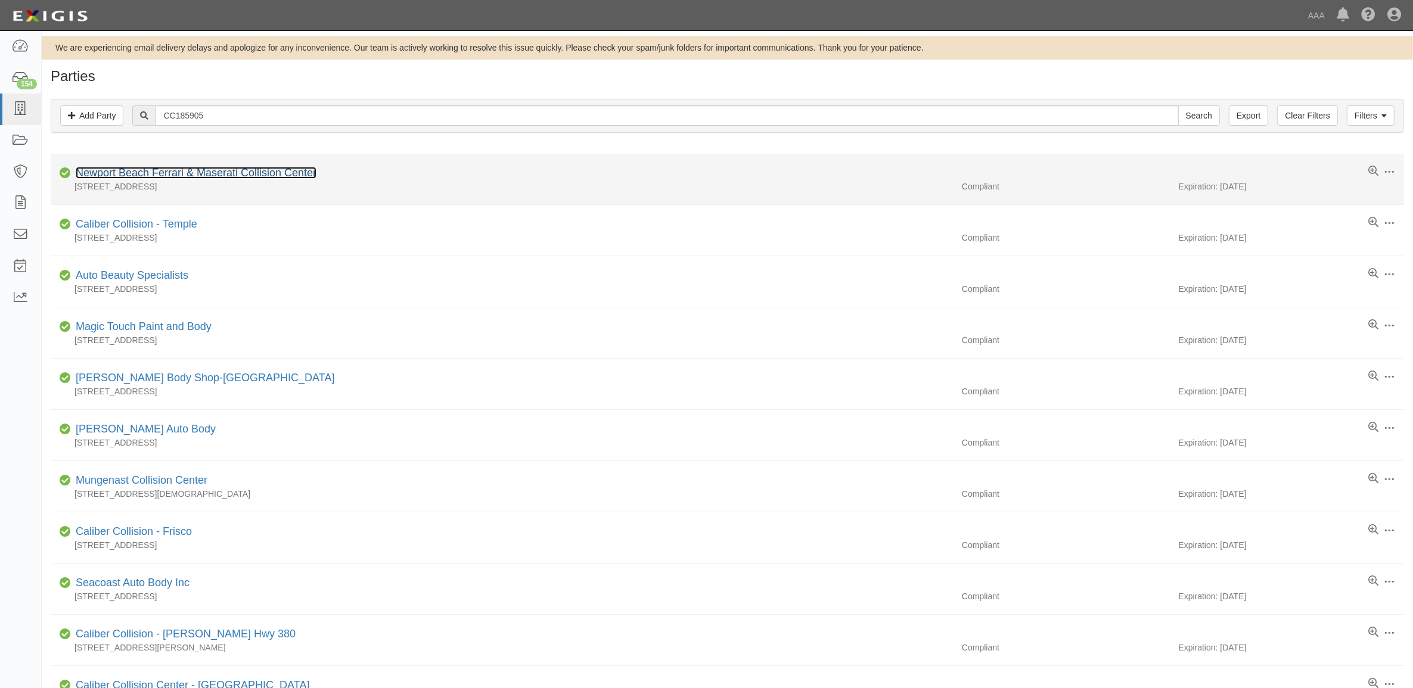
click at [248, 173] on link "Newport Beach Ferrari & Maserati Collision Center" at bounding box center [196, 173] width 241 height 12
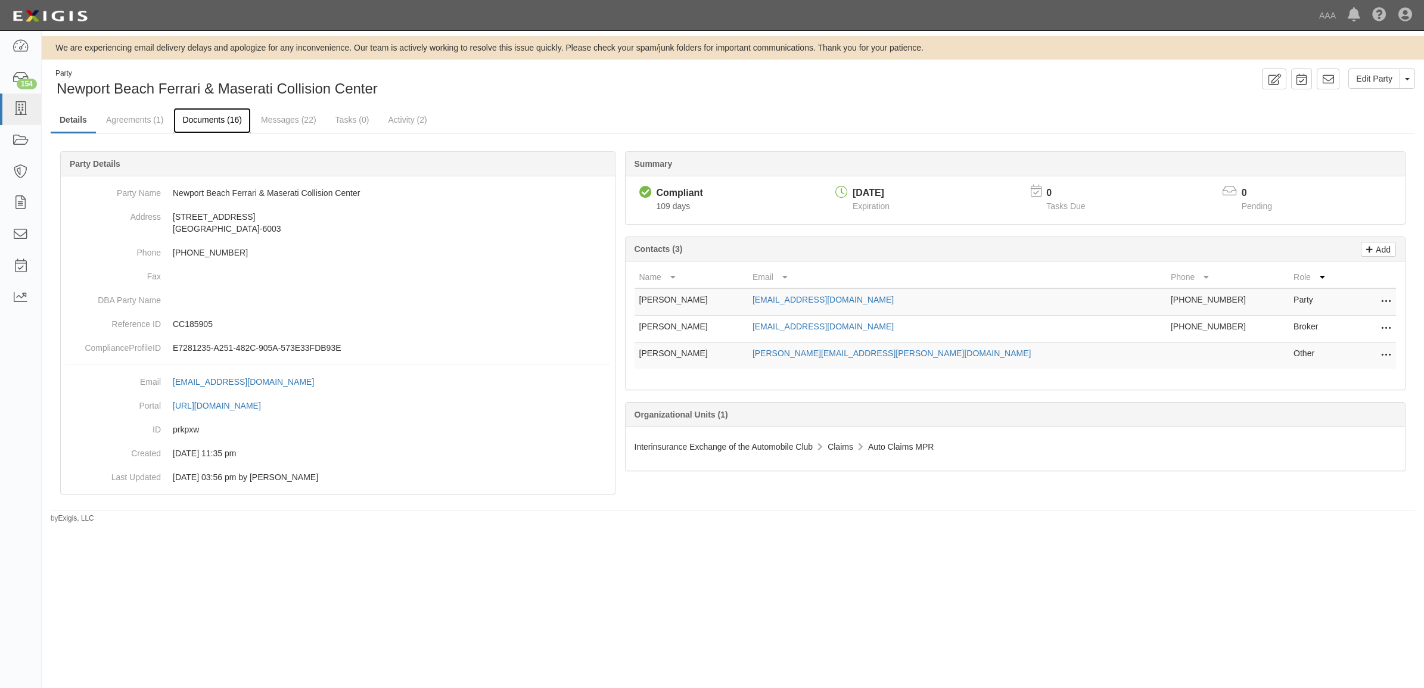
click at [210, 121] on link "Documents (16)" at bounding box center [211, 121] width 77 height 26
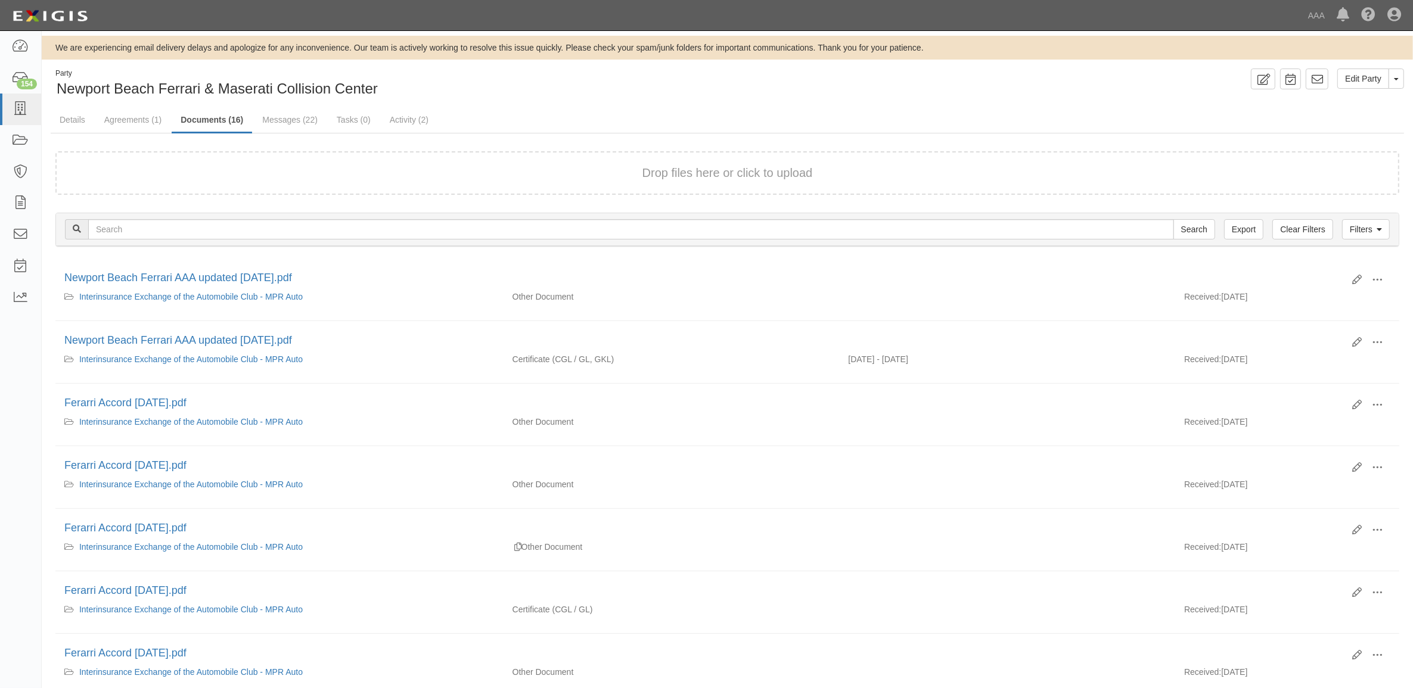
click at [237, 159] on form "Drop files here or click to upload" at bounding box center [727, 172] width 1344 height 43
click at [1394, 78] on span "button" at bounding box center [1396, 79] width 5 height 2
click at [1357, 115] on link "Archive Party" at bounding box center [1356, 116] width 94 height 15
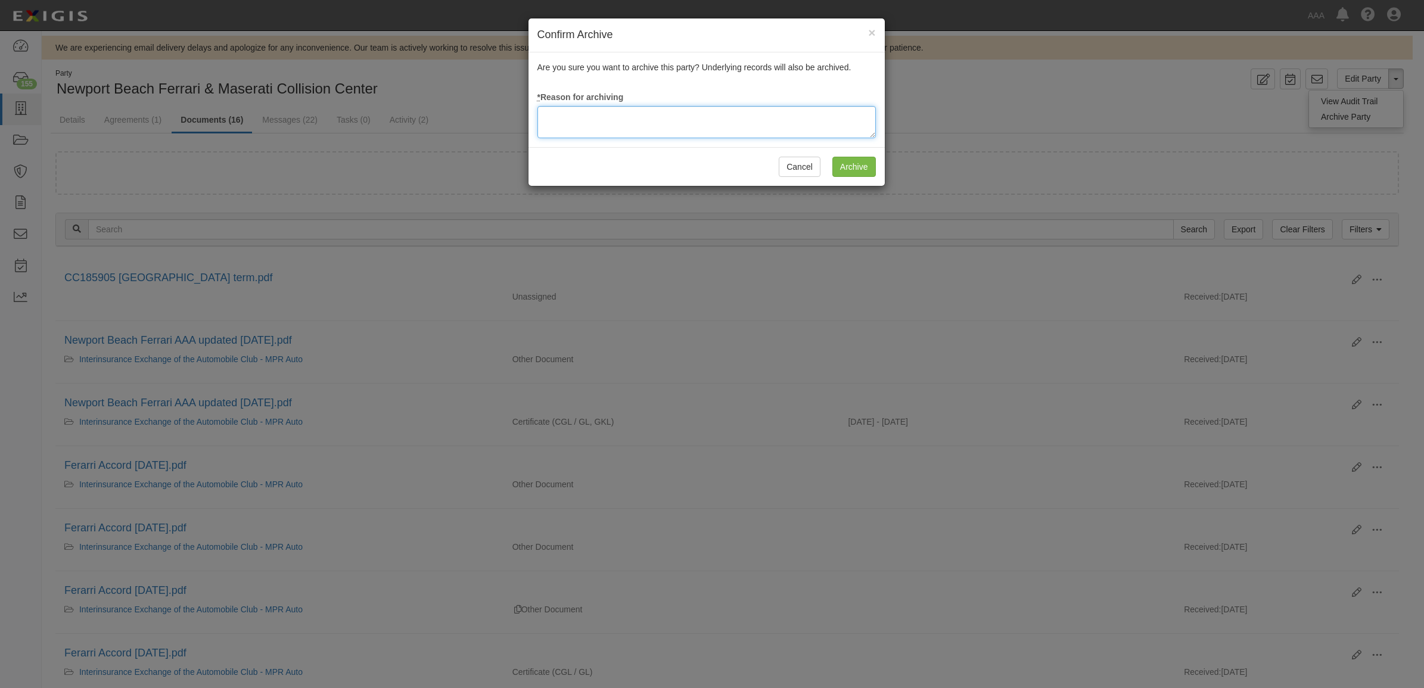
click at [676, 120] on textarea at bounding box center [706, 122] width 338 height 32
type textarea "Station Terminated"
click at [846, 169] on input "Archive" at bounding box center [853, 167] width 43 height 20
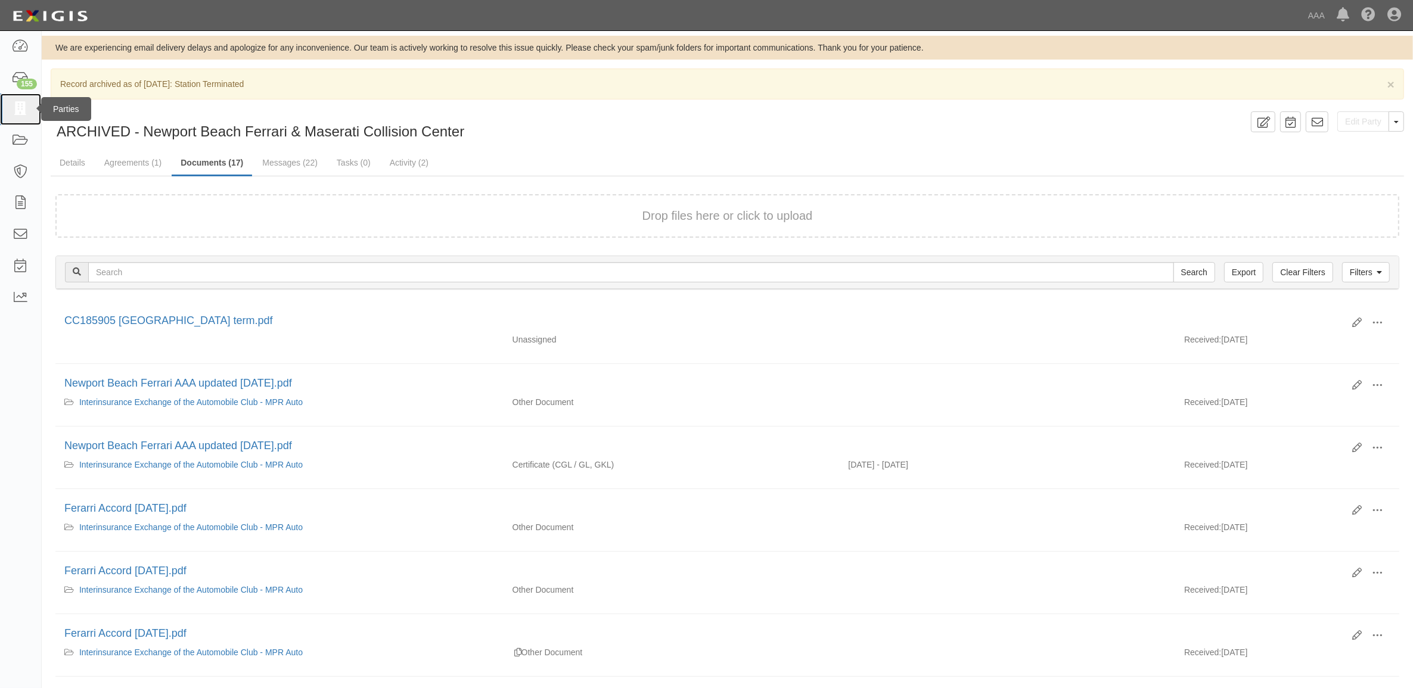
click at [24, 116] on icon at bounding box center [20, 109] width 17 height 14
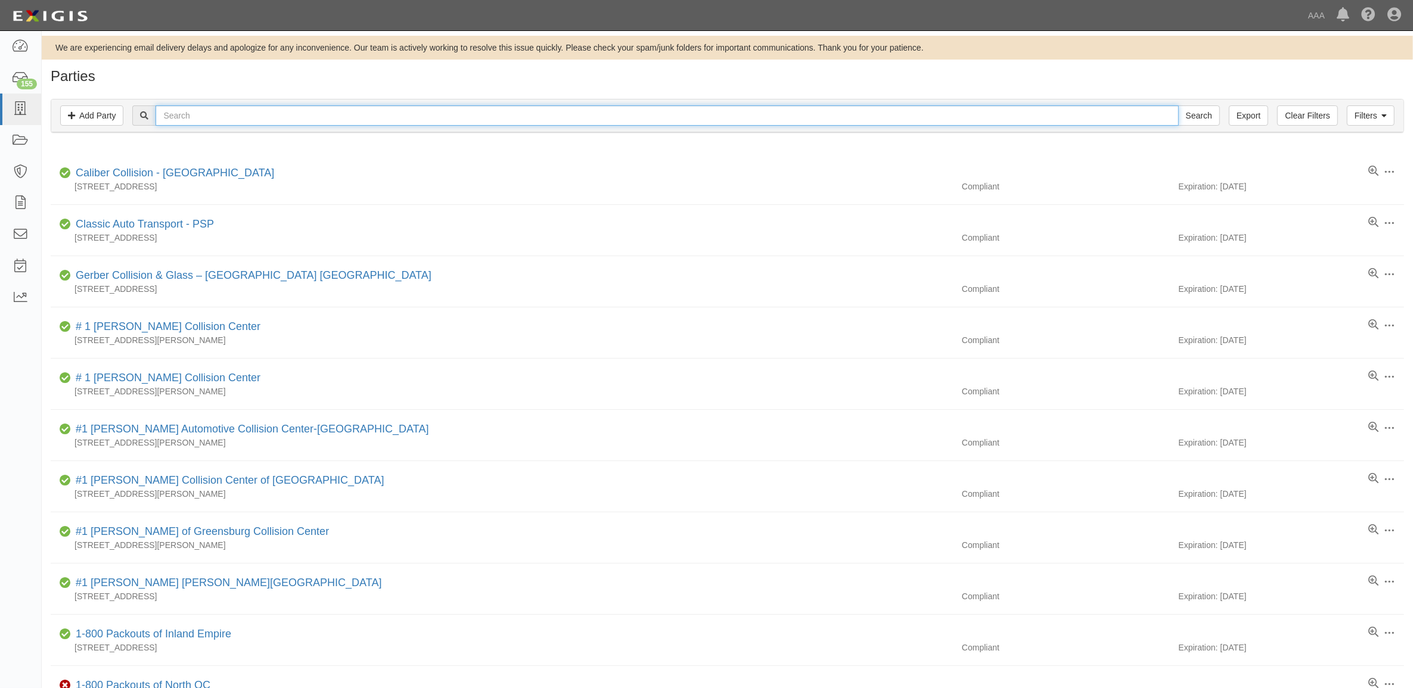
click at [257, 123] on input "text" at bounding box center [667, 115] width 1023 height 20
type input "Titan"
click at [1178, 105] on input "Search" at bounding box center [1199, 115] width 42 height 20
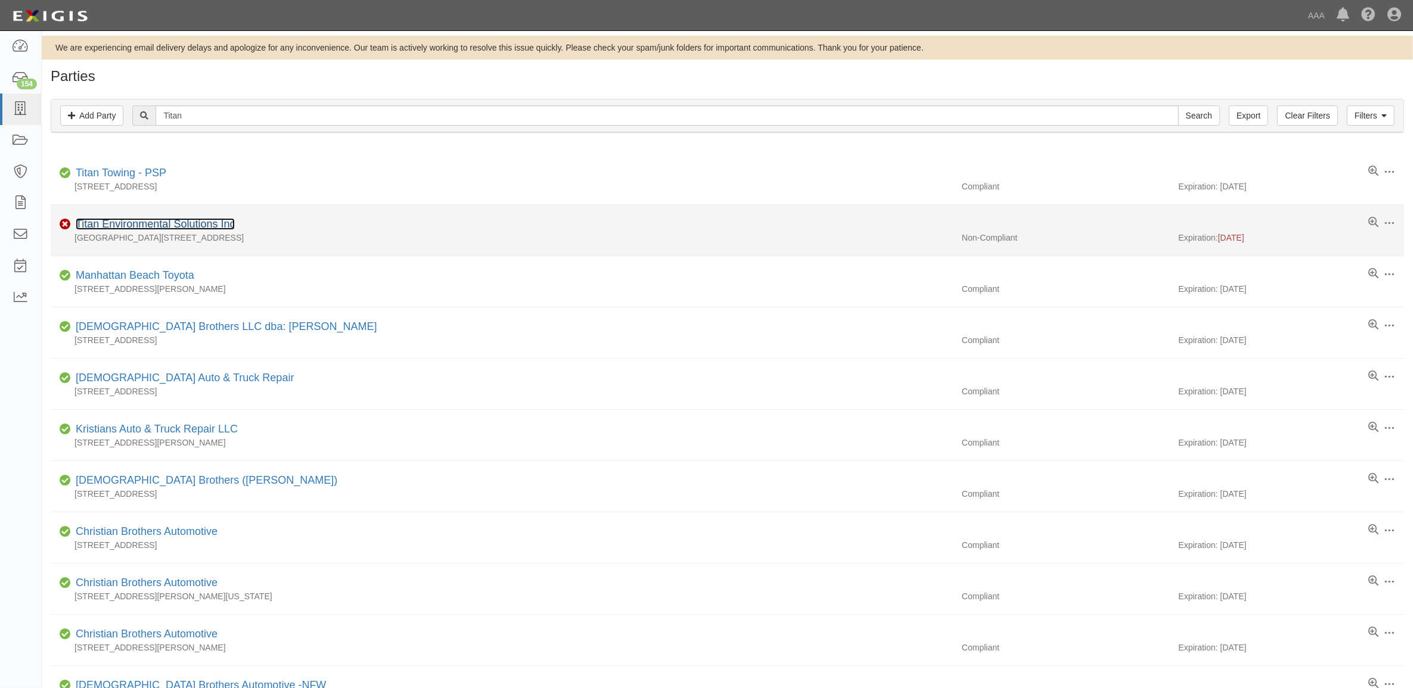
click at [139, 224] on link "Titan Environmental Solutions Inc" at bounding box center [155, 224] width 159 height 12
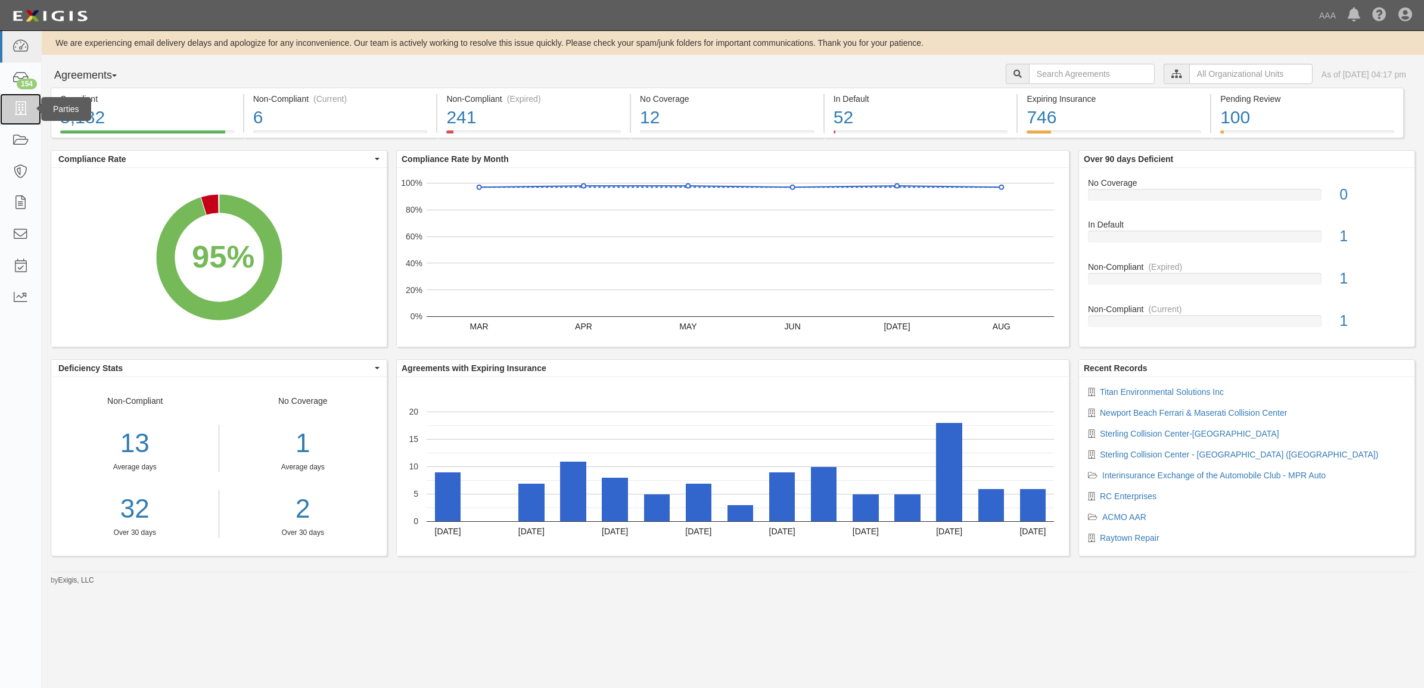
click at [16, 105] on icon at bounding box center [20, 109] width 17 height 14
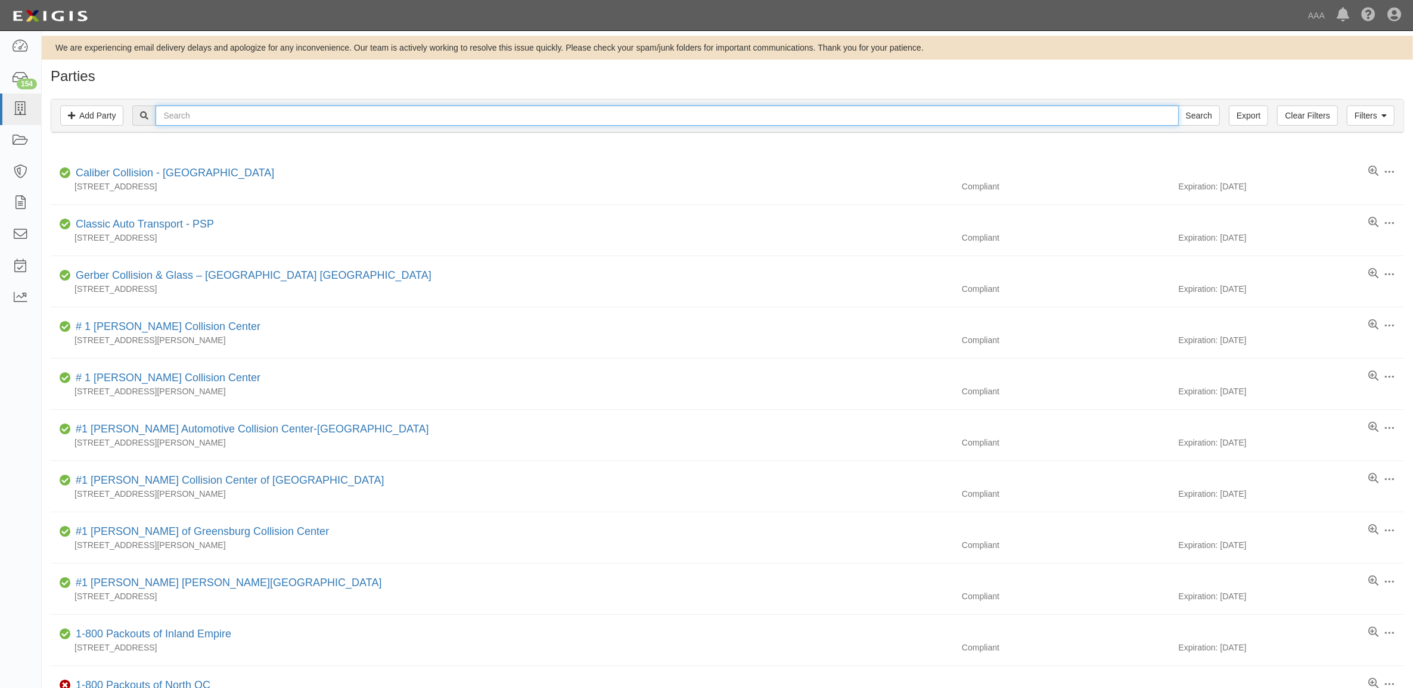
click at [316, 122] on input "text" at bounding box center [667, 115] width 1023 height 20
type input "Titan"
click at [1178, 105] on input "Search" at bounding box center [1199, 115] width 42 height 20
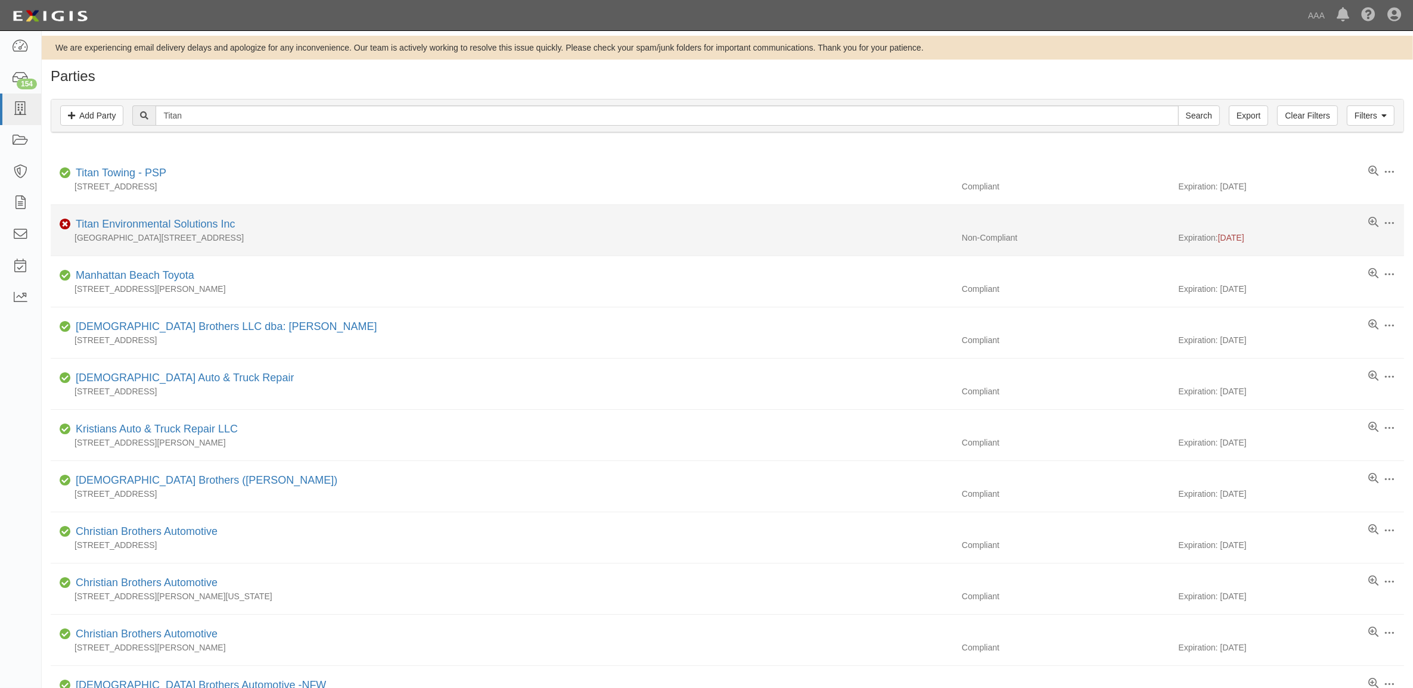
click at [143, 217] on div "Titan Environmental Solutions Inc" at bounding box center [153, 224] width 164 height 15
click at [144, 221] on link "Titan Environmental Solutions Inc" at bounding box center [155, 224] width 159 height 12
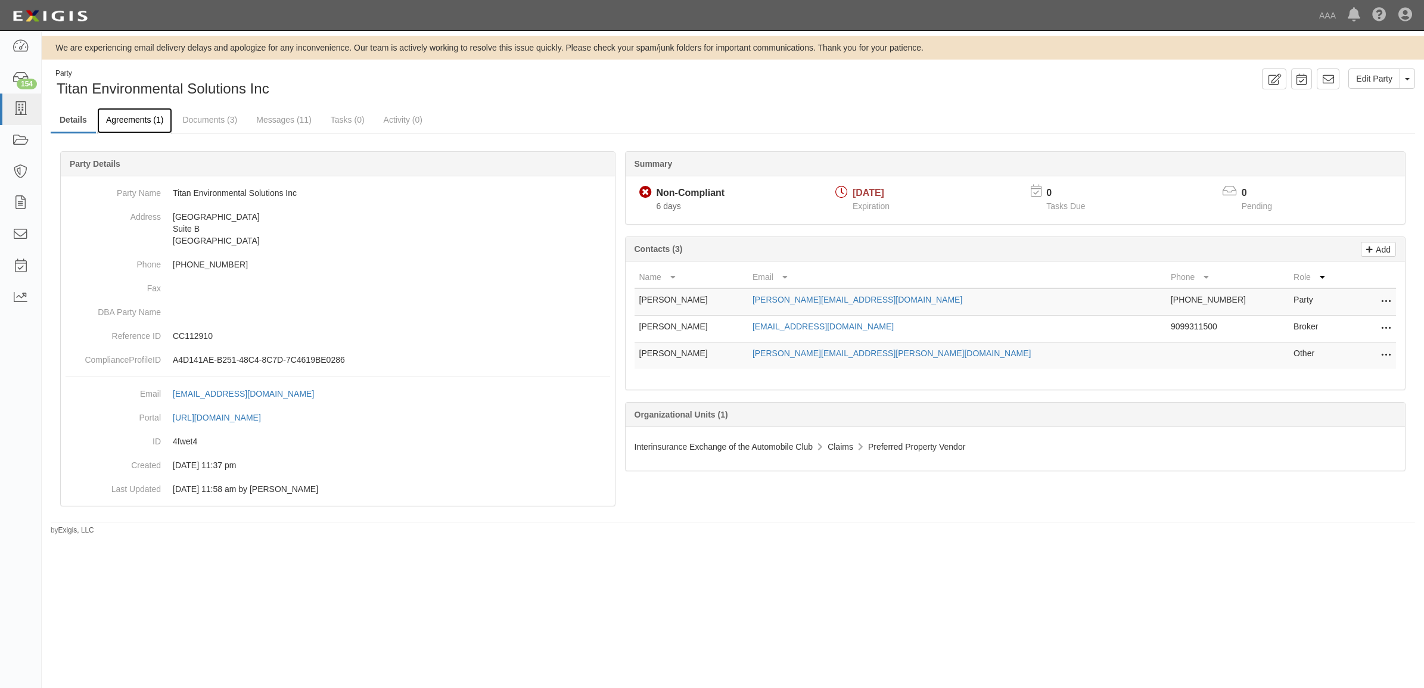
click at [141, 120] on link "Agreements (1)" at bounding box center [134, 121] width 75 height 26
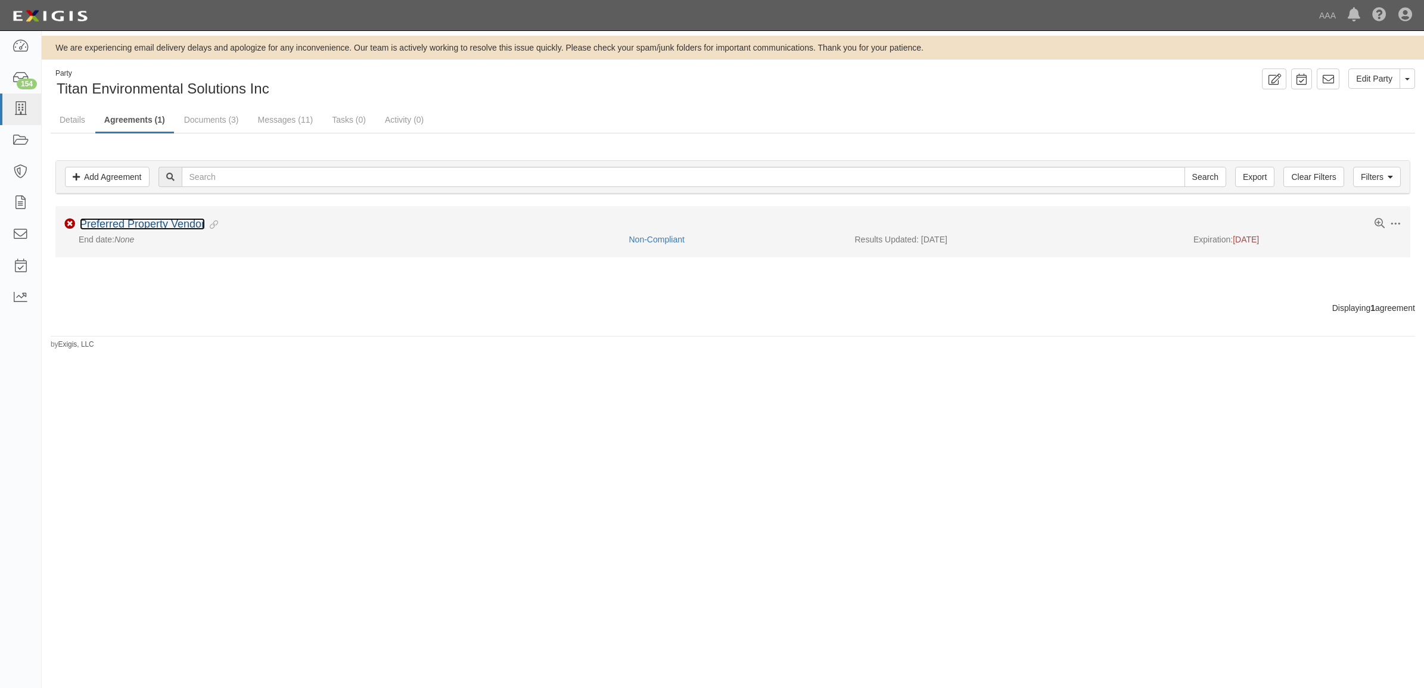
click at [128, 225] on link "Preferred Property Vendor" at bounding box center [142, 224] width 125 height 12
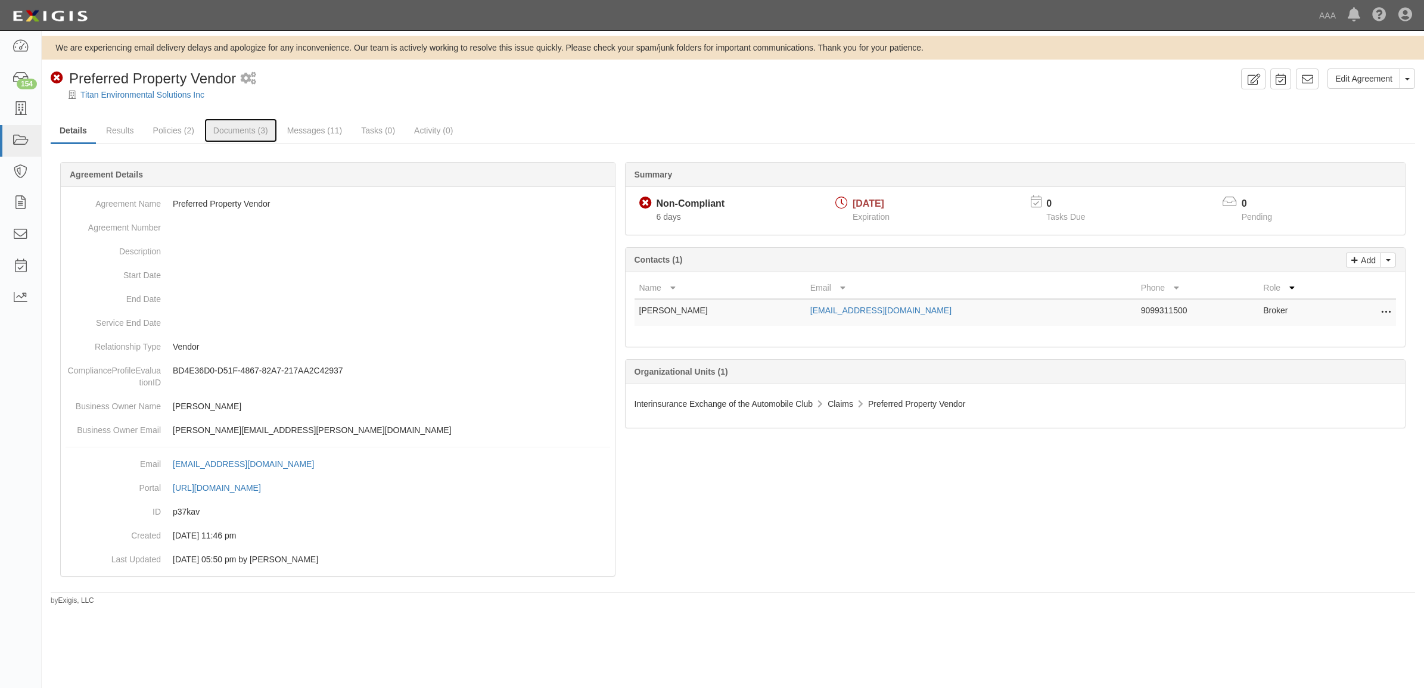
drag, startPoint x: 229, startPoint y: 130, endPoint x: 561, endPoint y: 161, distance: 332.8
click at [230, 130] on link "Documents (3)" at bounding box center [240, 131] width 73 height 24
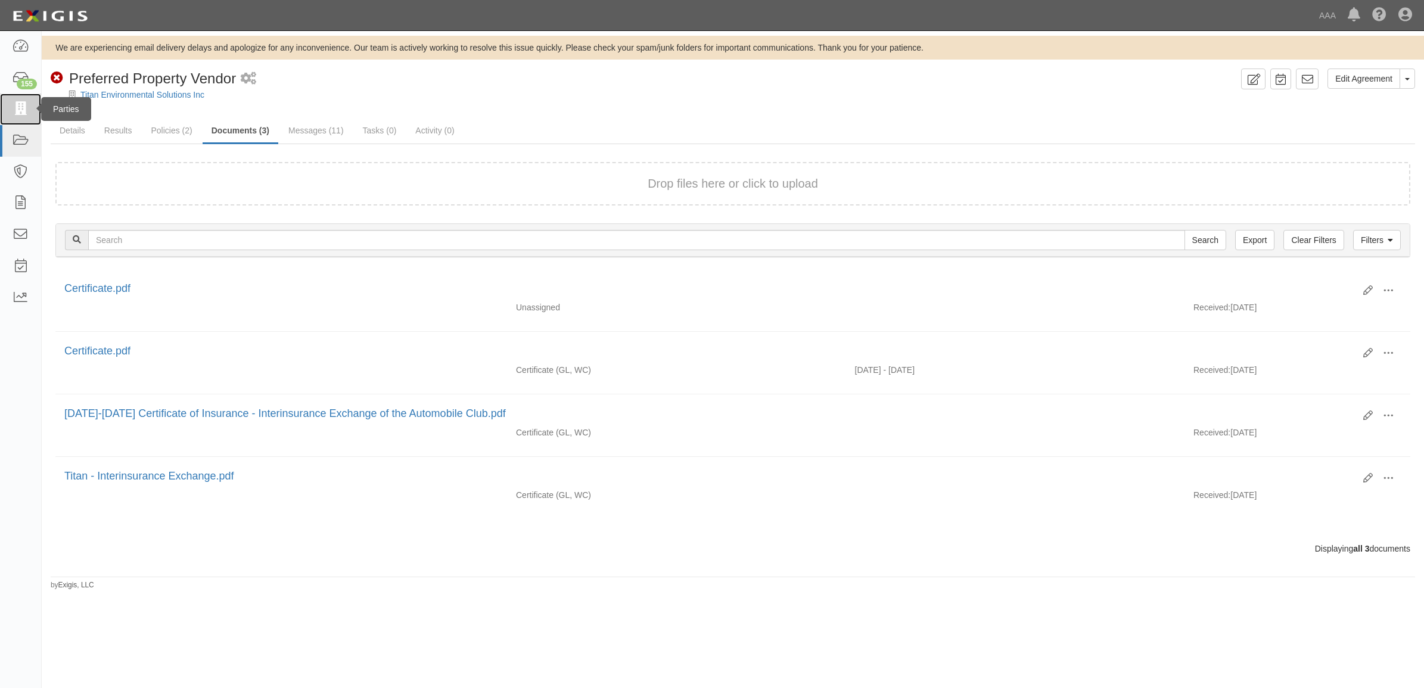
click at [24, 111] on icon at bounding box center [20, 109] width 17 height 14
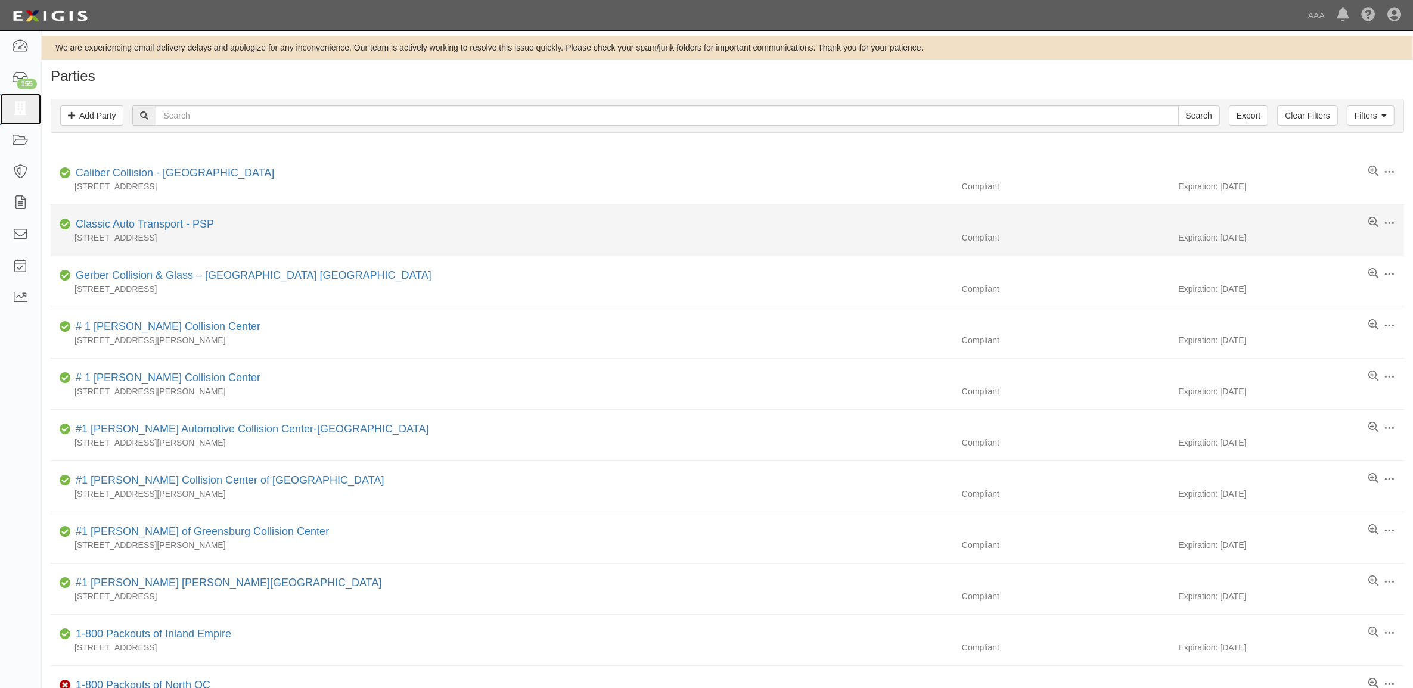
drag, startPoint x: 24, startPoint y: 111, endPoint x: 144, endPoint y: 242, distance: 177.1
click at [24, 111] on icon at bounding box center [20, 109] width 17 height 14
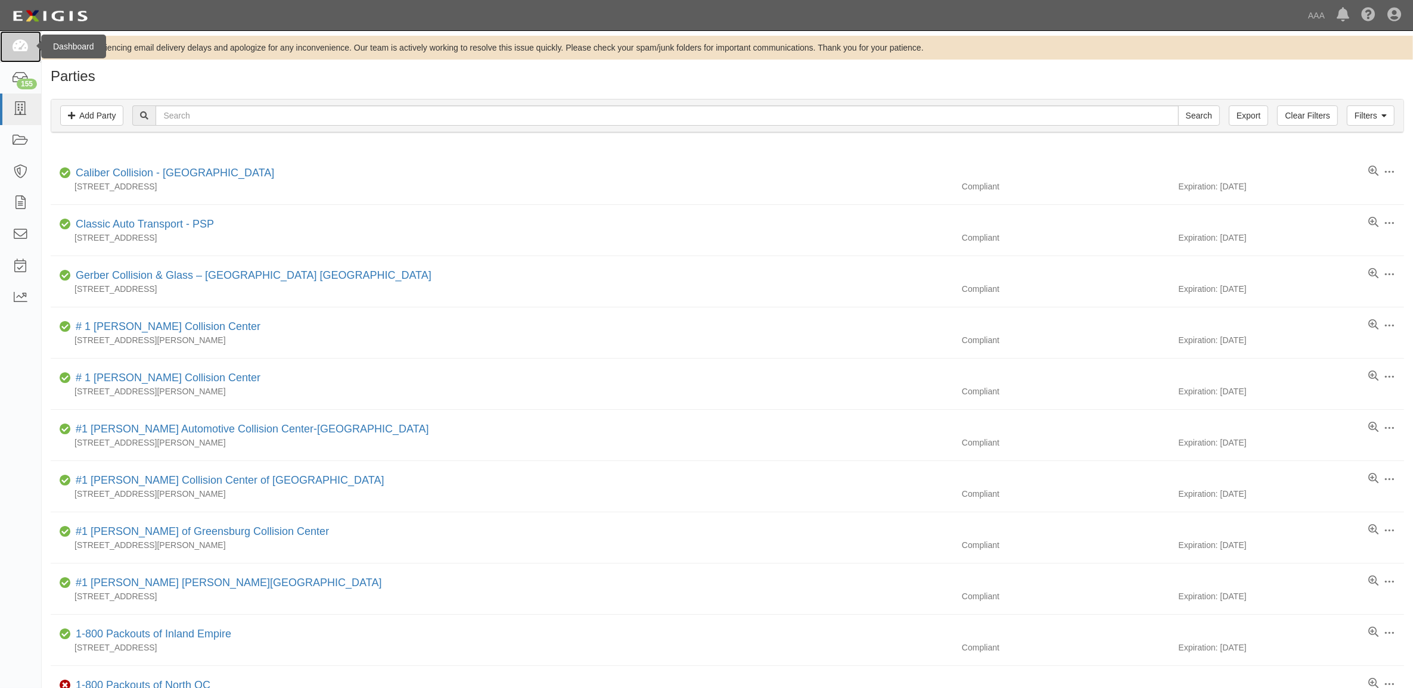
click at [26, 57] on link at bounding box center [20, 47] width 41 height 32
